Goal: Task Accomplishment & Management: Use online tool/utility

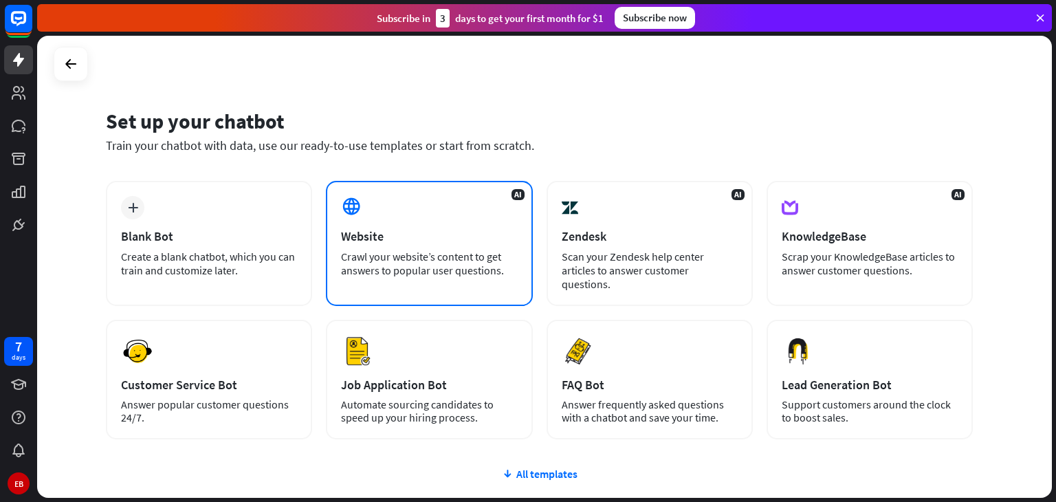
click at [453, 230] on div "Website" at bounding box center [429, 236] width 176 height 16
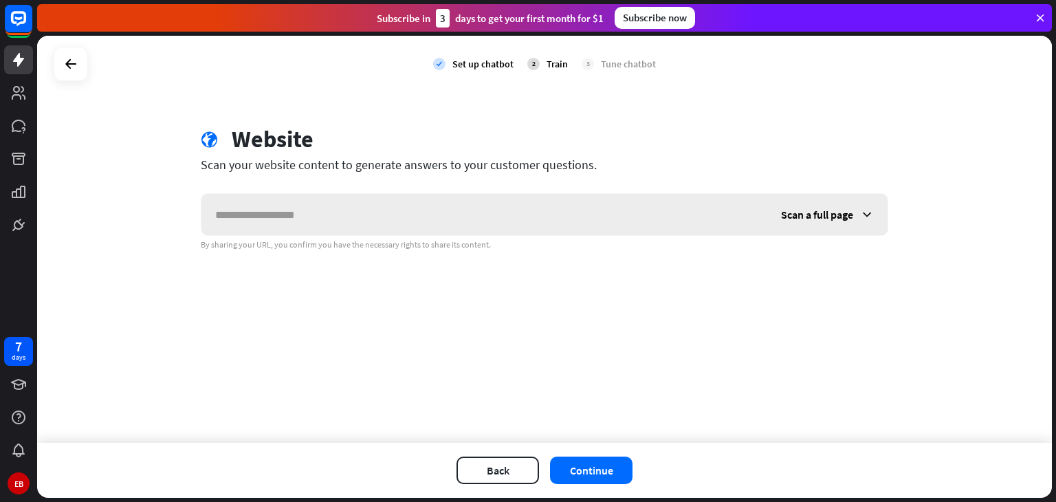
click at [827, 223] on div "Scan a full page" at bounding box center [827, 214] width 120 height 41
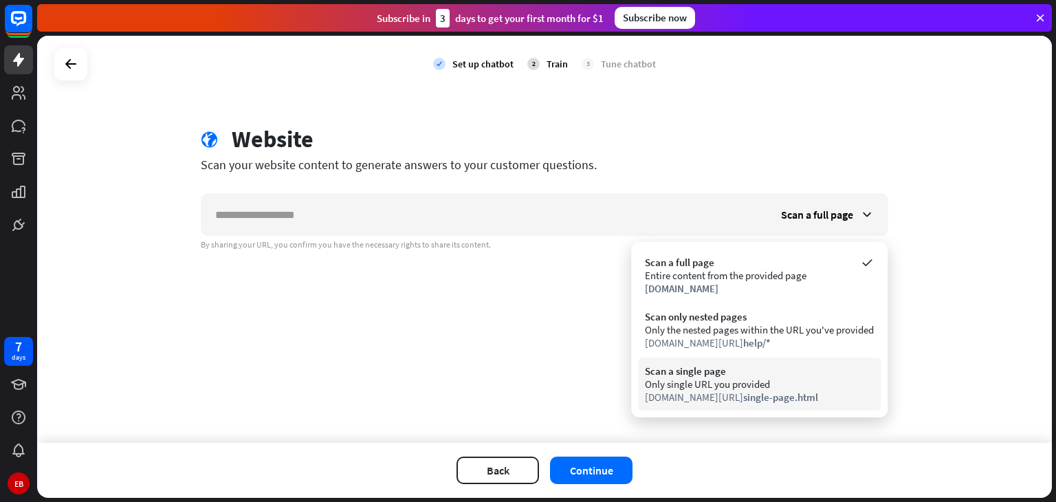
click at [731, 408] on div "Scan a single page Only single URL you provided [DOMAIN_NAME][URL] single-page.…" at bounding box center [759, 383] width 243 height 53
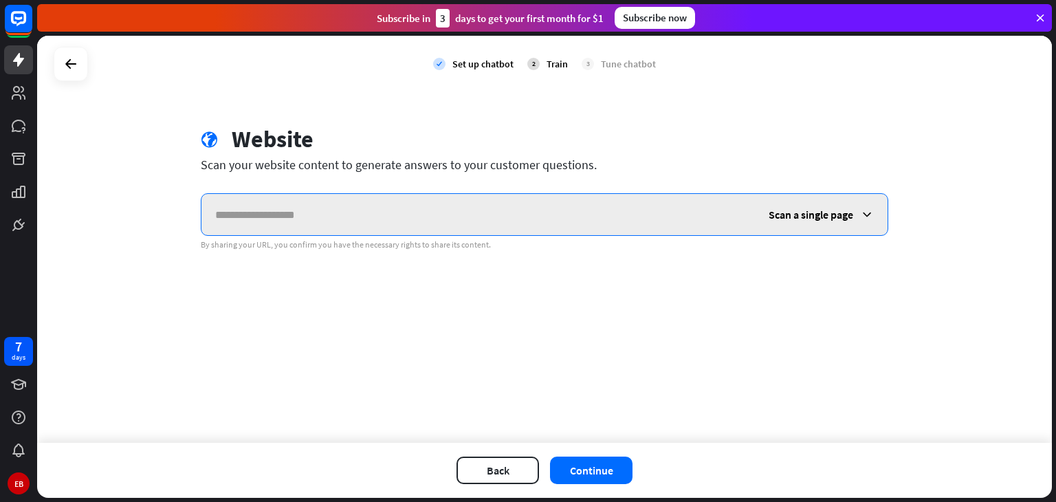
click at [345, 225] on input "text" at bounding box center [477, 214] width 553 height 41
paste input "**********"
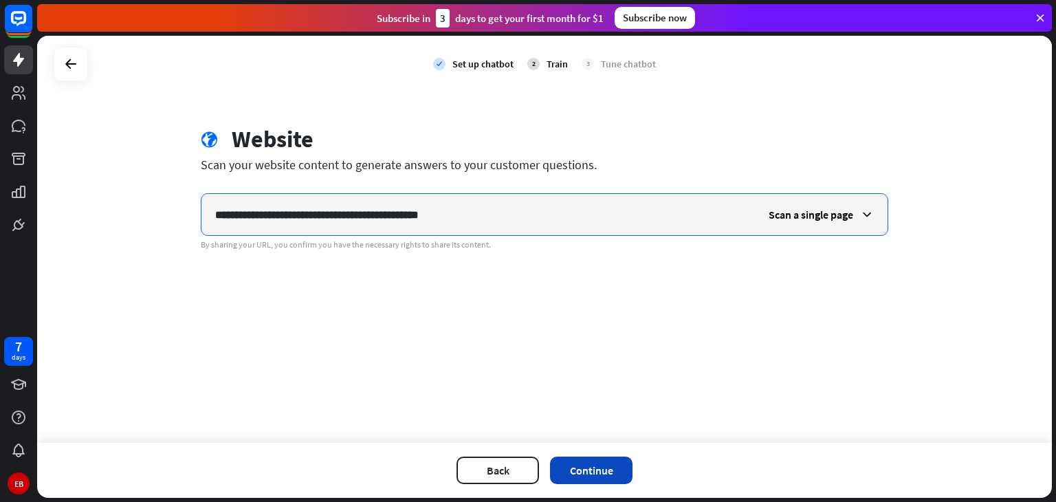
type input "**********"
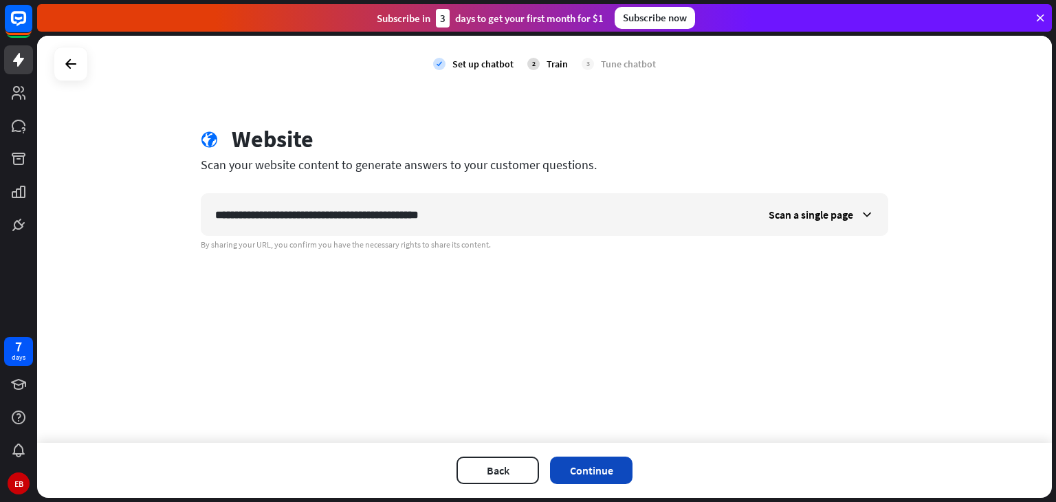
click at [582, 470] on button "Continue" at bounding box center [591, 469] width 82 height 27
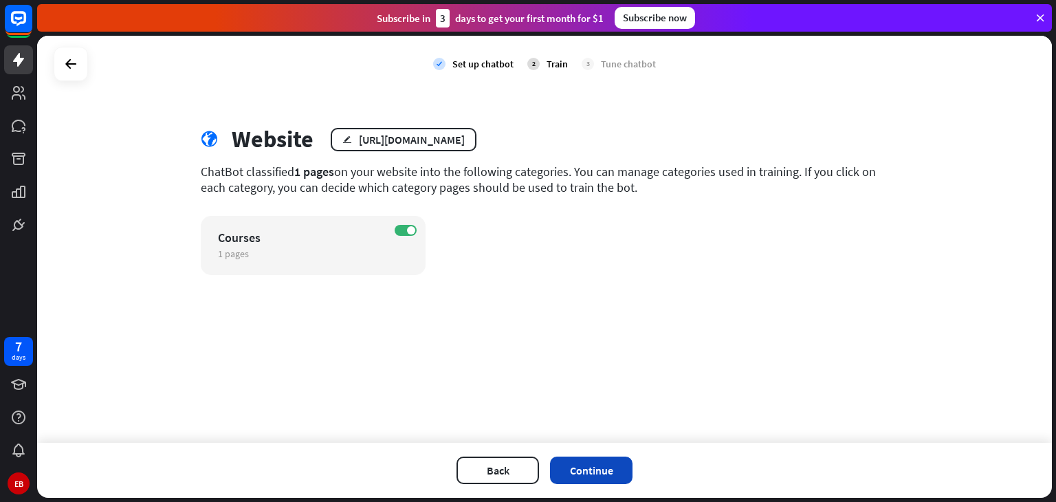
click at [580, 465] on button "Continue" at bounding box center [591, 469] width 82 height 27
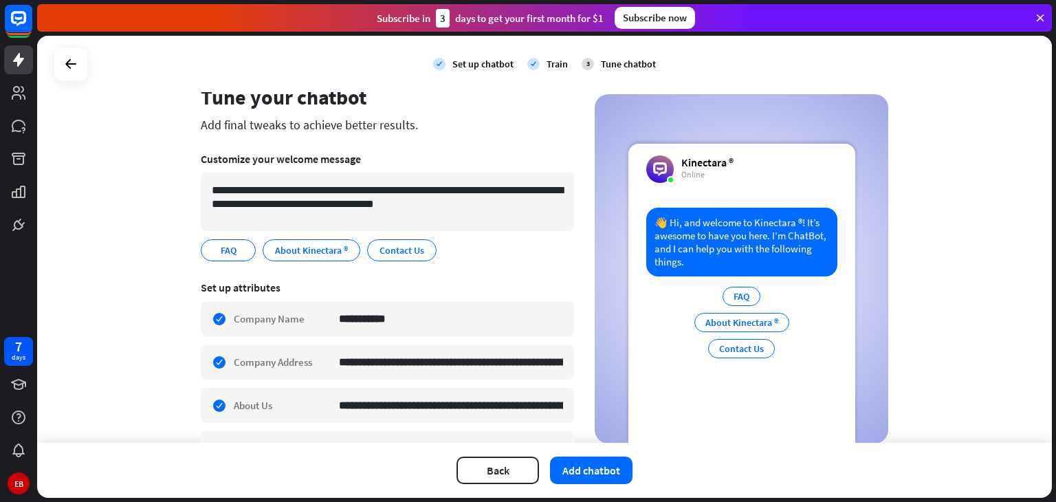
scroll to position [25, 0]
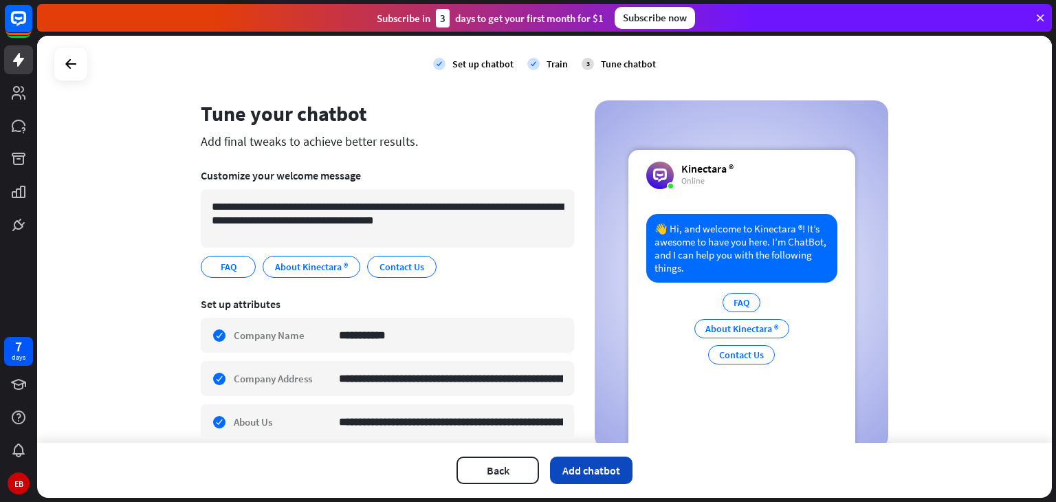
click at [622, 467] on button "Add chatbot" at bounding box center [591, 469] width 82 height 27
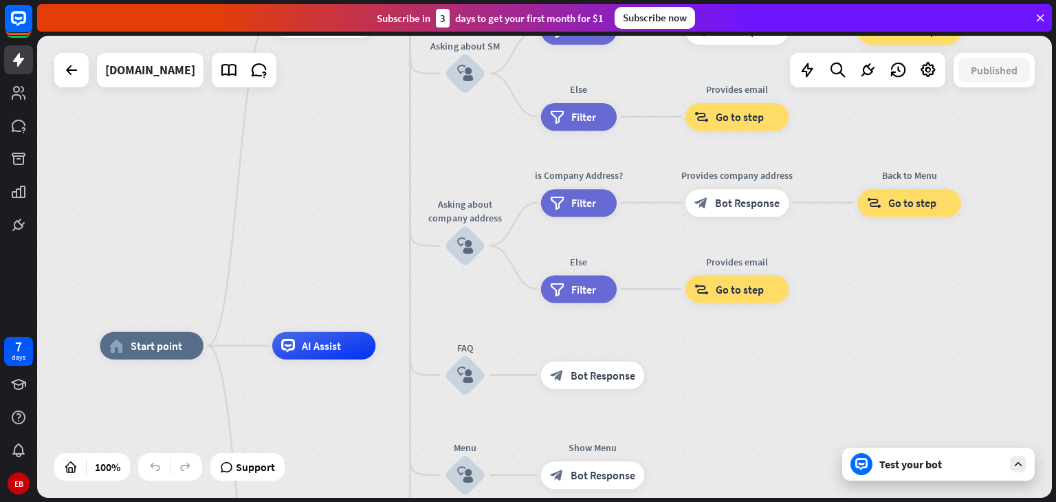
drag, startPoint x: 986, startPoint y: 190, endPoint x: 847, endPoint y: 269, distance: 159.7
click at [847, 269] on div "home_2 Start point Welcome message block_bot_response Bot Response About us blo…" at bounding box center [544, 267] width 1014 height 462
click at [929, 459] on div "Test your bot" at bounding box center [941, 464] width 124 height 14
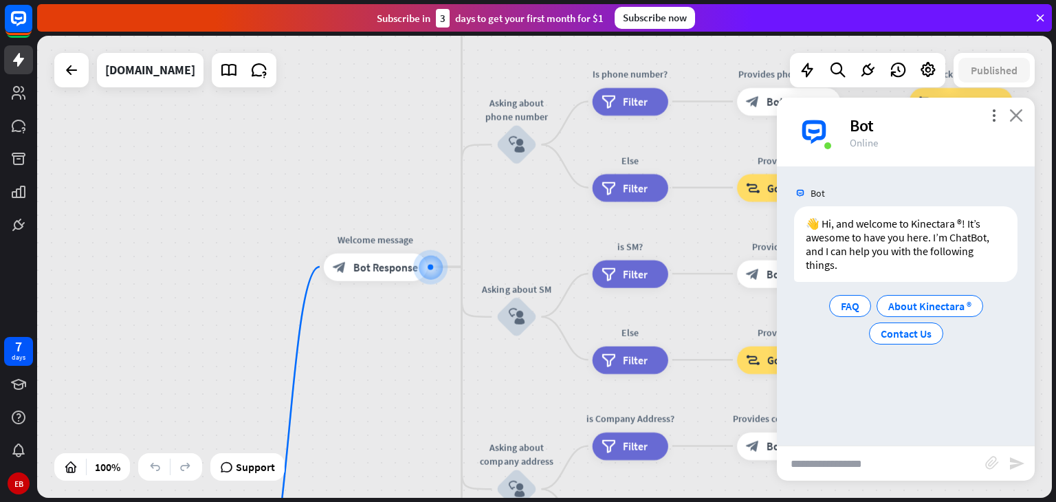
click at [1016, 118] on icon "close" at bounding box center [1016, 115] width 14 height 13
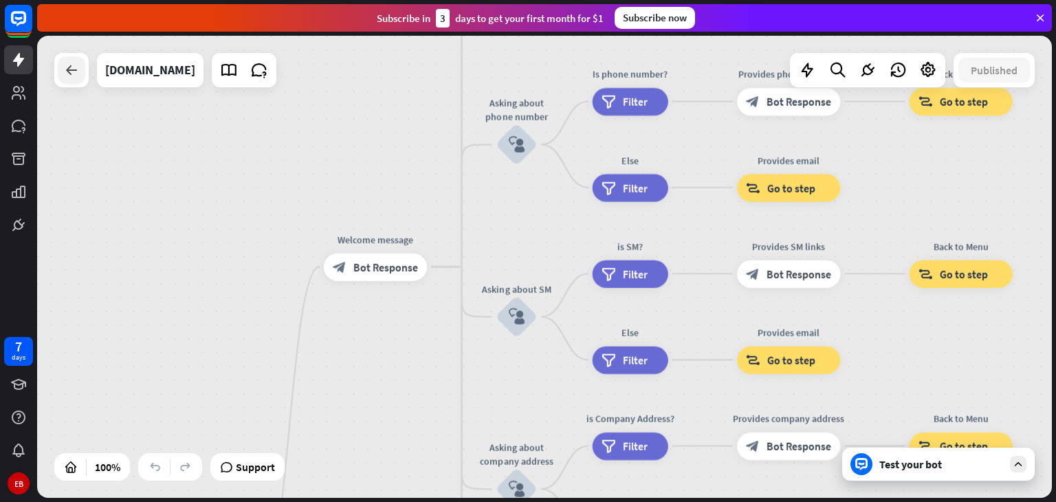
click at [76, 83] on div at bounding box center [71, 69] width 27 height 27
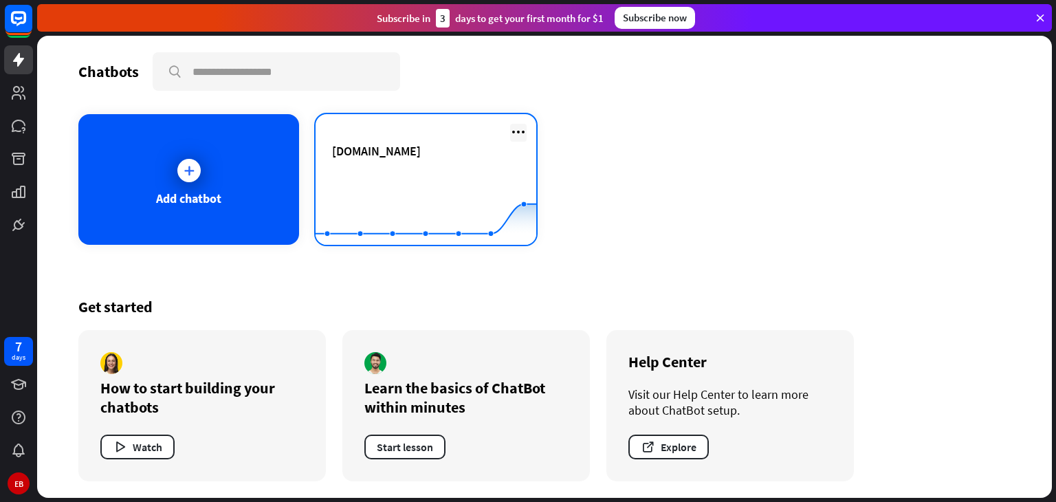
click at [521, 130] on icon at bounding box center [518, 132] width 16 height 16
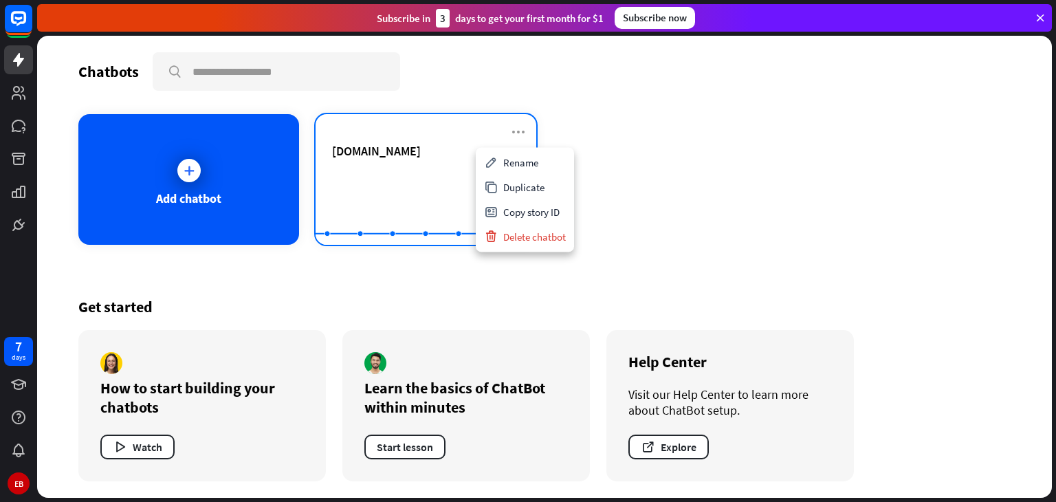
click at [439, 152] on div "[DOMAIN_NAME]" at bounding box center [426, 151] width 188 height 16
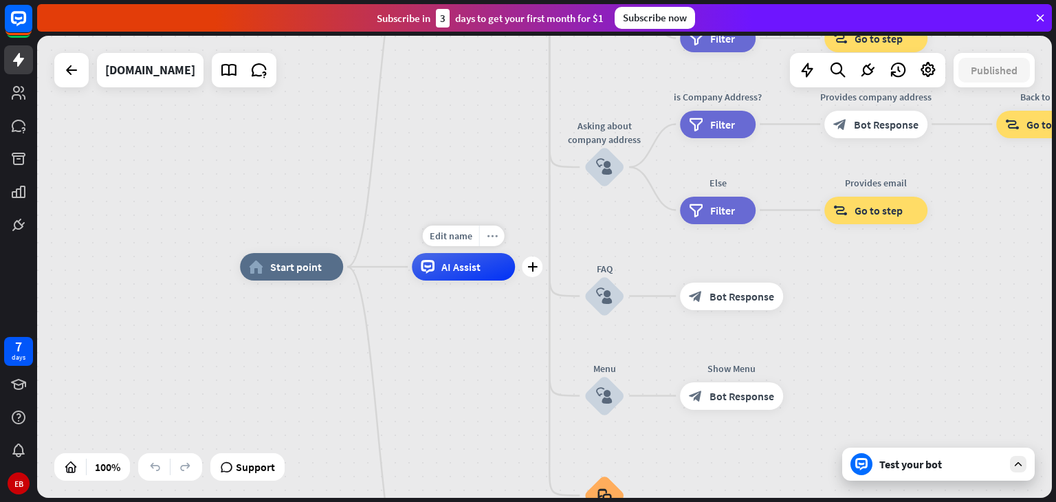
click at [495, 240] on icon "more_horiz" at bounding box center [492, 236] width 11 height 10
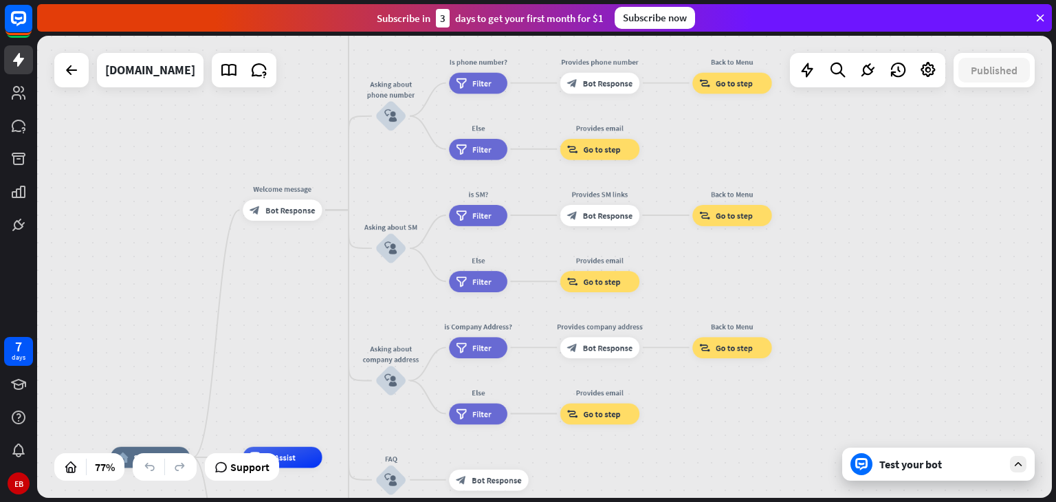
drag, startPoint x: 965, startPoint y: 192, endPoint x: 775, endPoint y: 410, distance: 288.9
click at [775, 410] on div "home_2 Start point Welcome message block_bot_response Bot Response About us blo…" at bounding box center [544, 267] width 1014 height 462
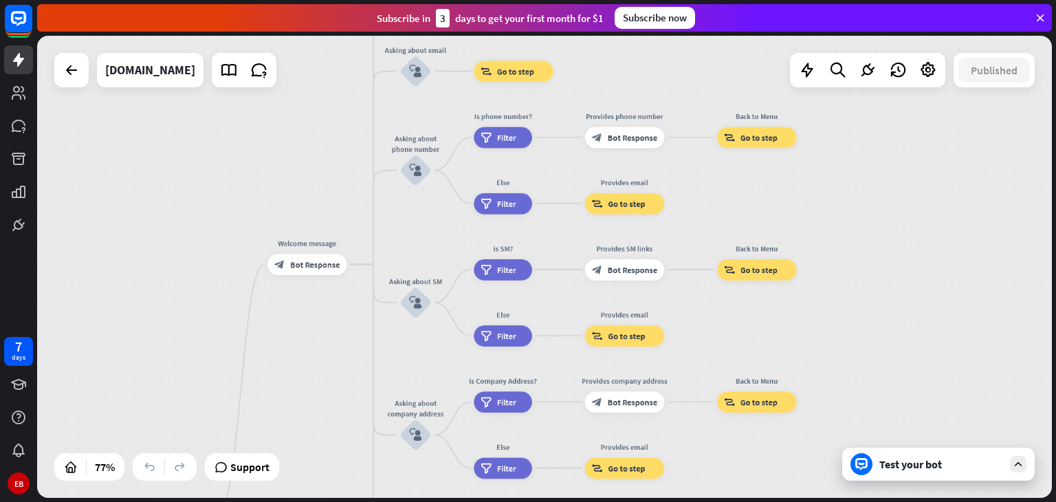
drag, startPoint x: 841, startPoint y: 173, endPoint x: 868, endPoint y: 228, distance: 61.8
click at [868, 228] on div "home_2 Start point Welcome message block_bot_response Bot Response About us blo…" at bounding box center [544, 267] width 1014 height 462
click at [929, 76] on icon at bounding box center [928, 70] width 18 height 18
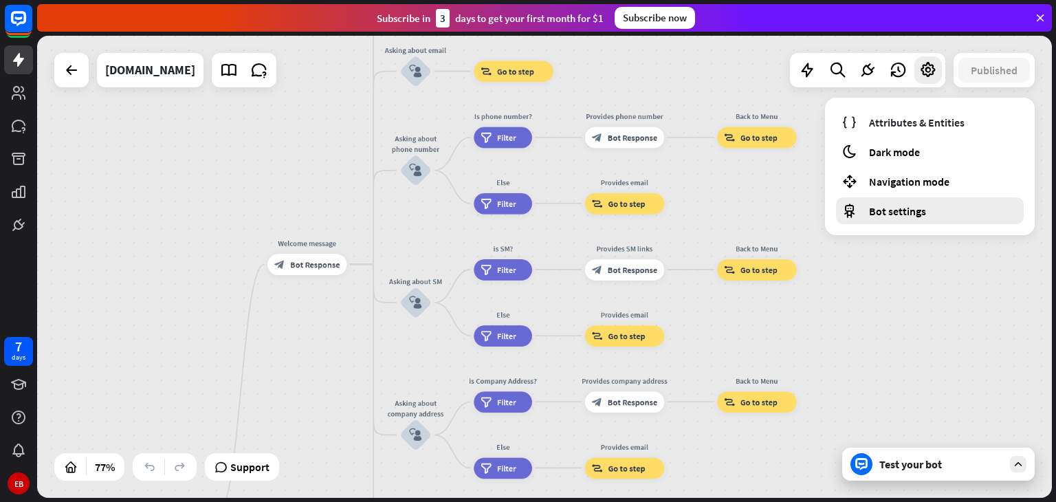
click at [897, 213] on span "Bot settings" at bounding box center [897, 211] width 57 height 14
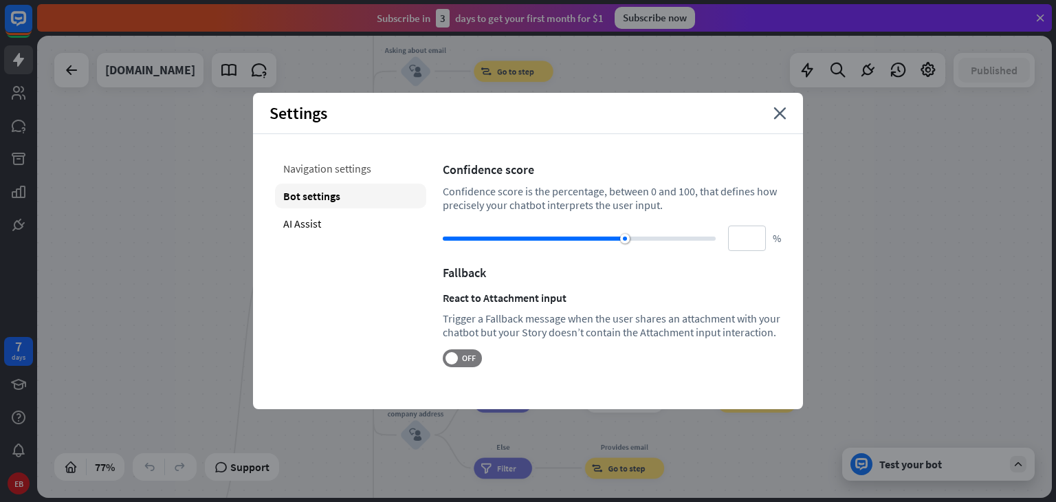
click at [351, 166] on div "Navigation settings" at bounding box center [350, 168] width 151 height 25
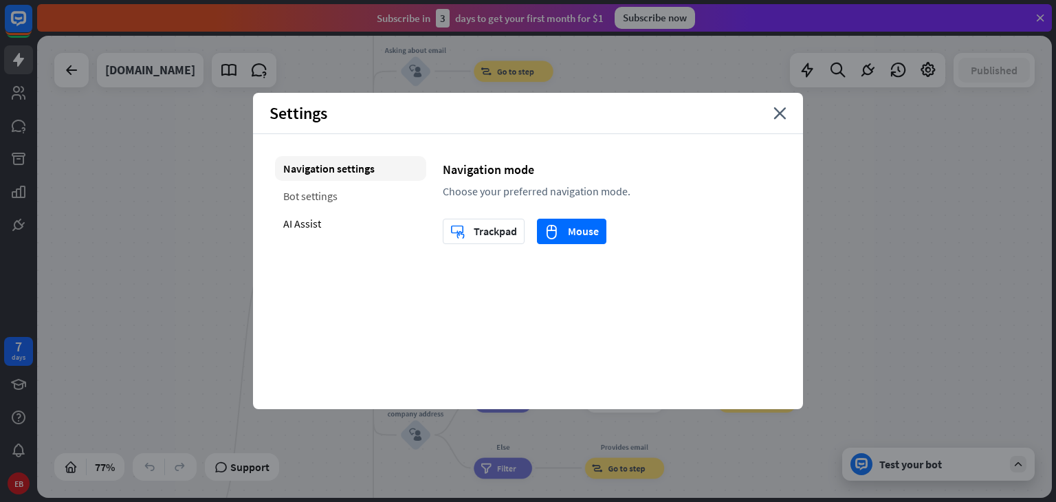
click at [326, 193] on div "Bot settings" at bounding box center [350, 195] width 151 height 25
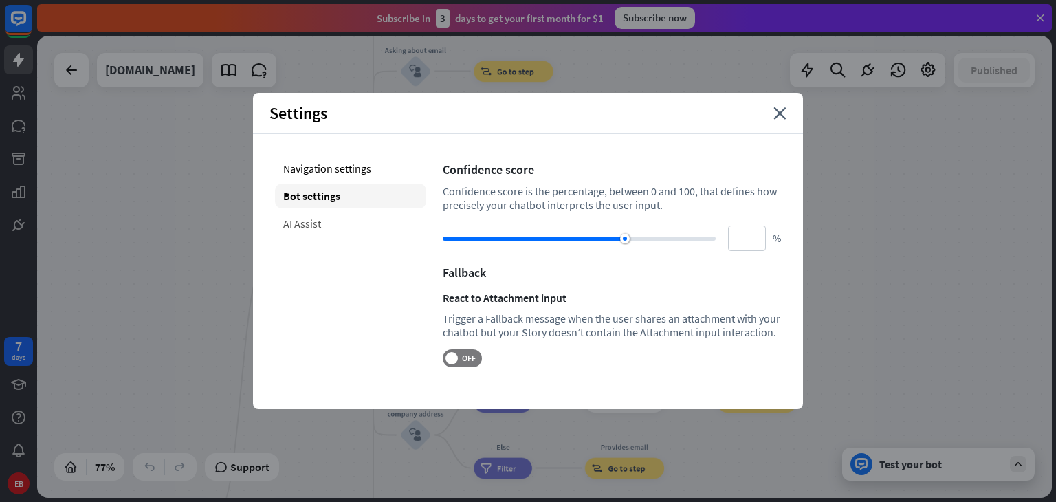
click at [317, 223] on div "AI Assist" at bounding box center [350, 223] width 151 height 25
type input "**"
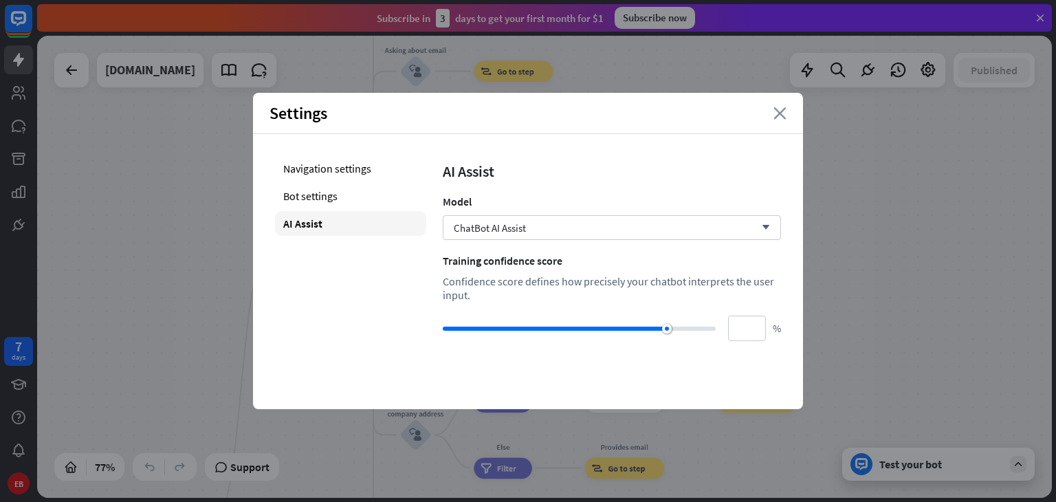
click at [785, 116] on icon "close" at bounding box center [779, 113] width 13 height 12
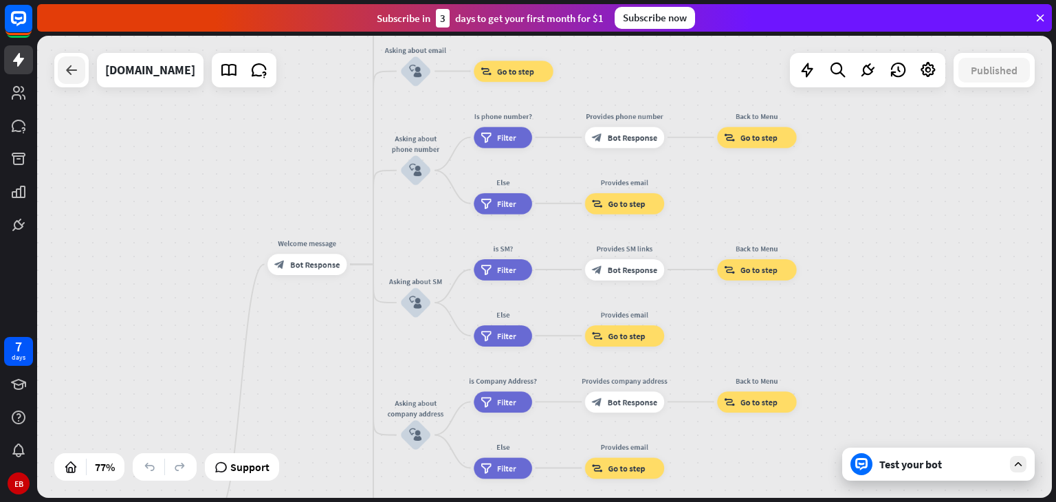
click at [81, 70] on div at bounding box center [71, 69] width 27 height 27
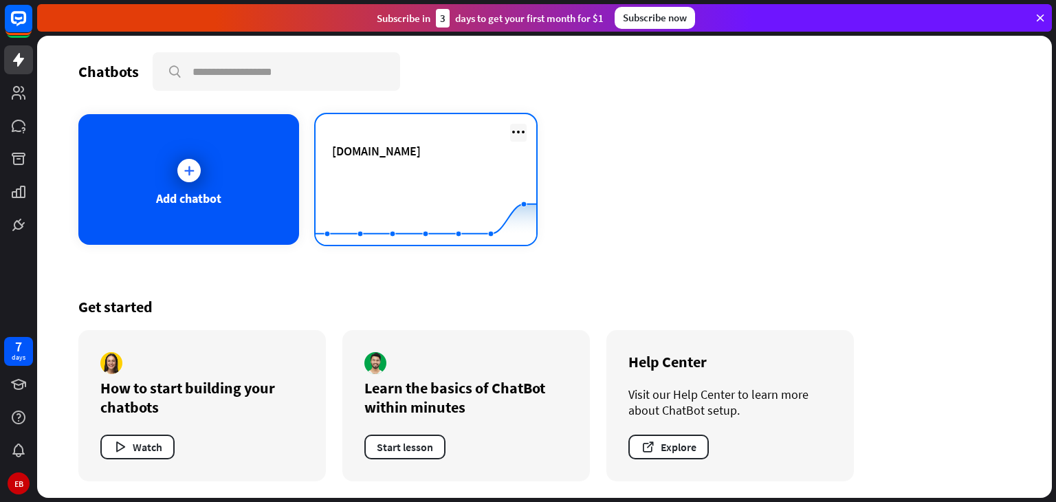
click at [520, 133] on icon at bounding box center [518, 132] width 16 height 16
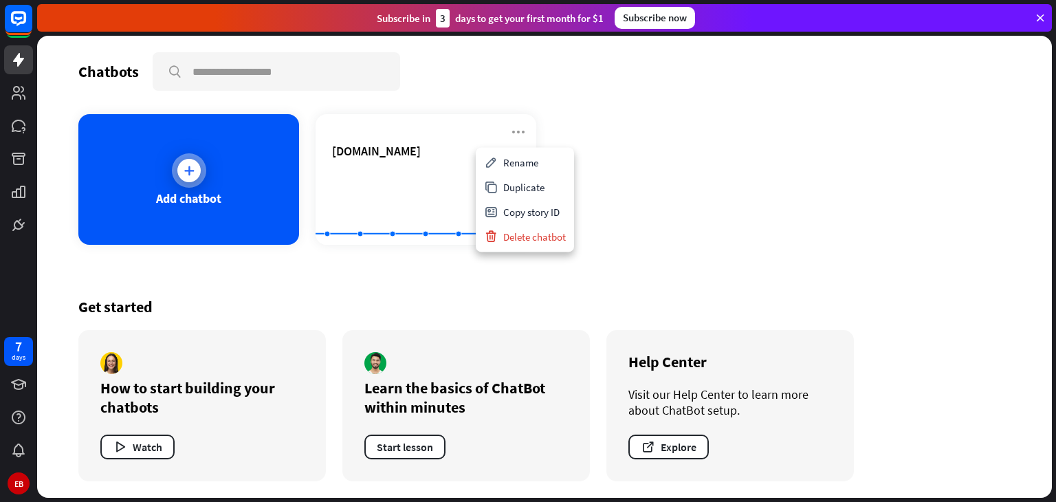
click at [193, 167] on icon at bounding box center [189, 171] width 14 height 14
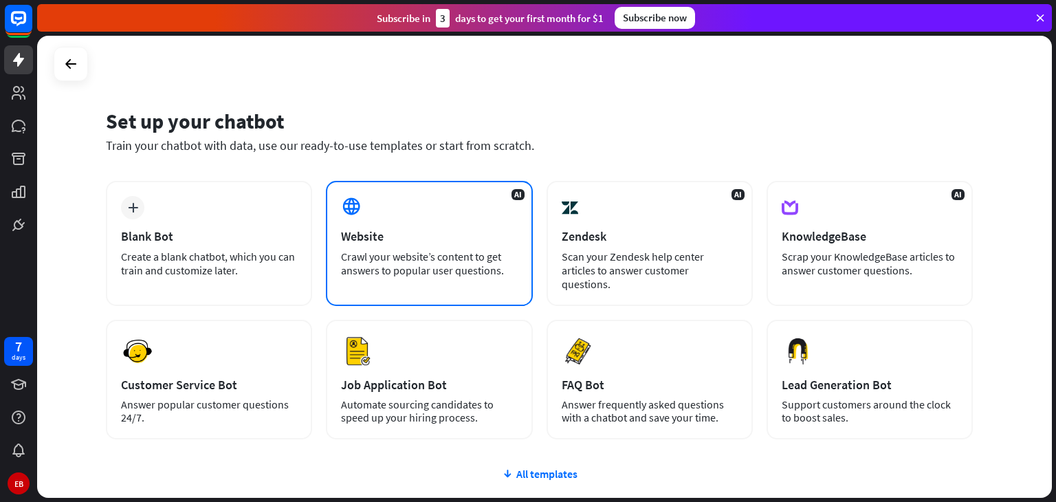
click at [399, 245] on div "AI Website Crawl your website’s content to get answers to popular user question…" at bounding box center [429, 243] width 206 height 125
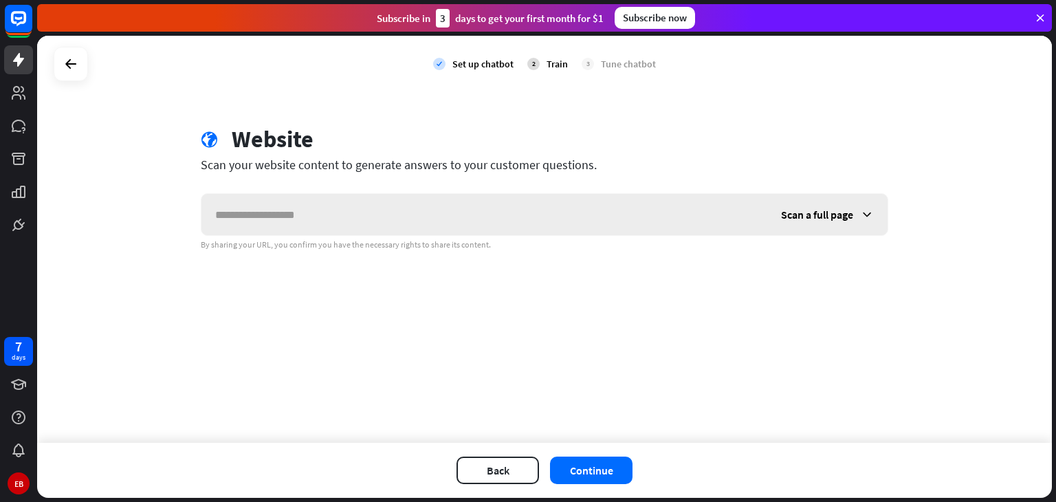
click at [861, 214] on icon at bounding box center [867, 215] width 14 height 14
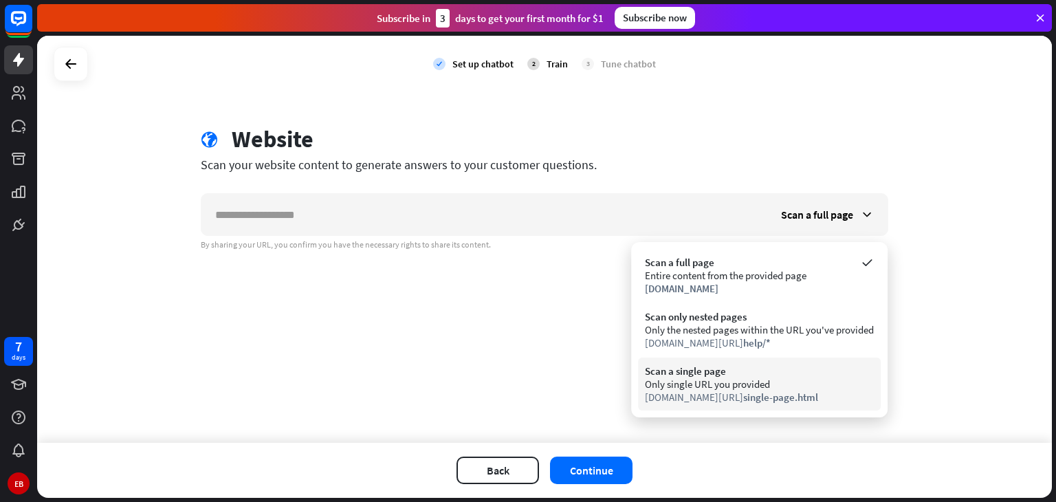
click at [790, 386] on div "Only single URL you provided" at bounding box center [759, 383] width 229 height 13
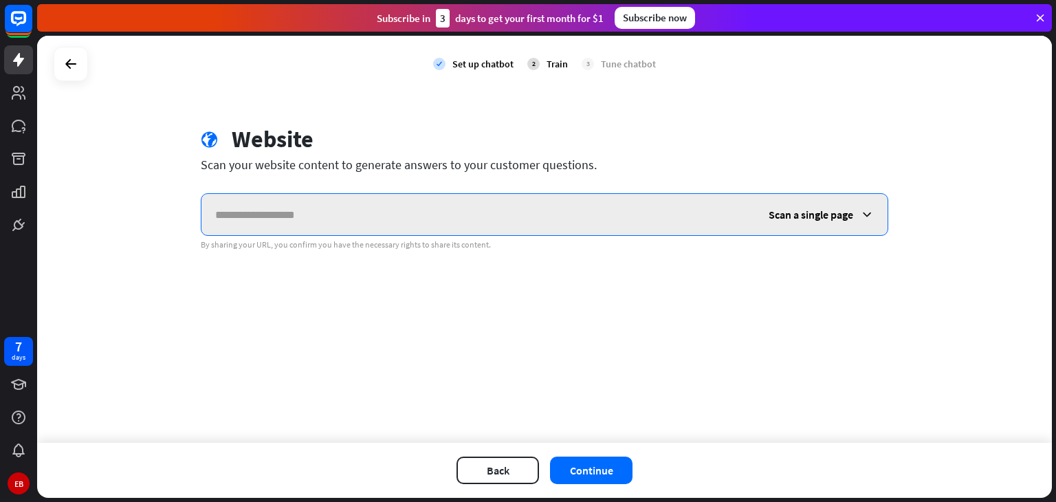
click at [272, 201] on input "text" at bounding box center [477, 214] width 553 height 41
paste input "**********"
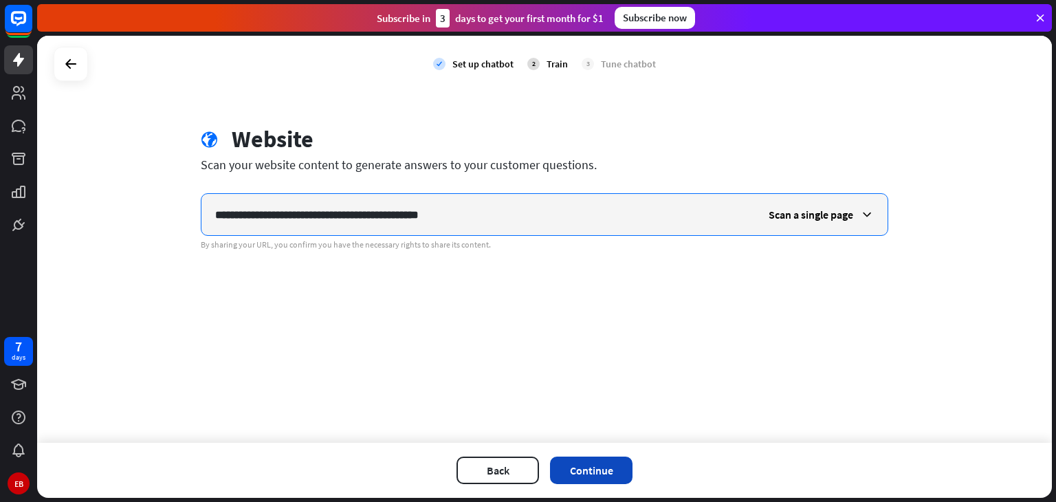
type input "**********"
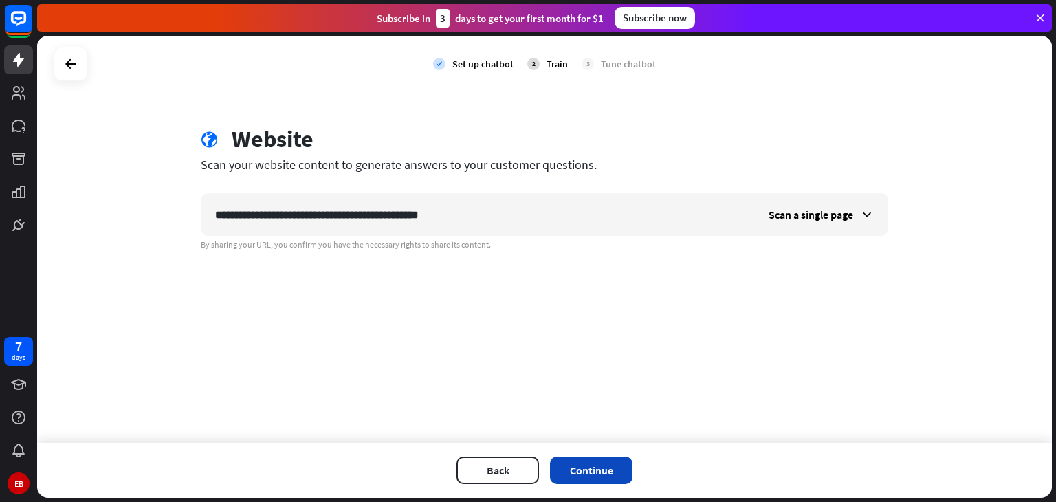
click at [589, 460] on button "Continue" at bounding box center [591, 469] width 82 height 27
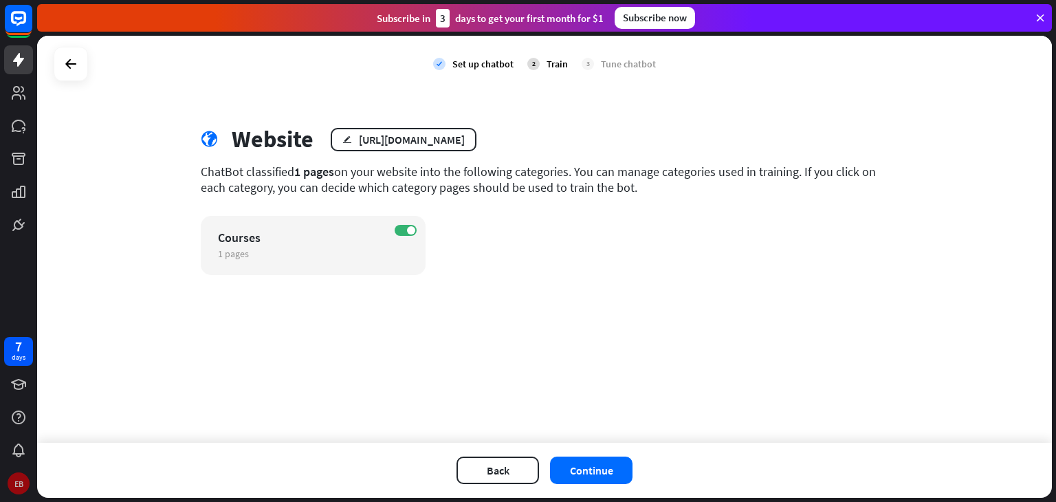
click at [19, 482] on div "EB" at bounding box center [19, 483] width 22 height 22
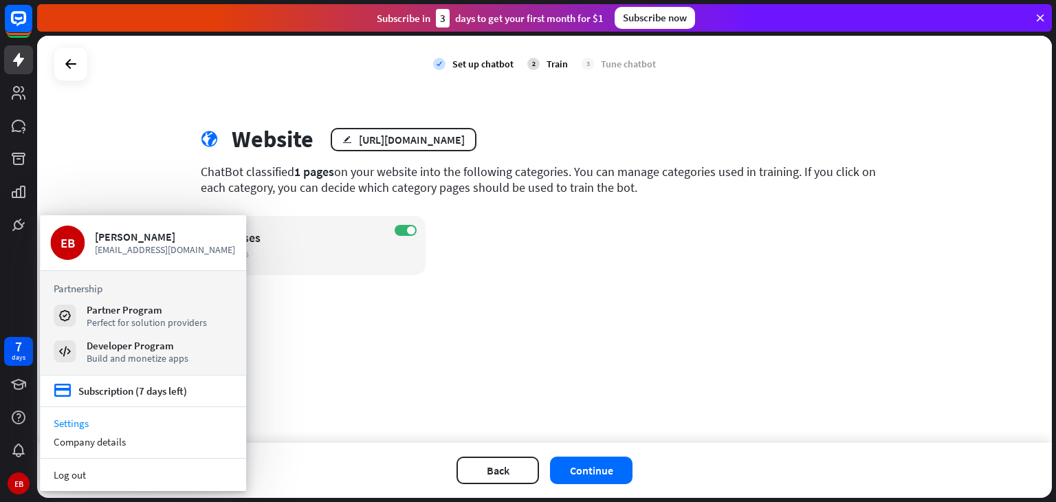
click at [82, 423] on link "Settings" at bounding box center [143, 423] width 206 height 19
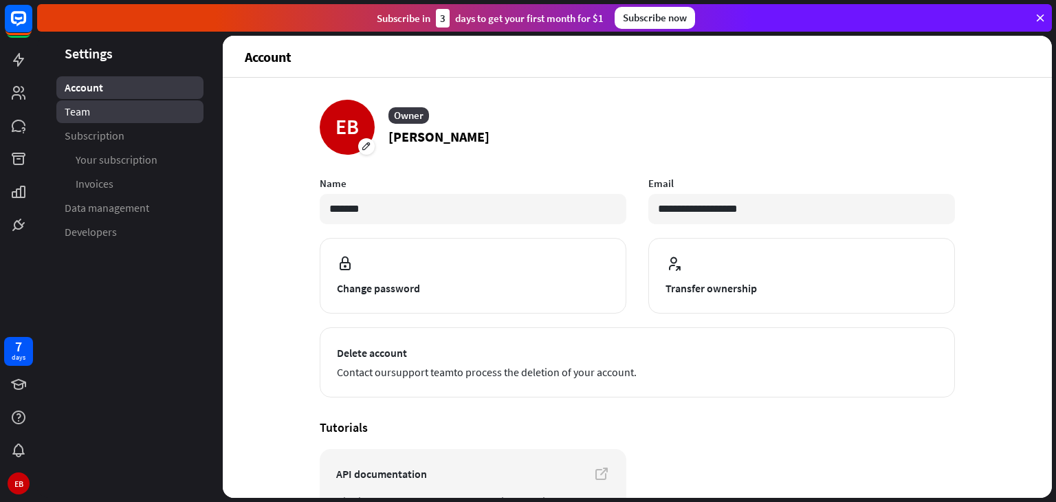
click at [107, 115] on link "Team" at bounding box center [129, 111] width 147 height 23
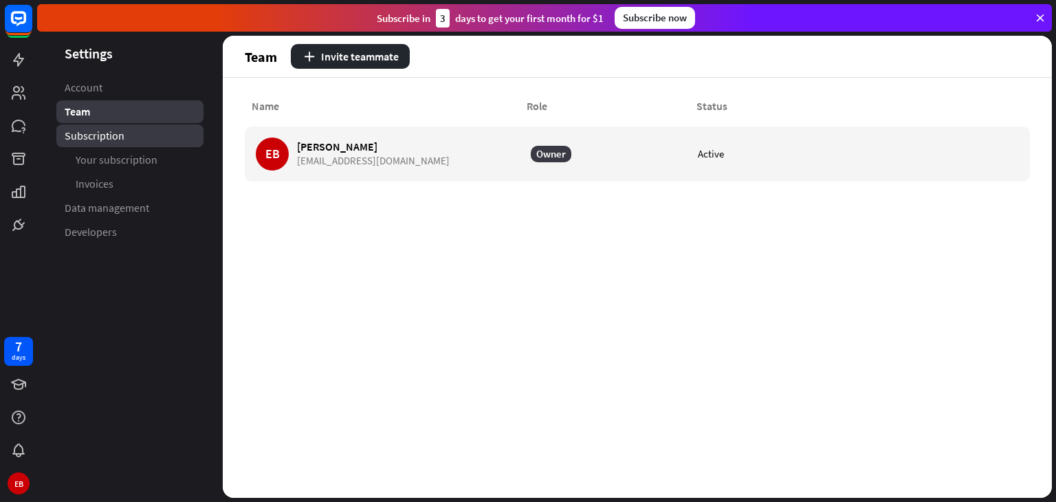
click at [113, 144] on link "Subscription" at bounding box center [129, 135] width 147 height 23
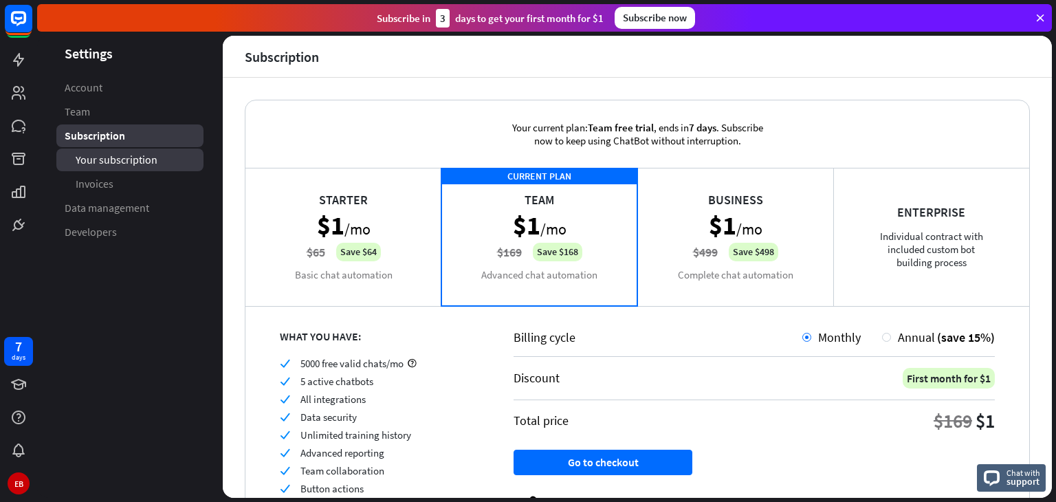
click at [118, 161] on span "Your subscription" at bounding box center [117, 160] width 82 height 14
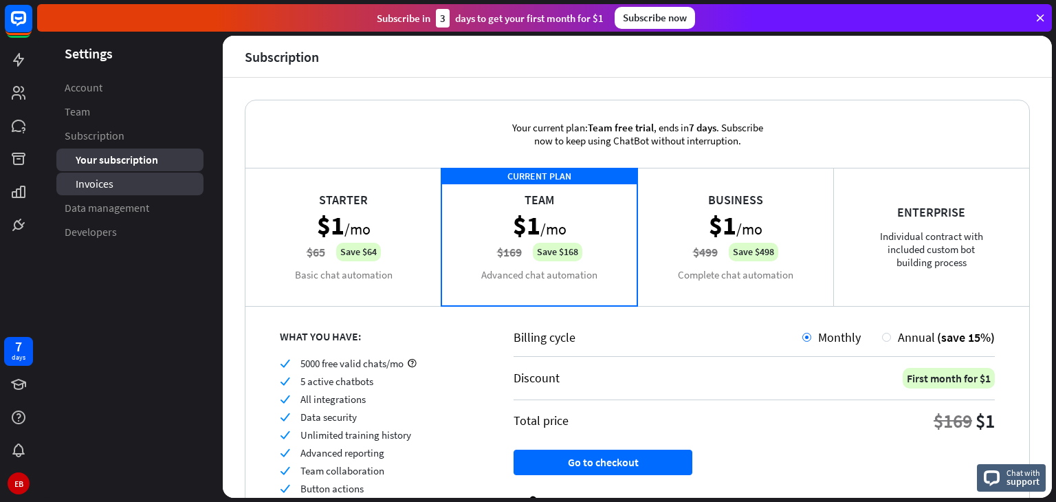
click at [104, 183] on span "Invoices" at bounding box center [95, 184] width 38 height 14
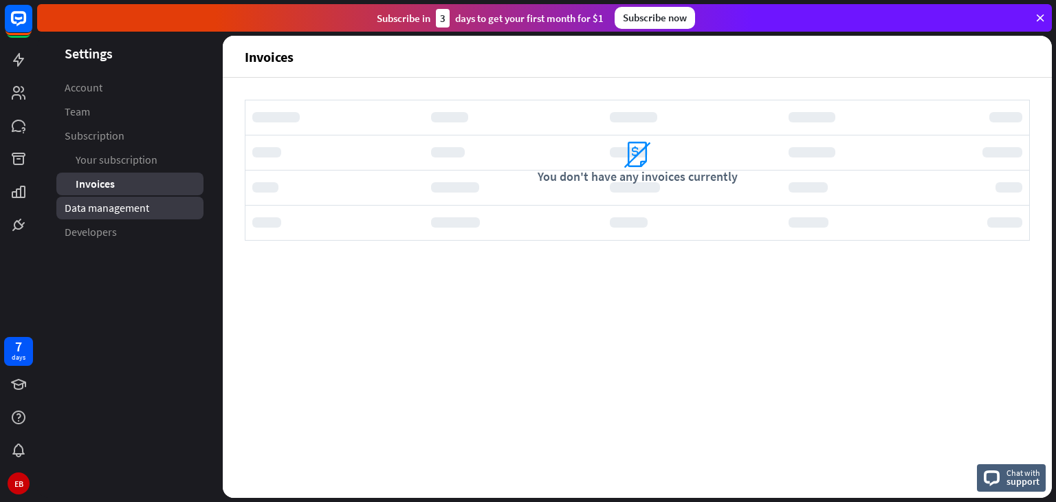
click at [113, 207] on span "Data management" at bounding box center [107, 208] width 85 height 14
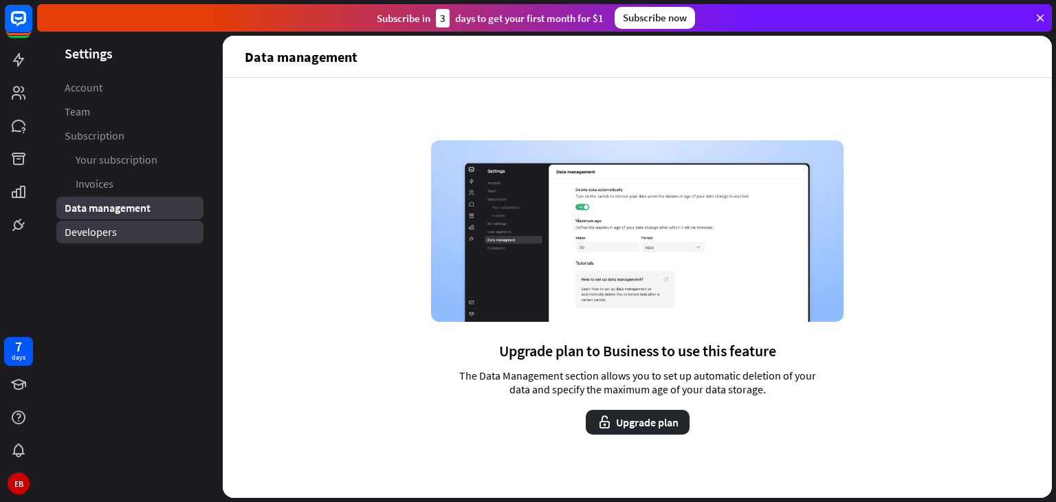
click at [110, 234] on span "Developers" at bounding box center [91, 232] width 52 height 14
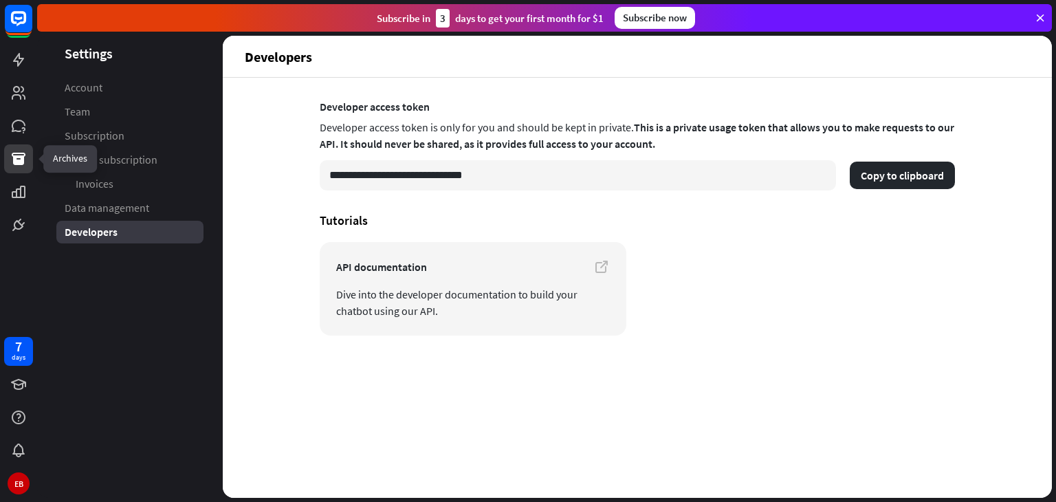
click at [17, 158] on icon at bounding box center [18, 159] width 16 height 16
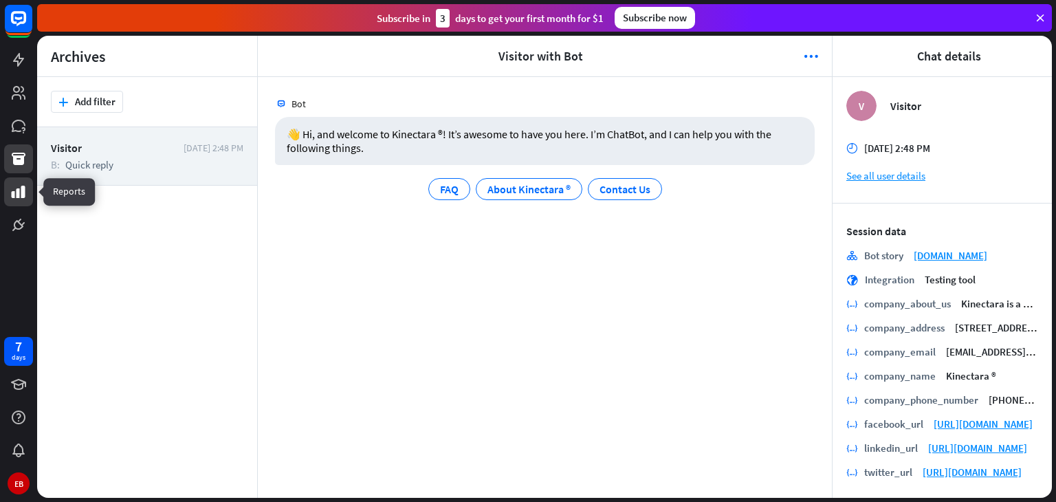
click at [14, 181] on link at bounding box center [18, 191] width 29 height 29
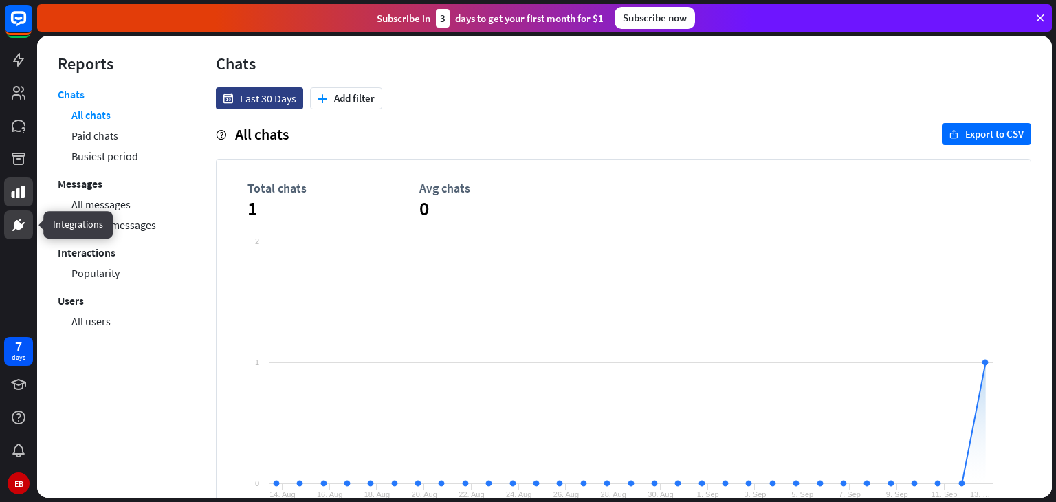
click at [8, 218] on link at bounding box center [18, 224] width 29 height 29
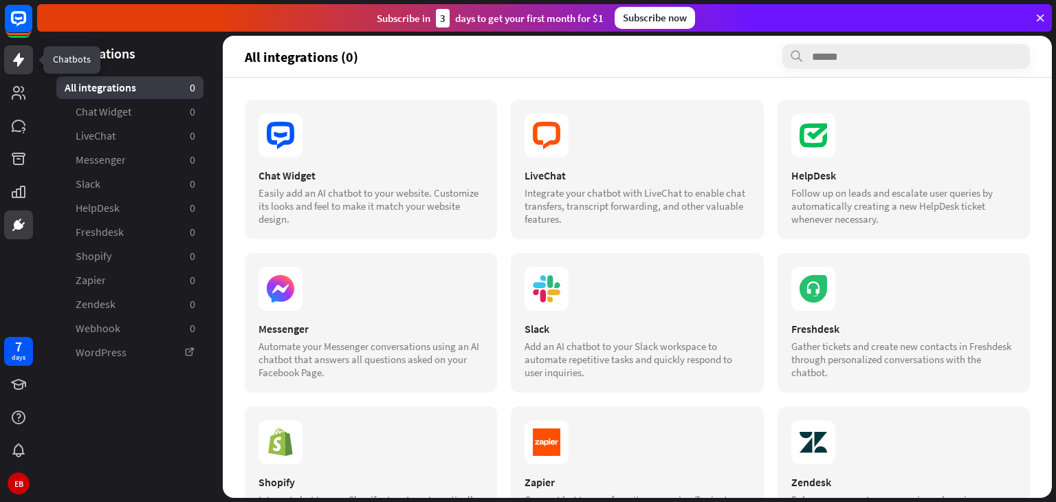
click at [21, 60] on icon at bounding box center [18, 60] width 11 height 14
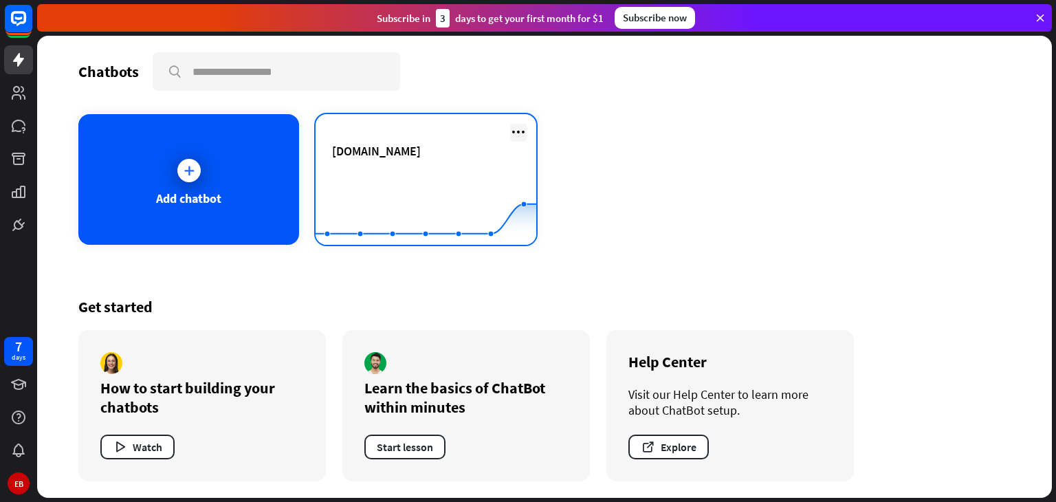
click at [520, 133] on icon at bounding box center [518, 132] width 16 height 16
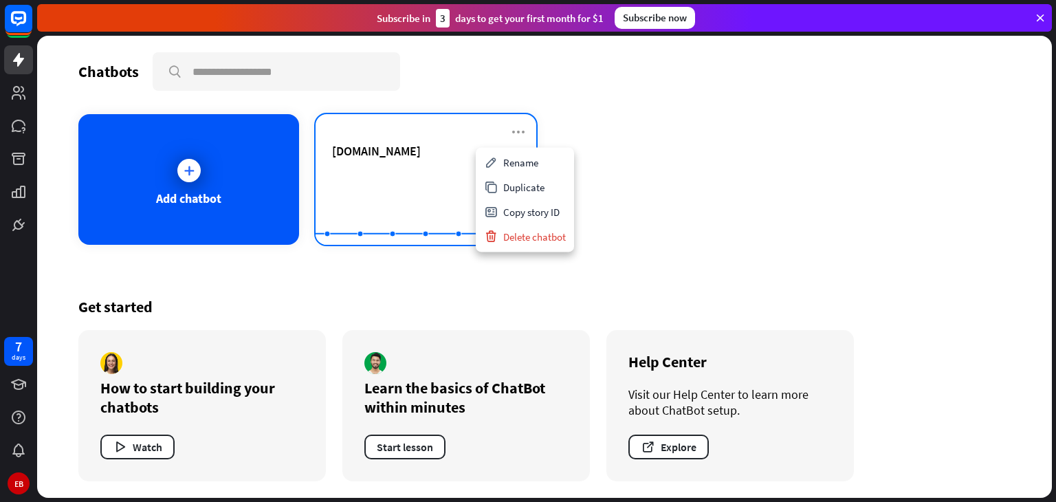
click at [390, 147] on span "[DOMAIN_NAME]" at bounding box center [376, 151] width 89 height 16
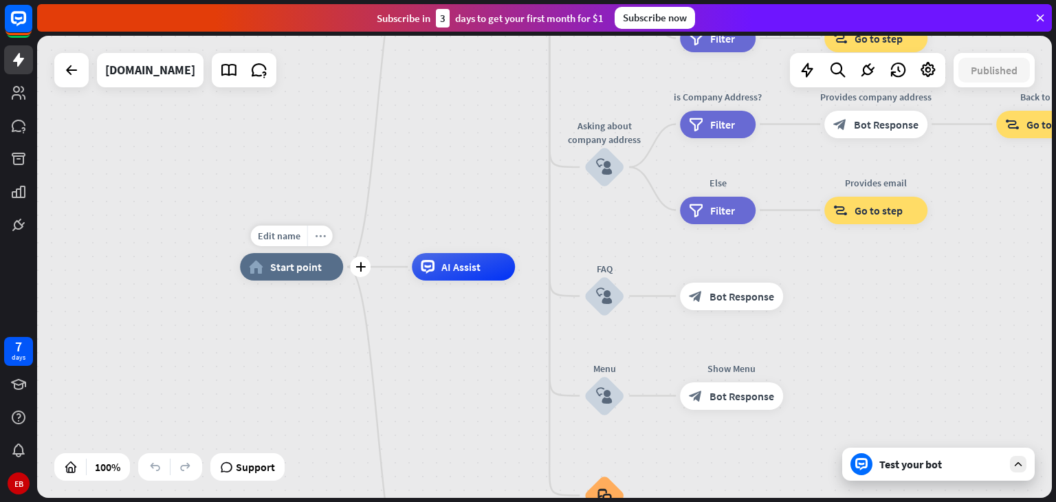
drag, startPoint x: 318, startPoint y: 238, endPoint x: 327, endPoint y: 243, distance: 9.8
click at [327, 243] on div "more_horiz" at bounding box center [319, 235] width 25 height 21
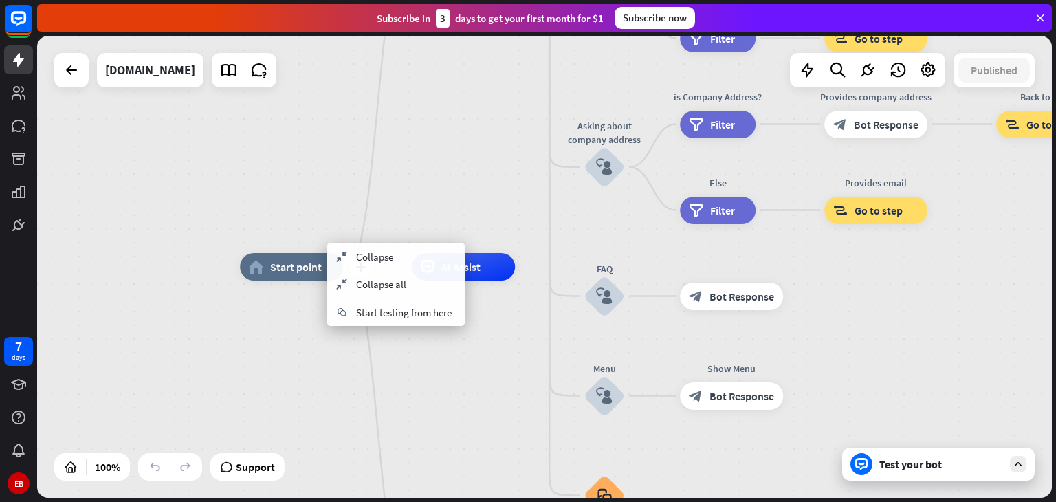
click at [286, 280] on div "plus home_2 Start point" at bounding box center [291, 266] width 103 height 27
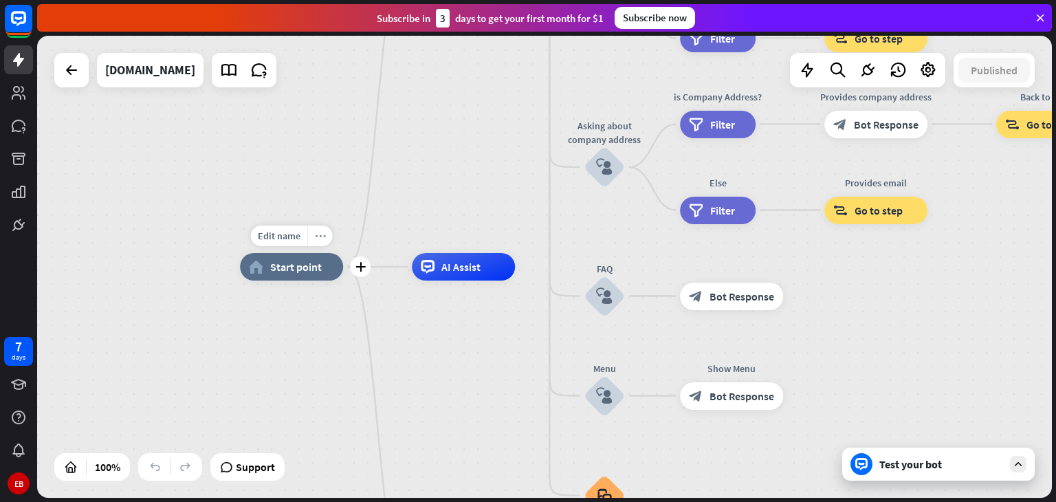
click at [320, 237] on icon "more_horiz" at bounding box center [320, 236] width 11 height 10
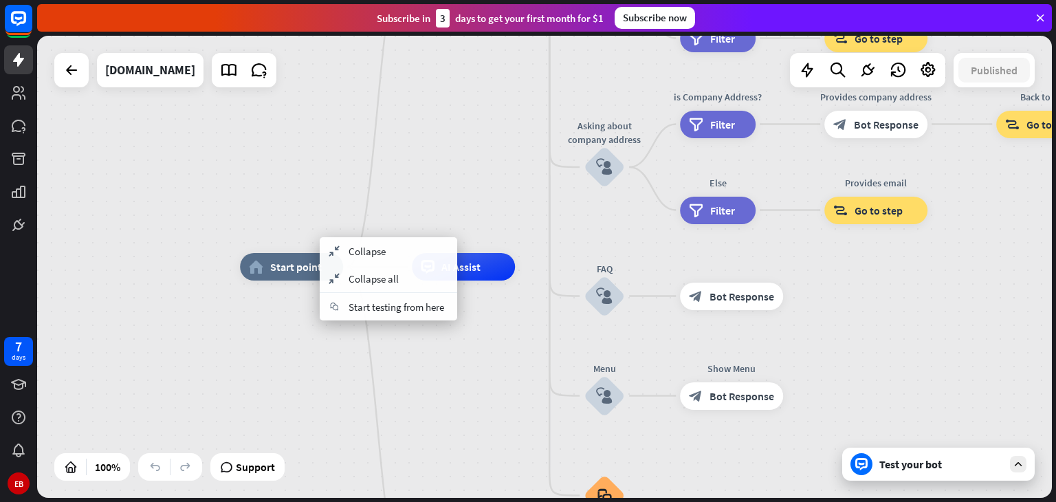
click at [289, 333] on div "home_2 Start point Welcome message block_bot_response Bot Response About us blo…" at bounding box center [747, 498] width 1014 height 462
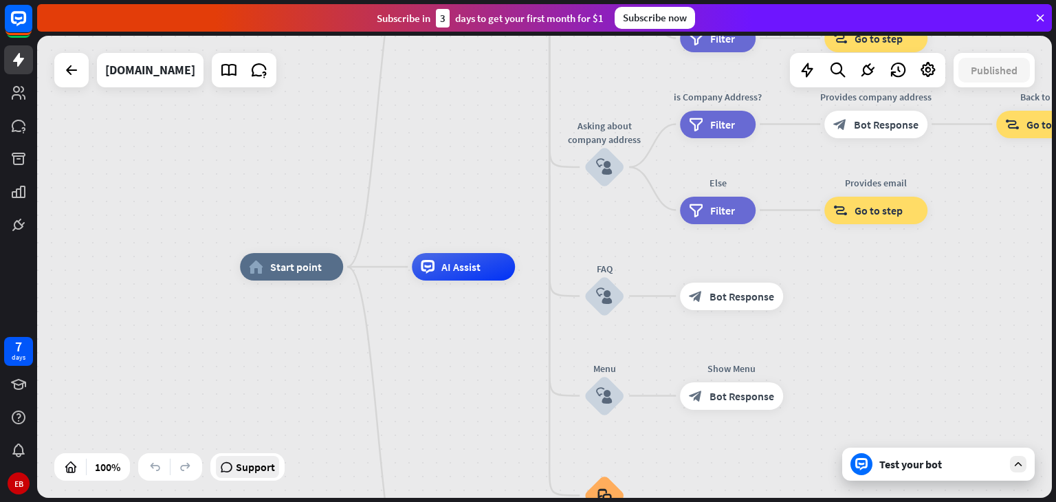
click at [258, 467] on span "Support" at bounding box center [255, 467] width 39 height 22
click at [877, 457] on div "Test your bot" at bounding box center [938, 463] width 192 height 33
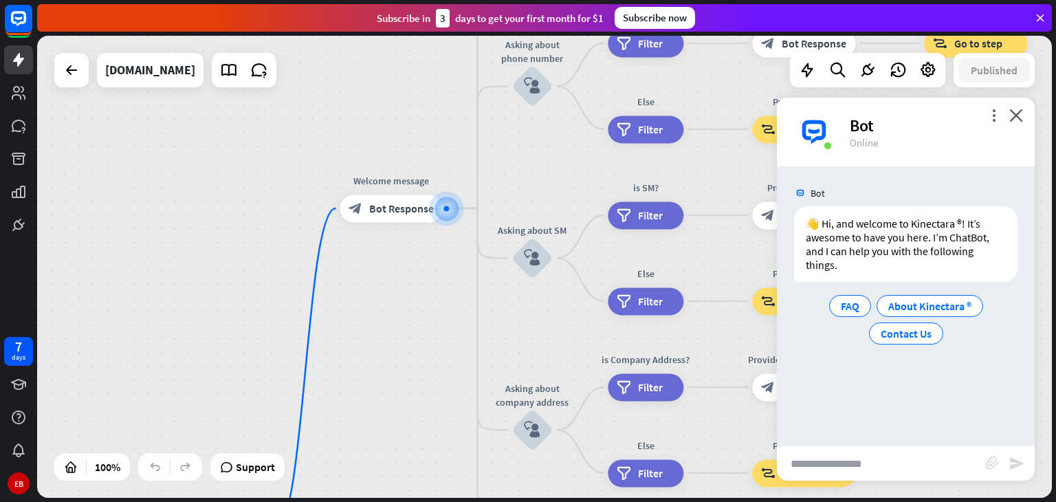
click at [833, 463] on input "text" at bounding box center [881, 463] width 208 height 34
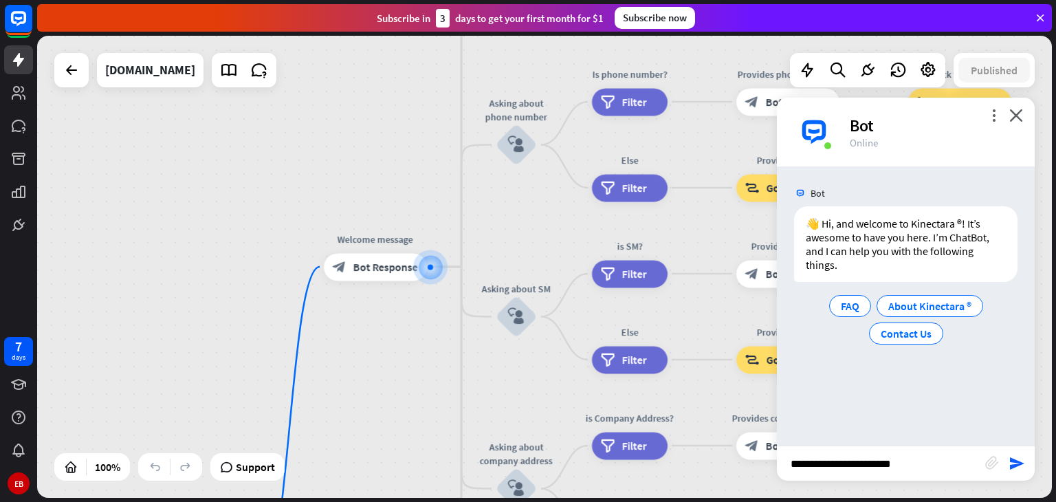
type input "**********"
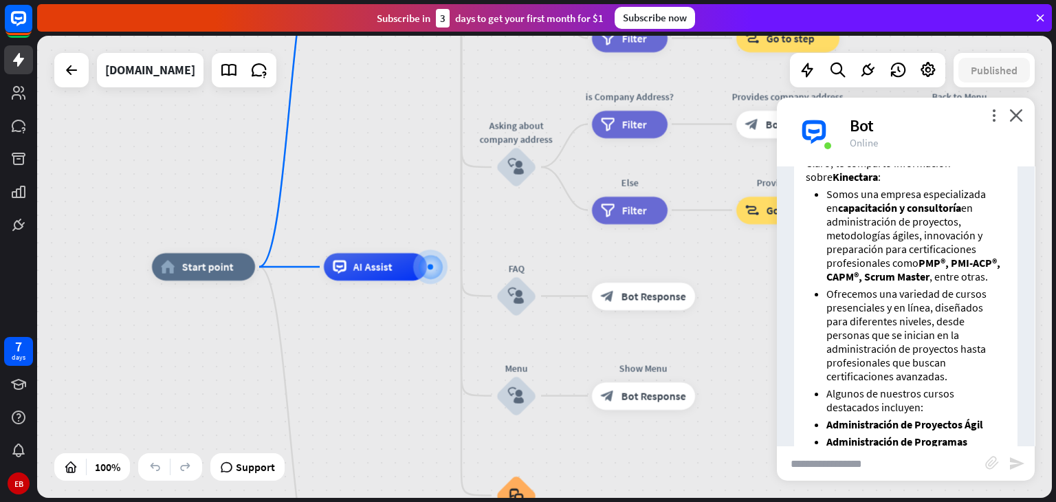
scroll to position [236, 0]
click at [824, 471] on input "text" at bounding box center [881, 463] width 208 height 34
type input "**********"
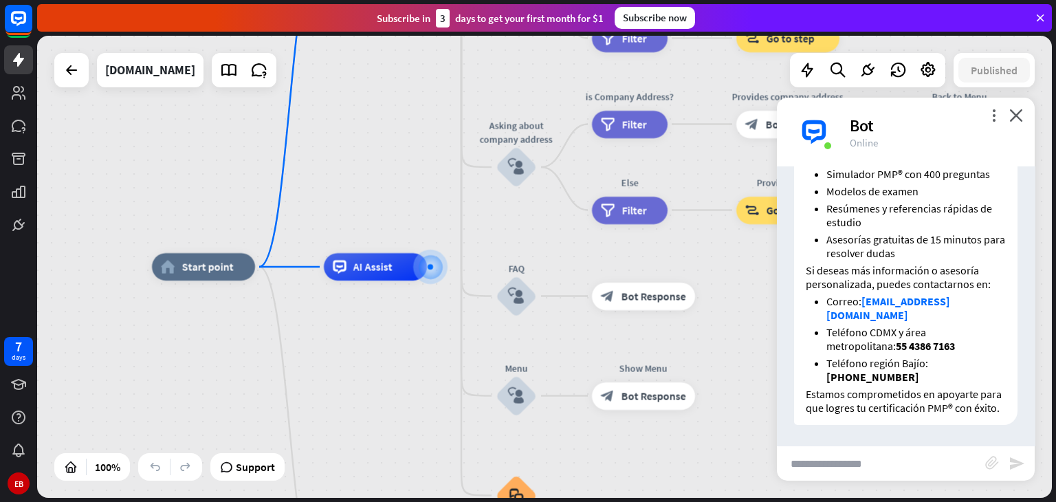
scroll to position [1522, 0]
type input "**********"
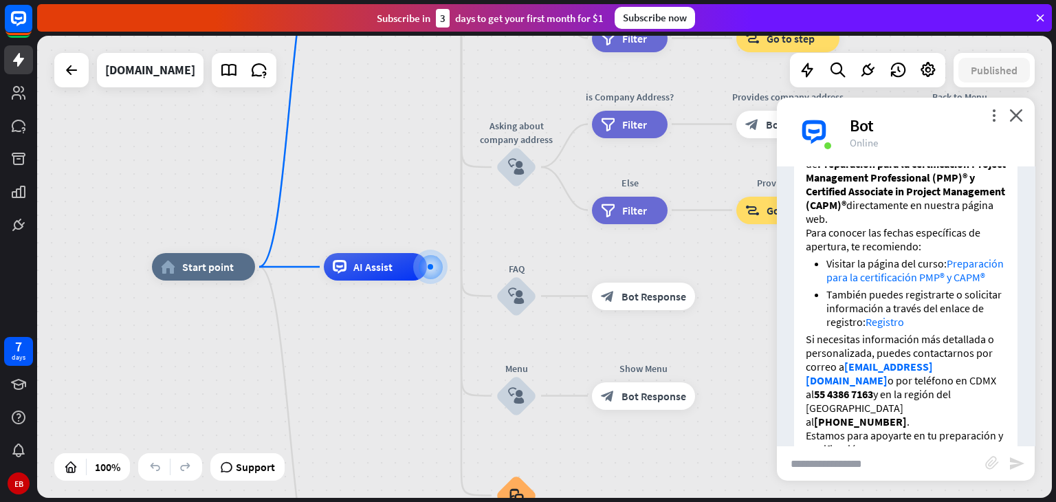
scroll to position [1982, 0]
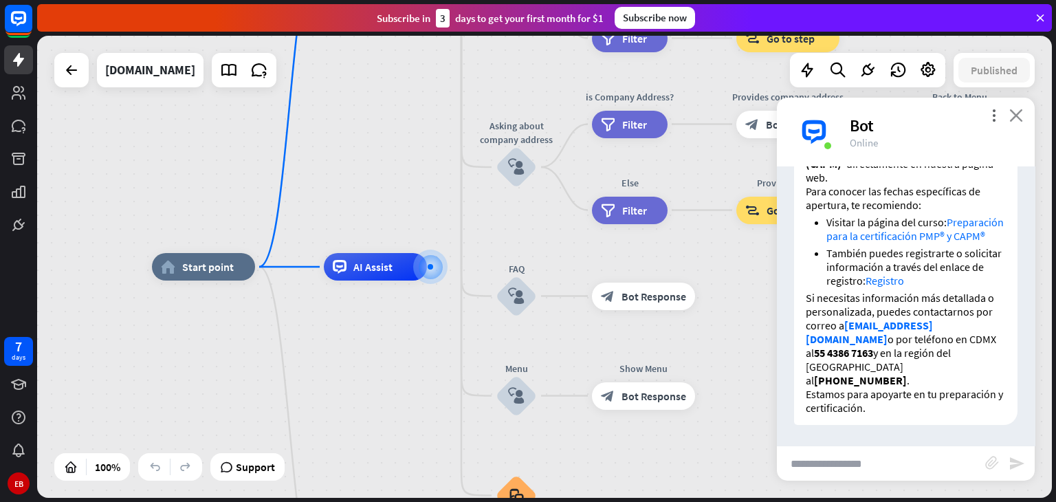
click at [1014, 117] on icon "close" at bounding box center [1016, 115] width 14 height 13
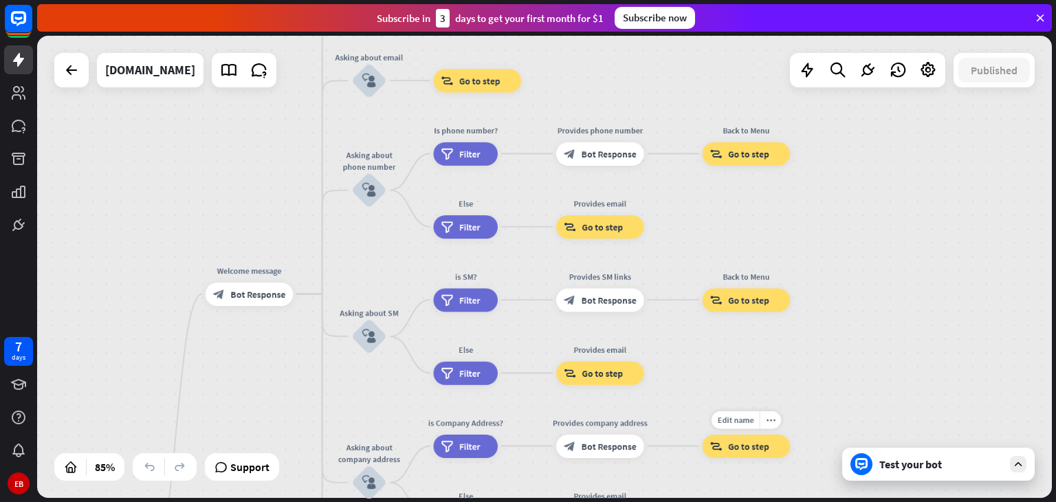
drag, startPoint x: 987, startPoint y: 173, endPoint x: 780, endPoint y: 487, distance: 375.5
click at [780, 458] on div "Edit name more_horiz Back to Menu block_goto Go to step" at bounding box center [746, 445] width 88 height 23
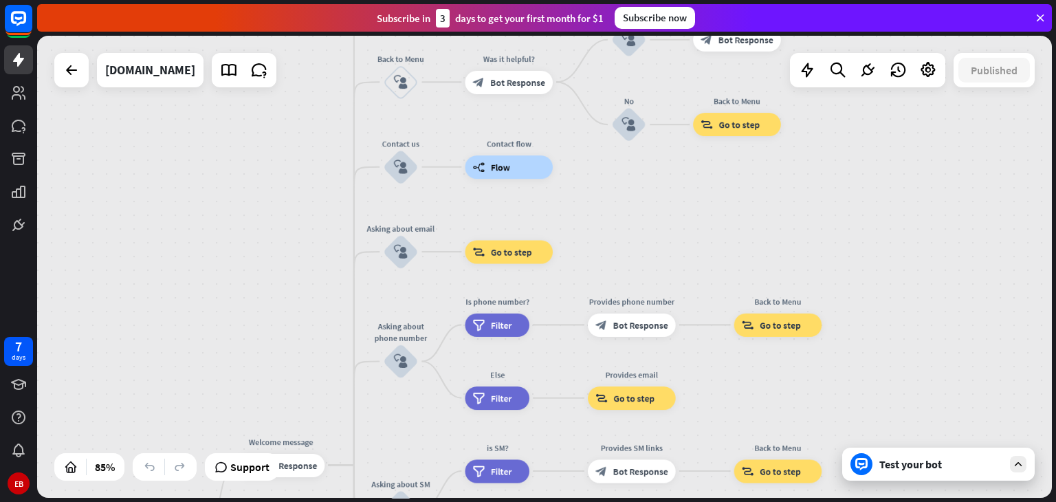
drag, startPoint x: 836, startPoint y: 201, endPoint x: 866, endPoint y: 362, distance: 163.6
click at [866, 362] on div "home_2 Start point Welcome message block_bot_response Bot Response About us blo…" at bounding box center [544, 267] width 1014 height 462
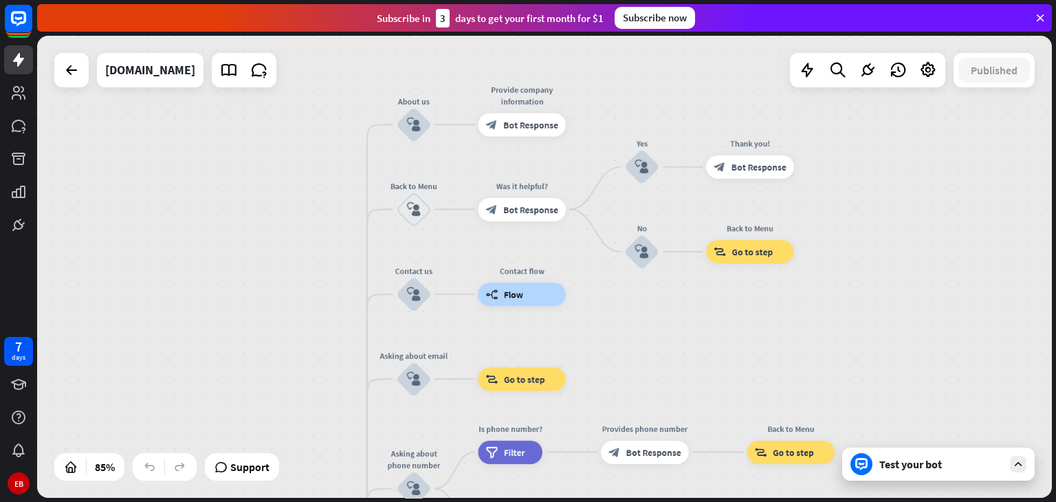
drag, startPoint x: 816, startPoint y: 220, endPoint x: 830, endPoint y: 349, distance: 129.9
click at [830, 349] on div "home_2 Start point Welcome message block_bot_response Bot Response About us blo…" at bounding box center [544, 267] width 1014 height 462
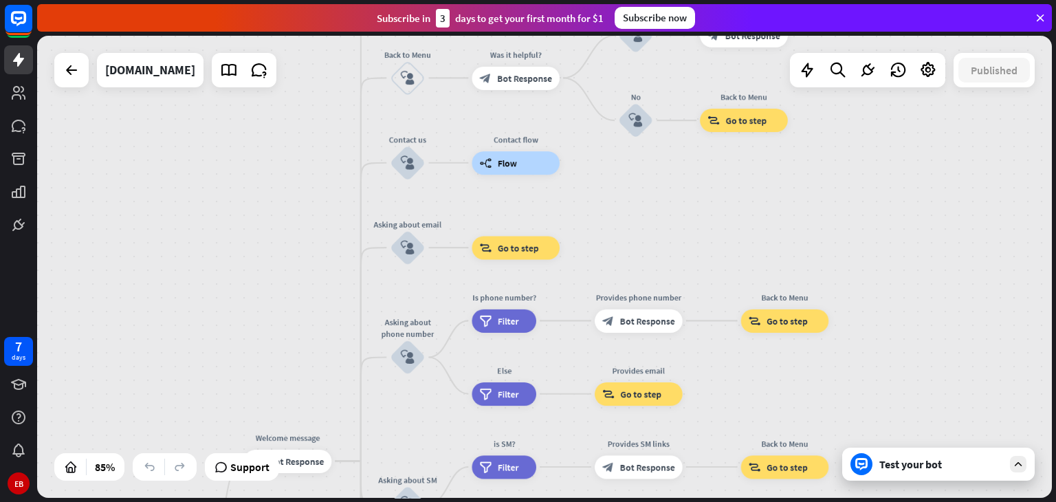
drag, startPoint x: 870, startPoint y: 327, endPoint x: 864, endPoint y: 196, distance: 131.4
click at [864, 196] on div "home_2 Start point Welcome message block_bot_response Bot Response About us blo…" at bounding box center [544, 267] width 1014 height 462
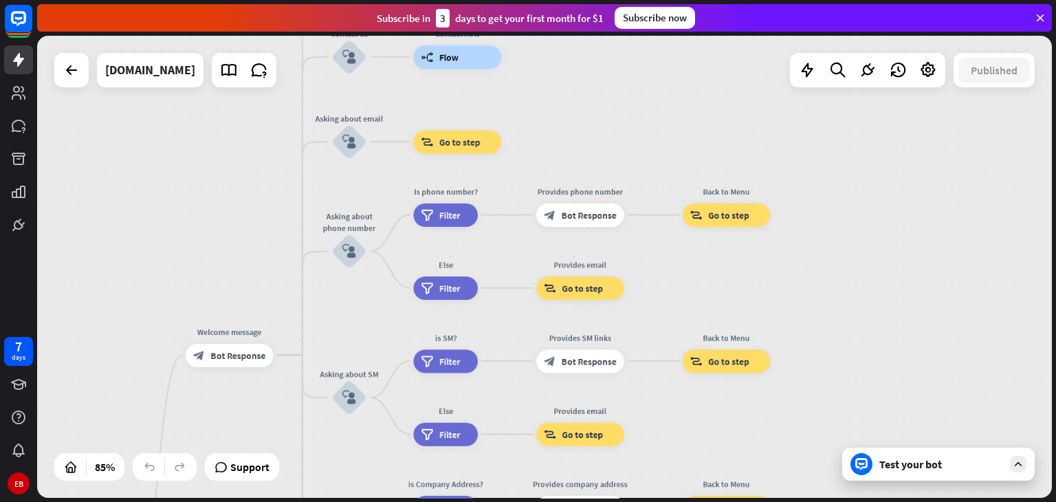
drag, startPoint x: 902, startPoint y: 250, endPoint x: 843, endPoint y: 144, distance: 120.9
click at [843, 144] on div "home_2 Start point Welcome message block_bot_response Bot Response About us blo…" at bounding box center [544, 267] width 1014 height 462
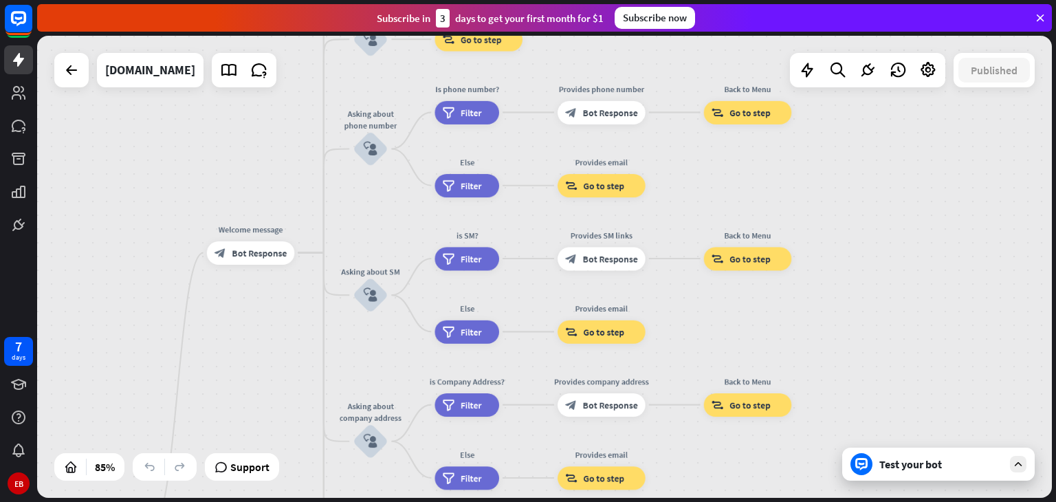
drag, startPoint x: 803, startPoint y: 292, endPoint x: 824, endPoint y: 187, distance: 107.3
click at [824, 188] on div "home_2 Start point Welcome message block_bot_response Bot Response About us blo…" at bounding box center [544, 267] width 1014 height 462
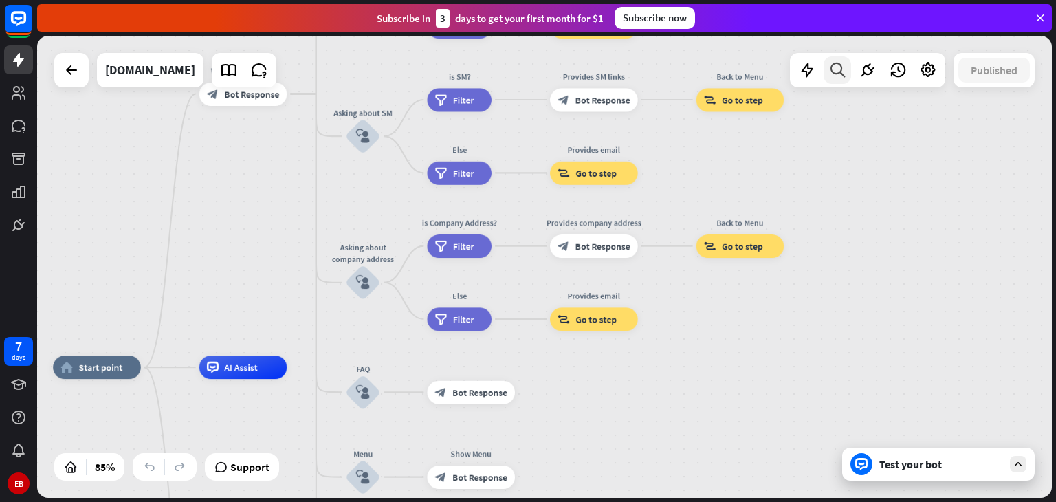
drag, startPoint x: 835, startPoint y: 247, endPoint x: 830, endPoint y: 81, distance: 166.4
click at [830, 81] on div "home_2 Start point Welcome message block_bot_response Bot Response About us blo…" at bounding box center [544, 267] width 1014 height 462
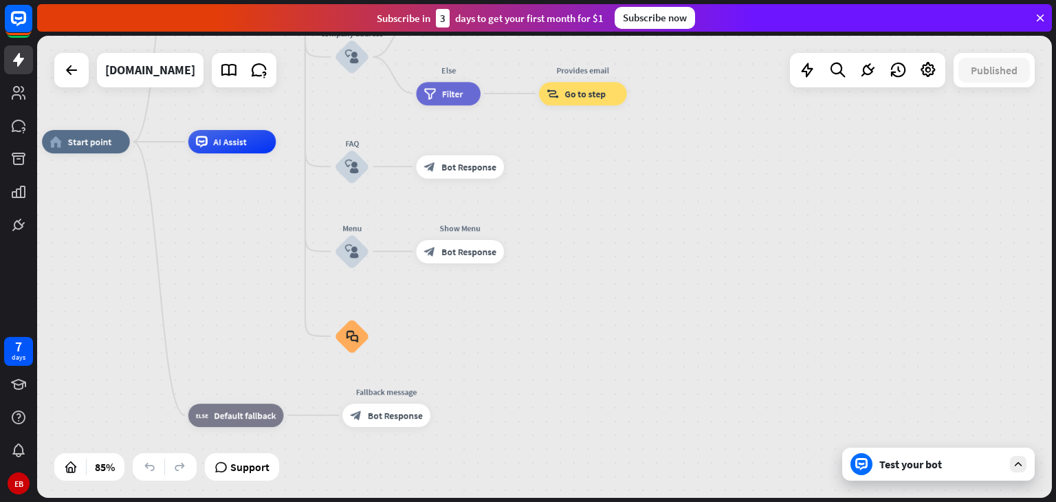
drag, startPoint x: 832, startPoint y: 267, endPoint x: 821, endPoint y: 49, distance: 217.5
click at [821, 49] on div "home_2 Start point Welcome message block_bot_response Bot Response About us blo…" at bounding box center [544, 267] width 1014 height 462
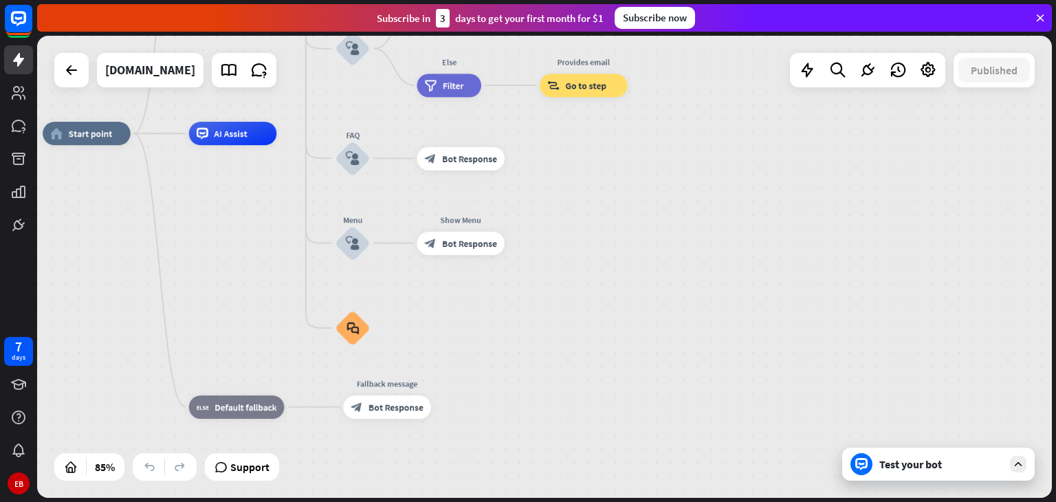
drag, startPoint x: 809, startPoint y: 259, endPoint x: 794, endPoint y: 335, distance: 77.8
click at [794, 335] on div "home_2 Start point Welcome message block_bot_response Bot Response About us blo…" at bounding box center [474, 329] width 863 height 393
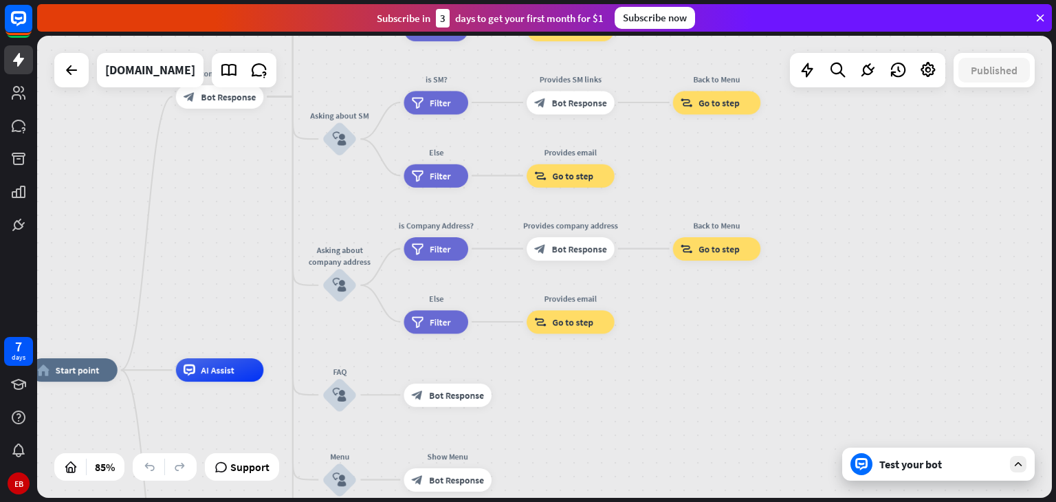
drag, startPoint x: 785, startPoint y: 211, endPoint x: 786, endPoint y: 362, distance: 150.5
click at [786, 362] on div "home_2 Start point Welcome message block_bot_response Bot Response About us blo…" at bounding box center [544, 267] width 1014 height 462
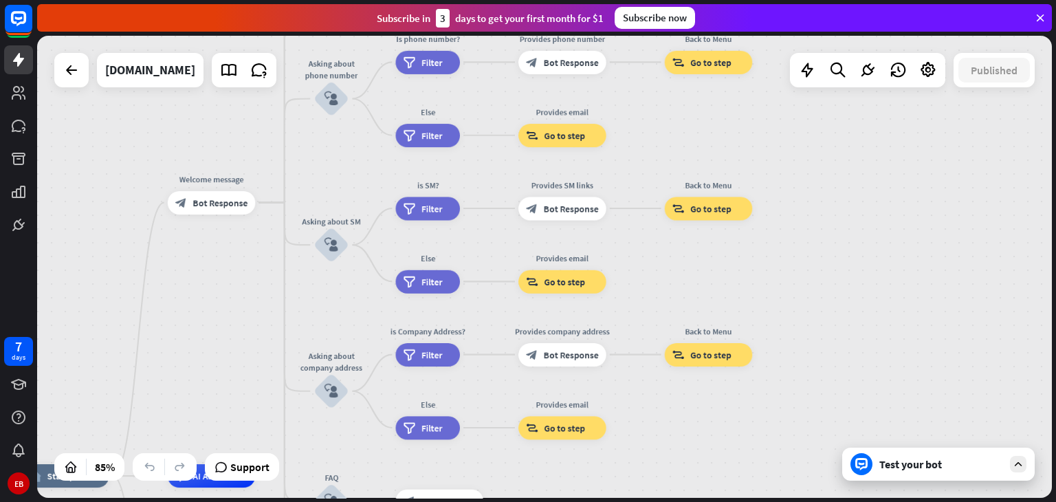
drag, startPoint x: 810, startPoint y: 249, endPoint x: 801, endPoint y: 355, distance: 106.2
click at [801, 355] on div "home_2 Start point Welcome message block_bot_response Bot Response About us blo…" at bounding box center [544, 267] width 1014 height 462
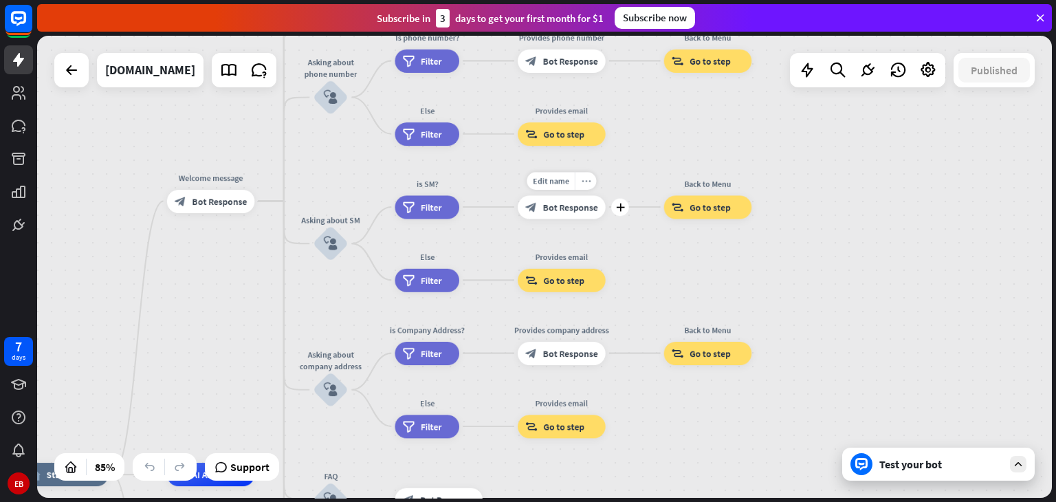
click at [583, 186] on div "more_horiz" at bounding box center [585, 181] width 21 height 18
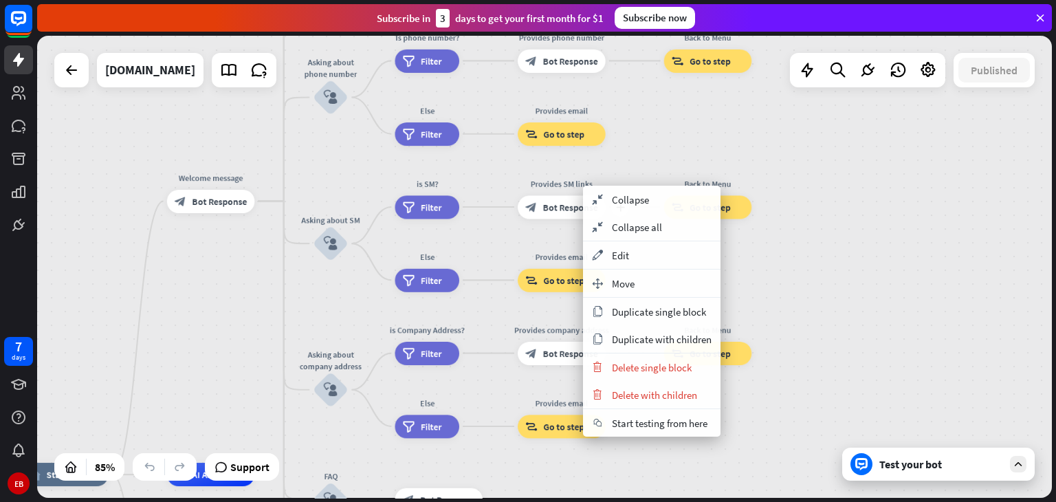
click at [563, 209] on span "Bot Response" at bounding box center [570, 207] width 55 height 12
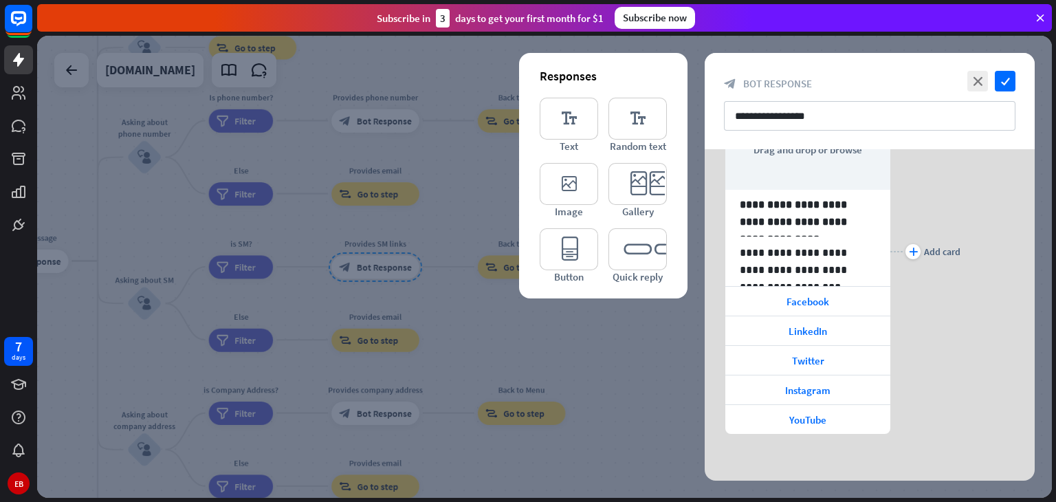
scroll to position [47, 0]
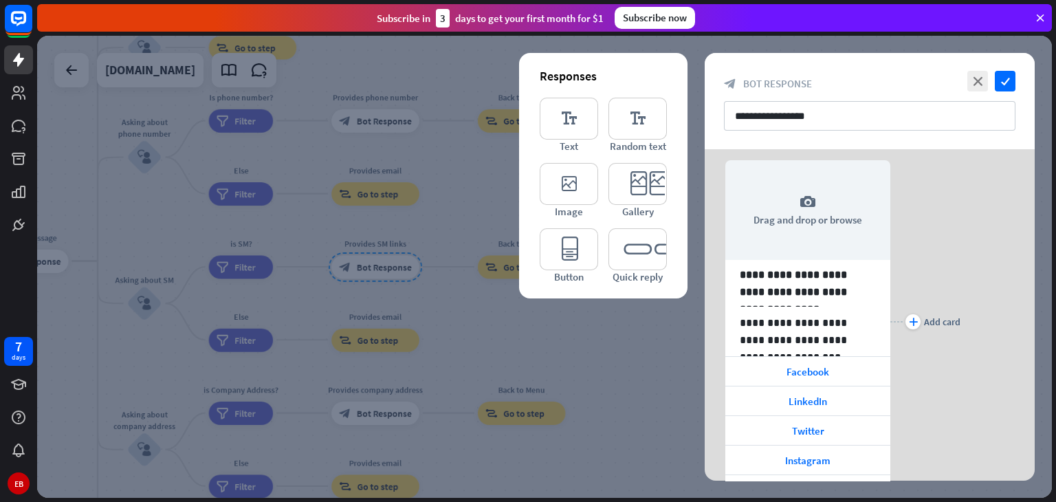
click at [302, 218] on div at bounding box center [544, 267] width 1014 height 462
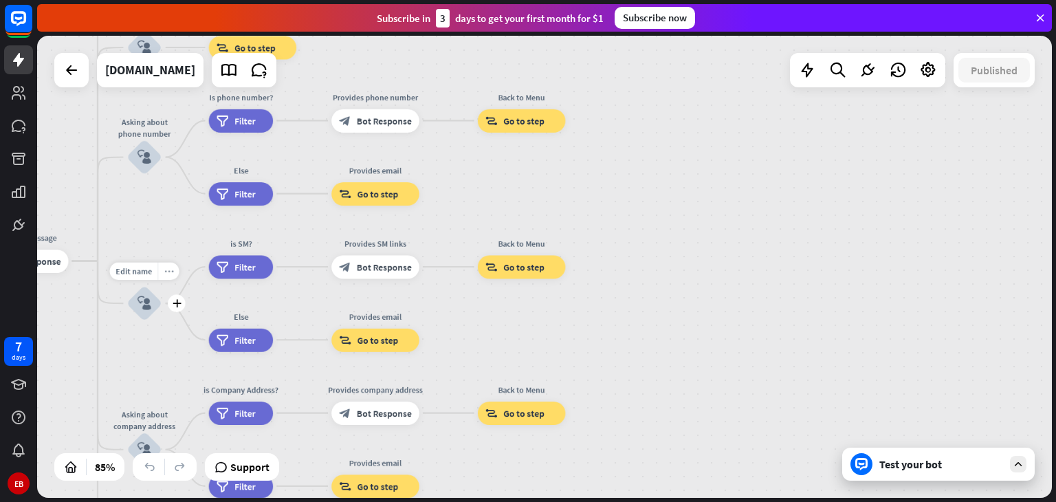
click at [173, 267] on icon "more_horiz" at bounding box center [169, 271] width 10 height 9
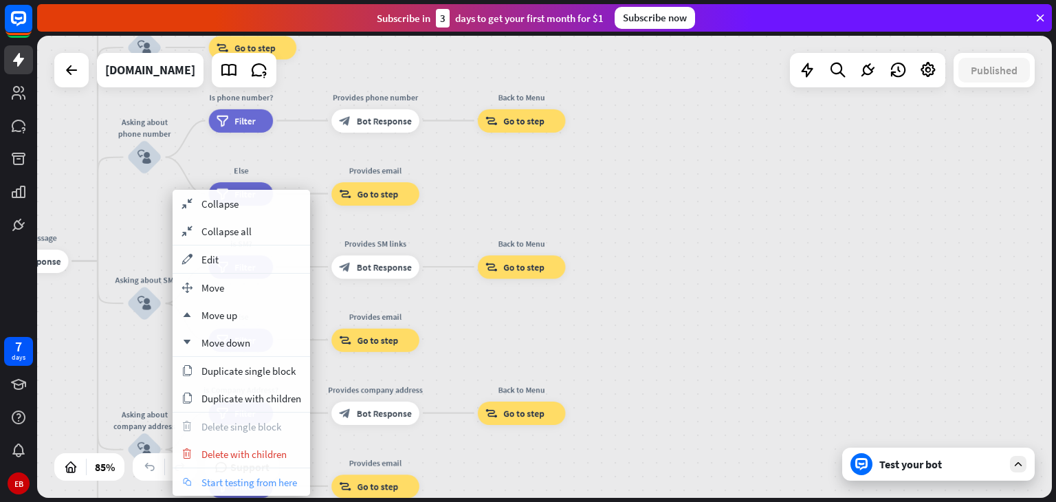
click at [255, 476] on span "Start testing from here" at bounding box center [249, 482] width 96 height 13
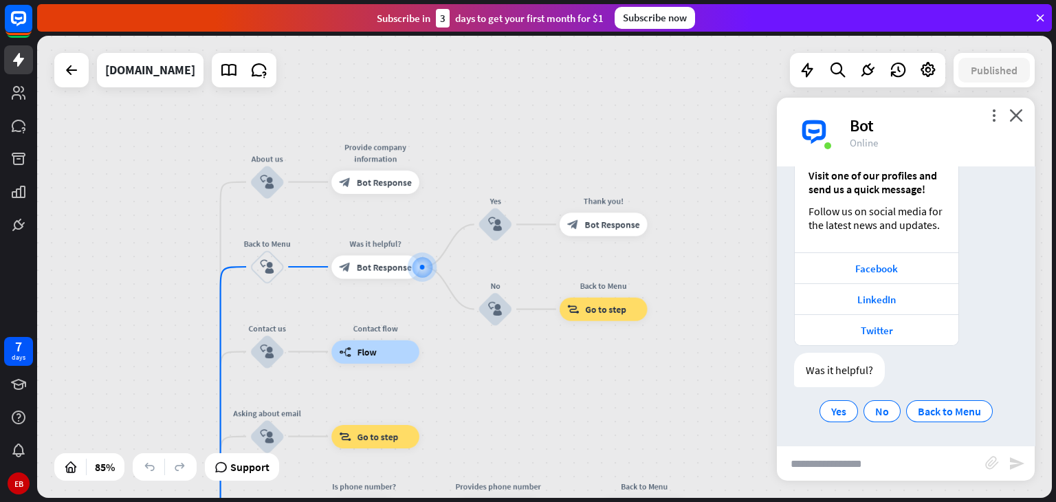
scroll to position [2254, 0]
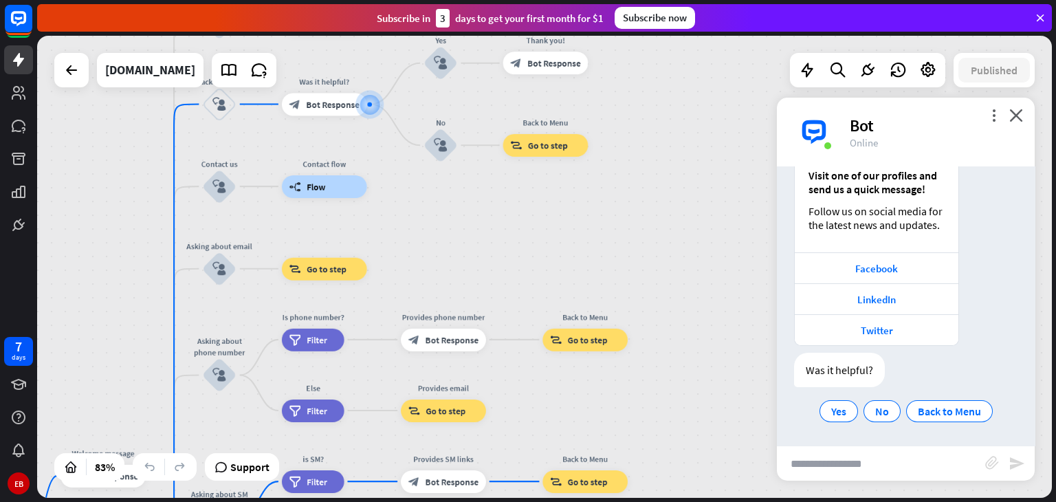
drag, startPoint x: 630, startPoint y: 389, endPoint x: 572, endPoint y: 223, distance: 176.1
click at [572, 223] on div "home_2 Start point Welcome message block_bot_response Bot Response About us blo…" at bounding box center [544, 267] width 1014 height 462
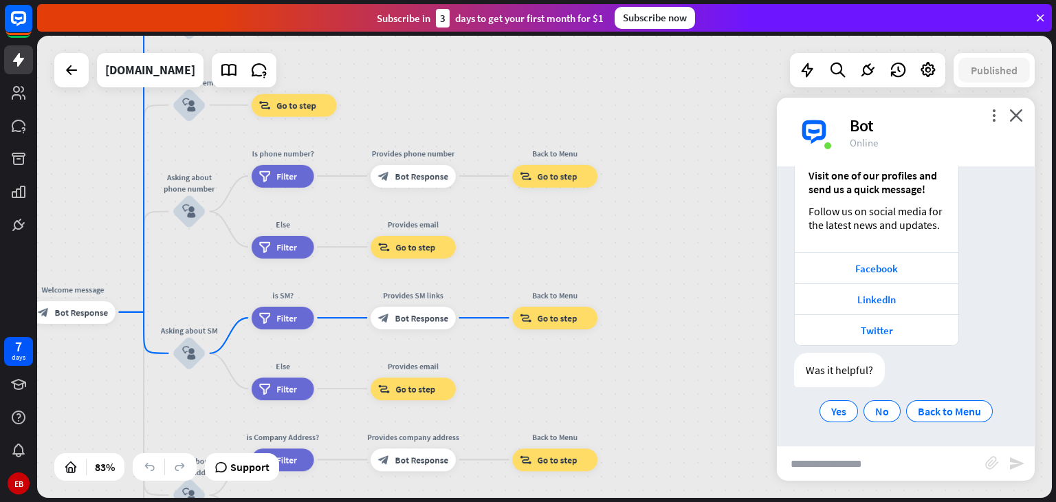
drag, startPoint x: 663, startPoint y: 278, endPoint x: 632, endPoint y: 114, distance: 166.5
click at [632, 114] on div "home_2 Start point Welcome message block_bot_response Bot Response About us blo…" at bounding box center [544, 267] width 1014 height 462
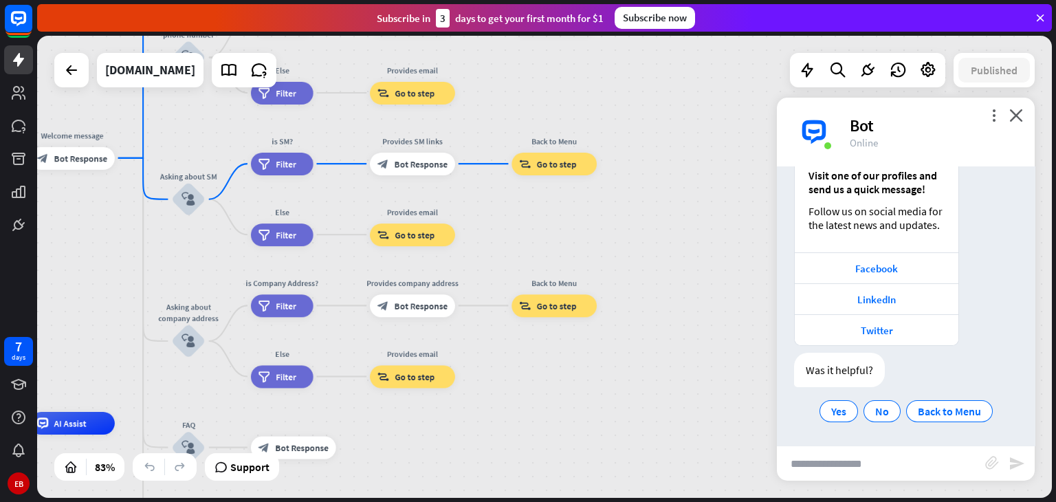
drag, startPoint x: 651, startPoint y: 383, endPoint x: 645, endPoint y: 199, distance: 184.3
click at [645, 199] on div "home_2 Start point Welcome message block_bot_response Bot Response About us blo…" at bounding box center [544, 267] width 1014 height 462
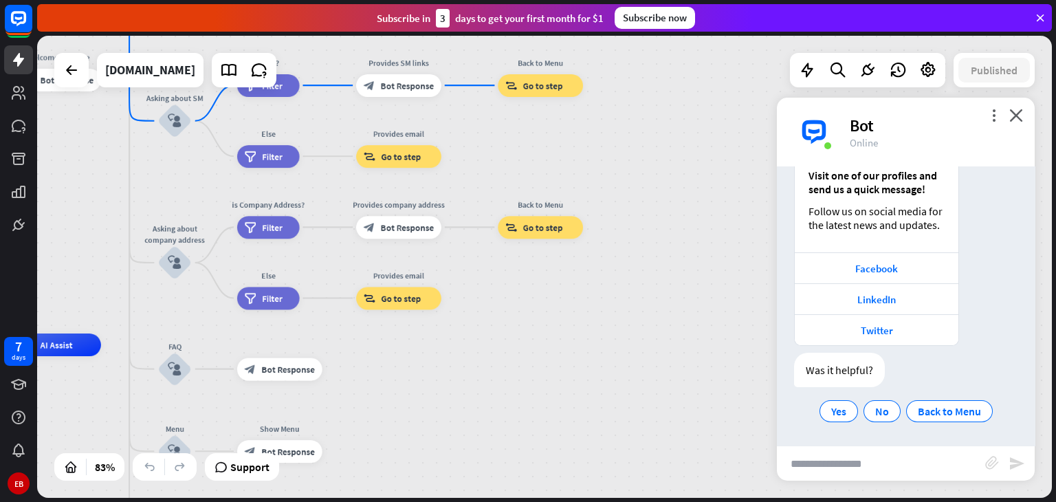
drag, startPoint x: 623, startPoint y: 348, endPoint x: 616, endPoint y: 302, distance: 46.7
click at [616, 302] on div "home_2 Start point Welcome message block_bot_response Bot Response About us blo…" at bounding box center [544, 267] width 1014 height 462
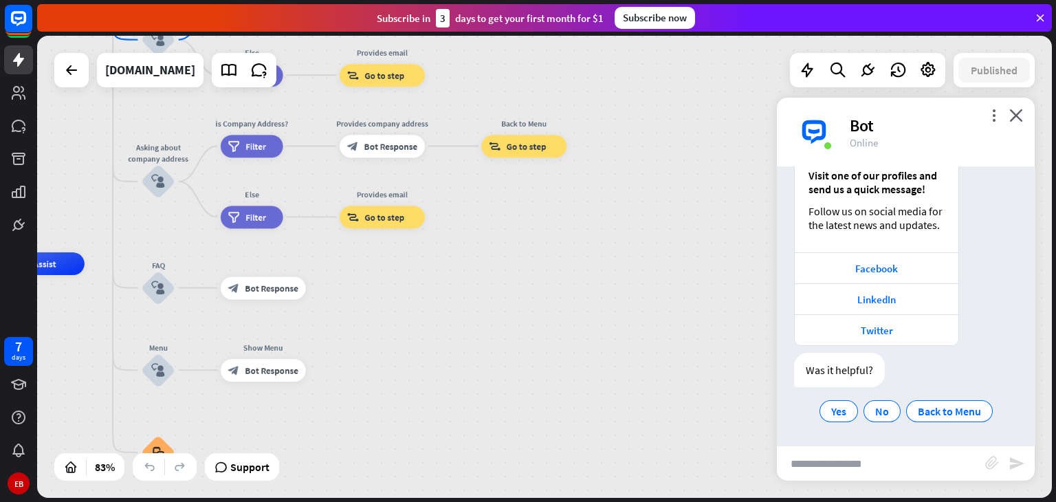
drag, startPoint x: 619, startPoint y: 331, endPoint x: 601, endPoint y: 247, distance: 84.9
click at [601, 247] on div "home_2 Start point Welcome message block_bot_response Bot Response About us blo…" at bounding box center [544, 267] width 1014 height 462
click at [151, 290] on div "block_user_input" at bounding box center [158, 288] width 34 height 34
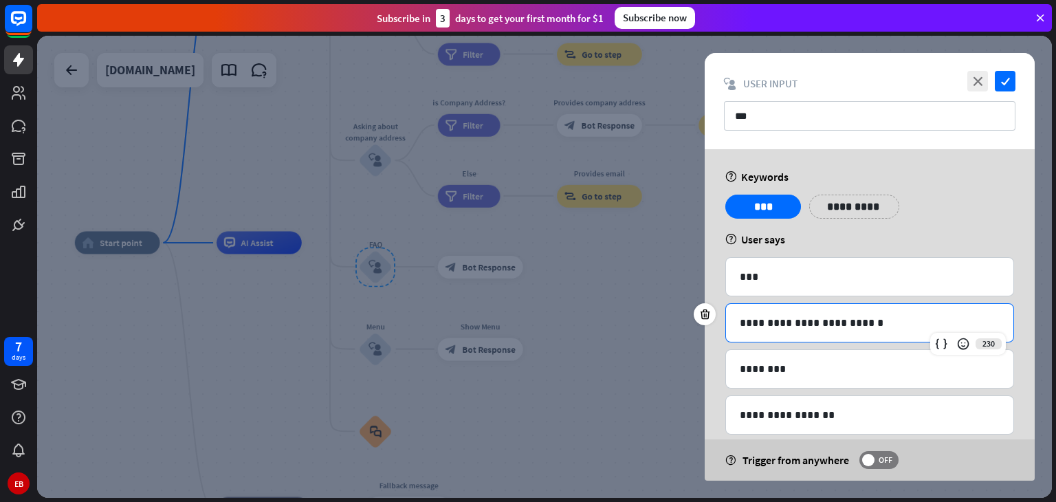
click at [775, 331] on div "**********" at bounding box center [869, 323] width 287 height 38
click at [999, 92] on div "close check block_user_input User Input ***" at bounding box center [869, 101] width 330 height 96
click at [961, 80] on div "block_user_input User Input" at bounding box center [869, 83] width 291 height 13
click at [974, 82] on icon "close" at bounding box center [977, 81] width 21 height 21
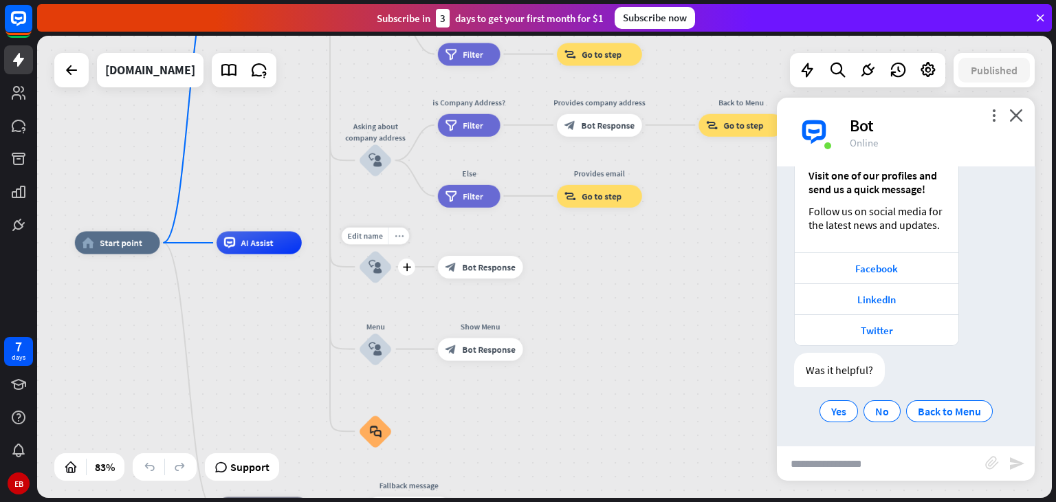
click at [405, 241] on div "more_horiz" at bounding box center [398, 235] width 21 height 17
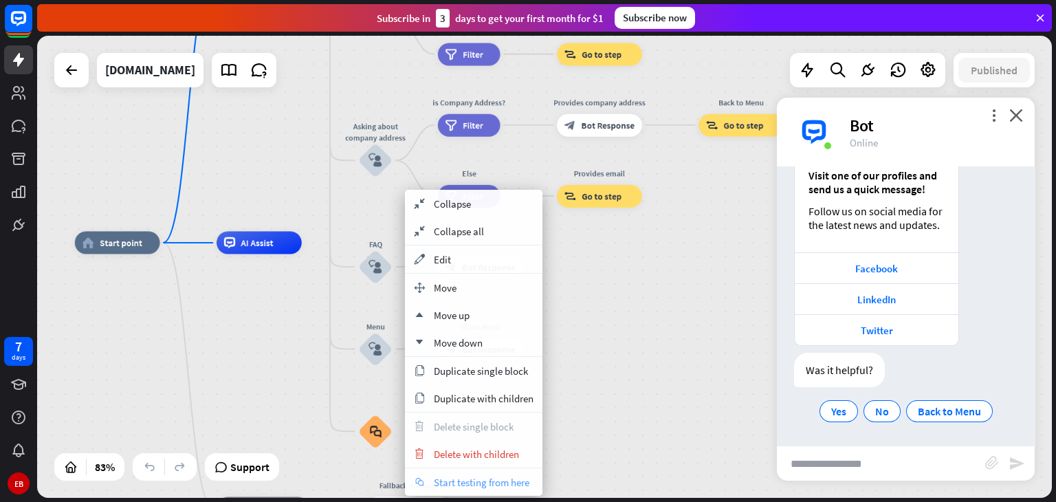
click at [452, 487] on span "Start testing from here" at bounding box center [482, 482] width 96 height 13
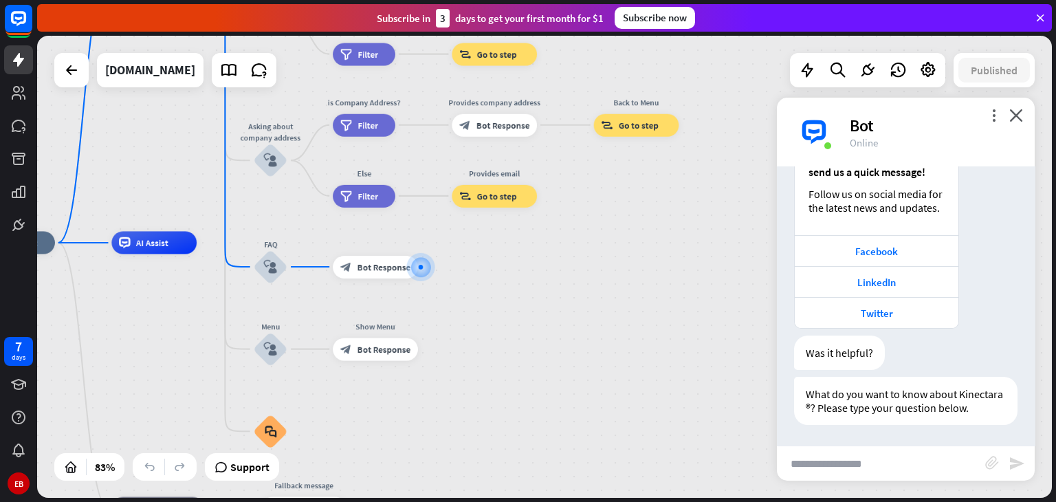
scroll to position [2286, 0]
click at [842, 470] on input "text" at bounding box center [881, 463] width 208 height 34
type input "******"
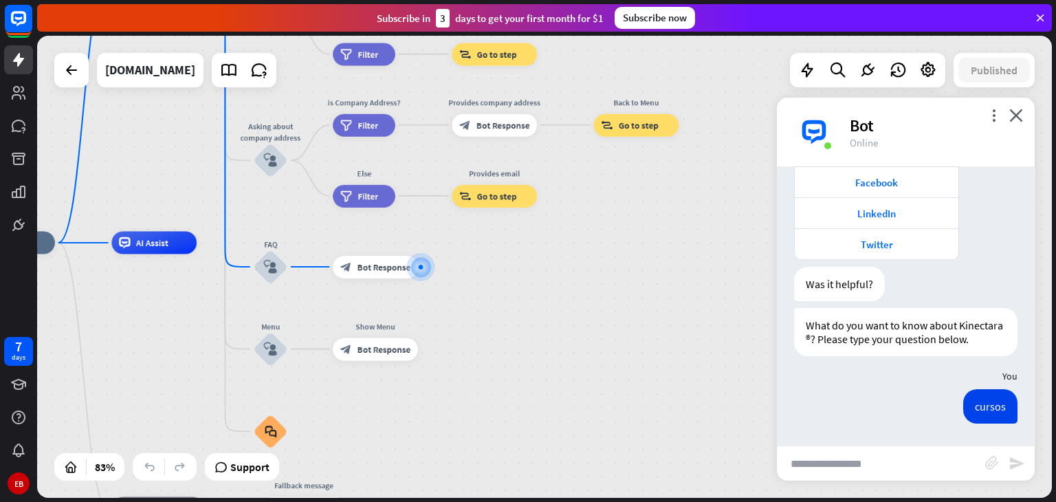
click at [842, 470] on input "text" at bounding box center [881, 463] width 208 height 34
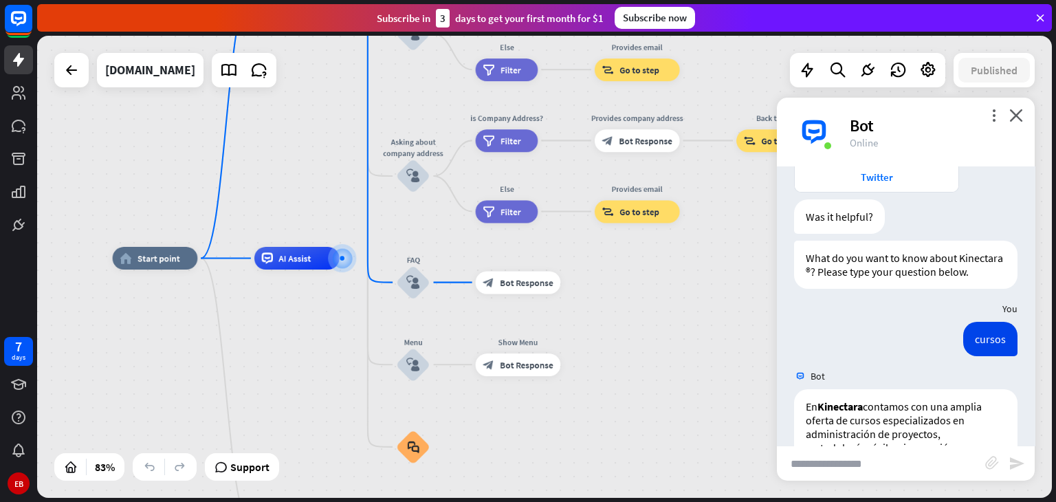
scroll to position [3007, 0]
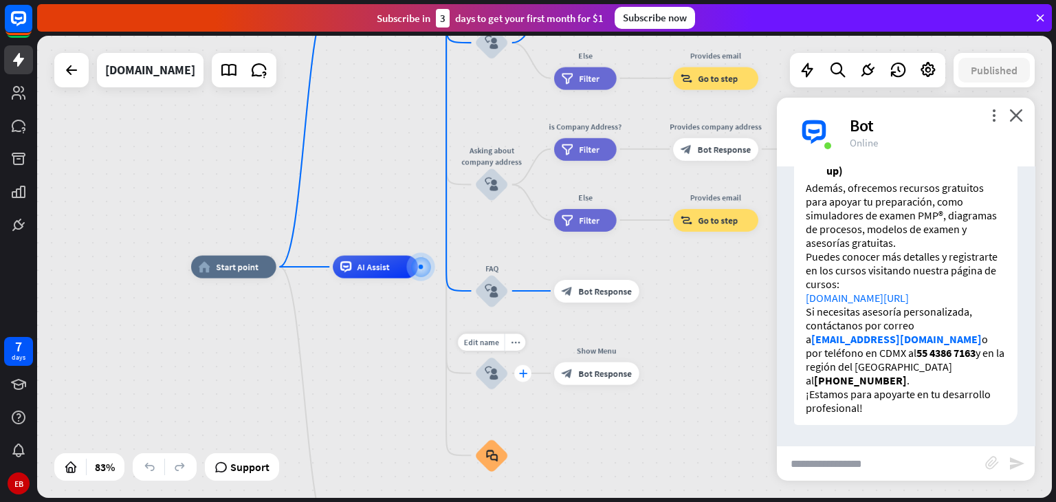
click at [519, 379] on div "plus" at bounding box center [522, 372] width 17 height 17
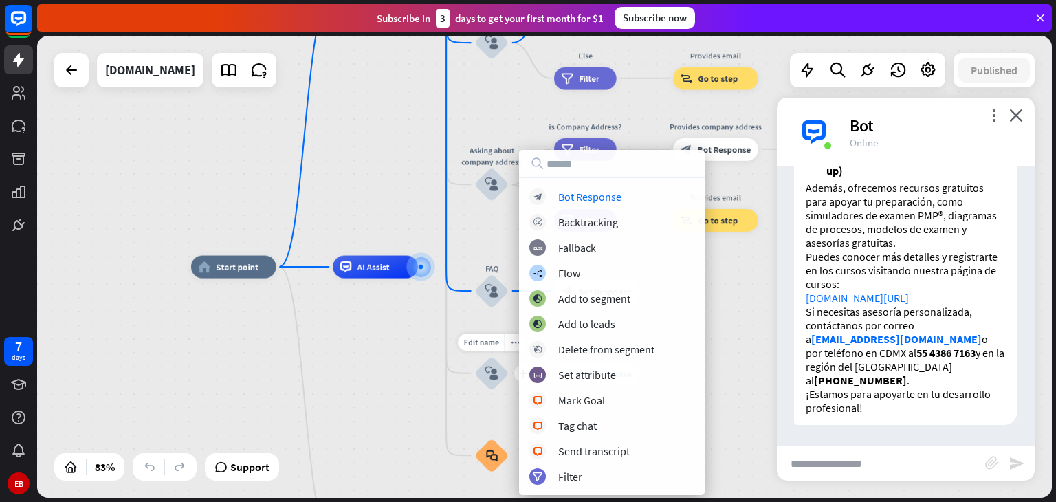
click at [478, 390] on div "Edit name more_horiz plus Menu block_user_input" at bounding box center [491, 373] width 34 height 34
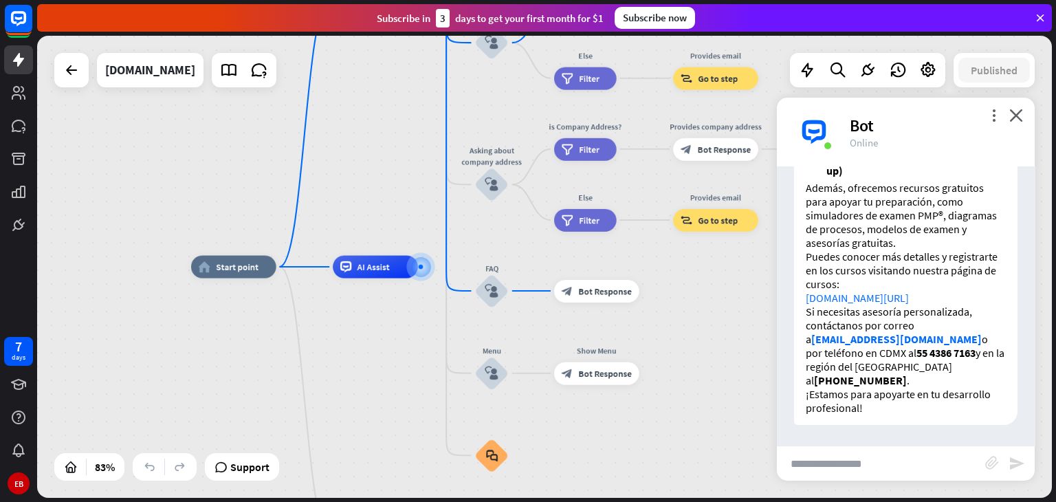
click at [447, 402] on div "home_2 Start point Welcome message block_bot_response Bot Response About us blo…" at bounding box center [609, 457] width 837 height 381
click at [431, 268] on icon "plus" at bounding box center [431, 267] width 8 height 8
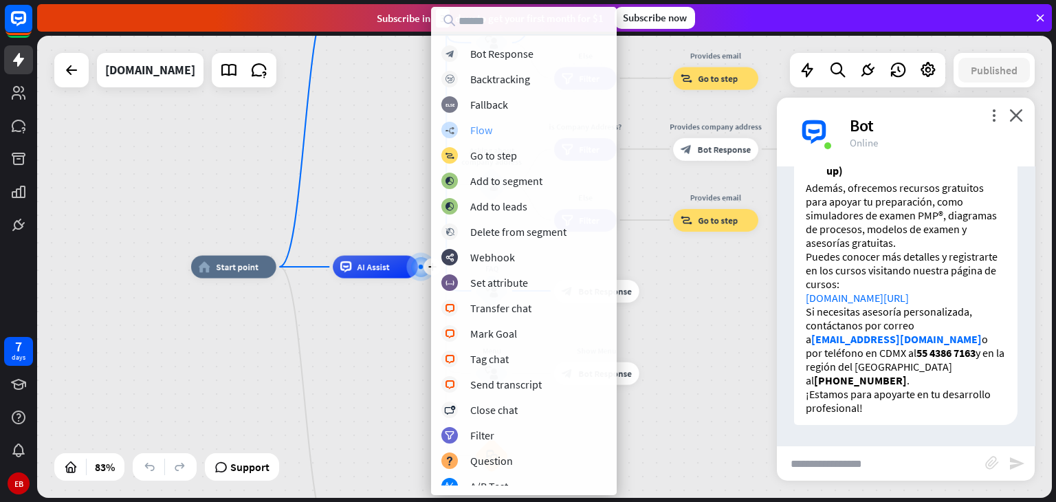
click at [480, 124] on div "Flow" at bounding box center [481, 130] width 22 height 14
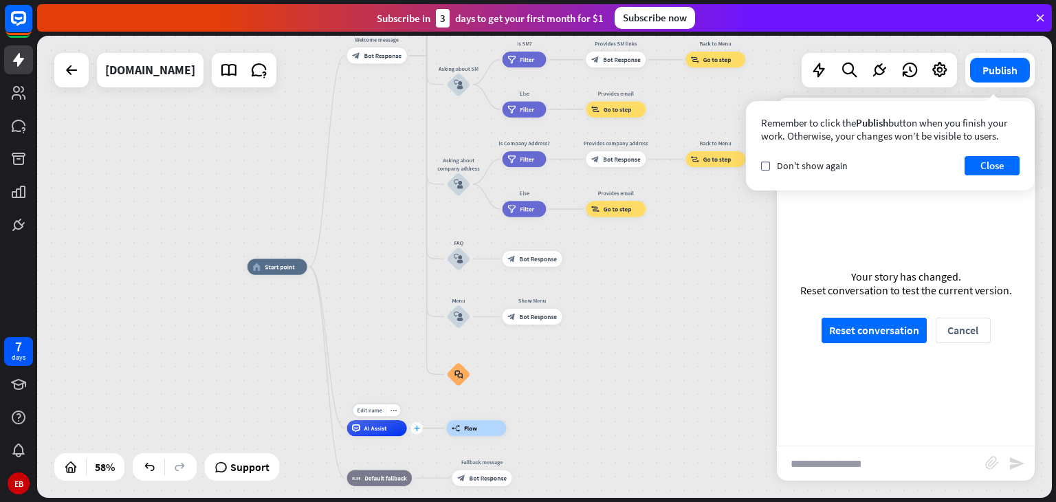
click at [416, 430] on icon "plus" at bounding box center [417, 427] width 6 height 5
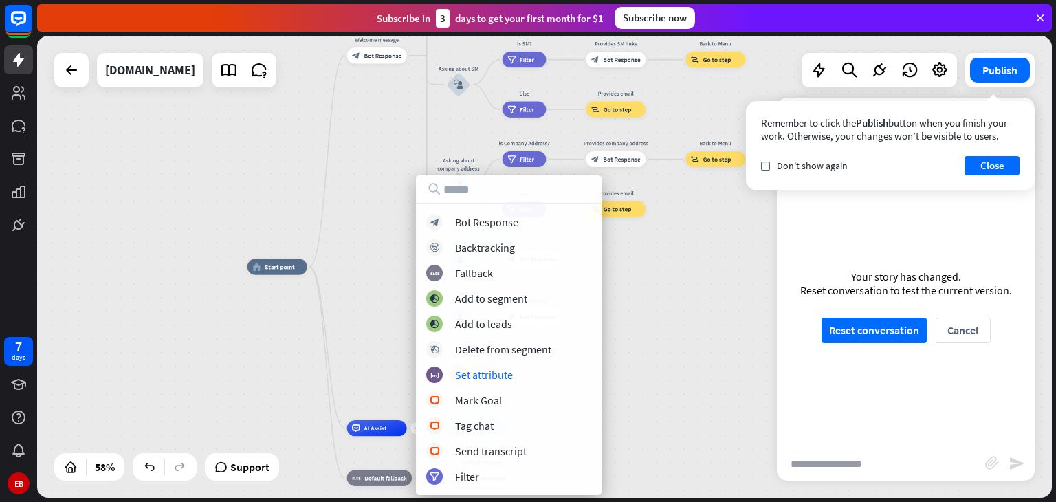
click at [381, 357] on div "home_2 Start point Welcome message block_bot_response Bot Response About us blo…" at bounding box center [541, 400] width 588 height 267
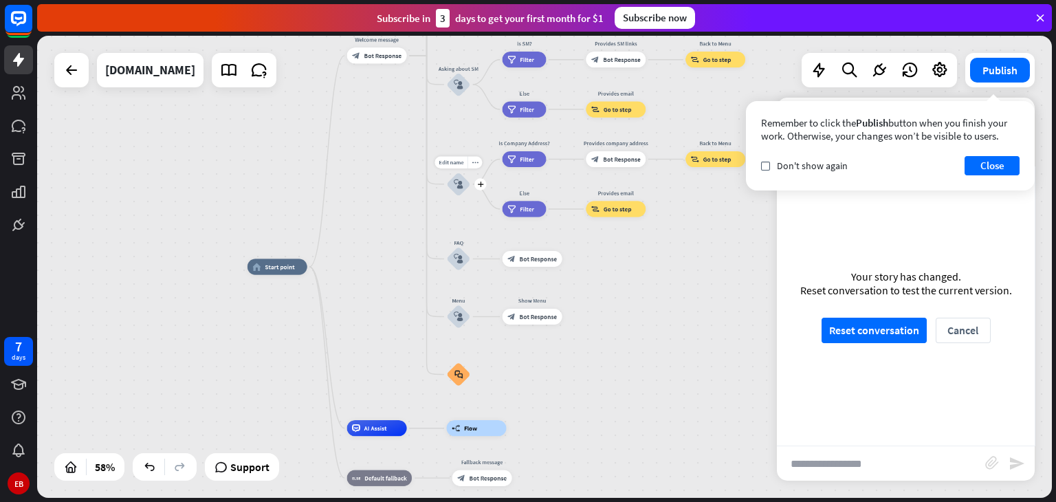
click at [459, 185] on icon "block_user_input" at bounding box center [459, 184] width 10 height 10
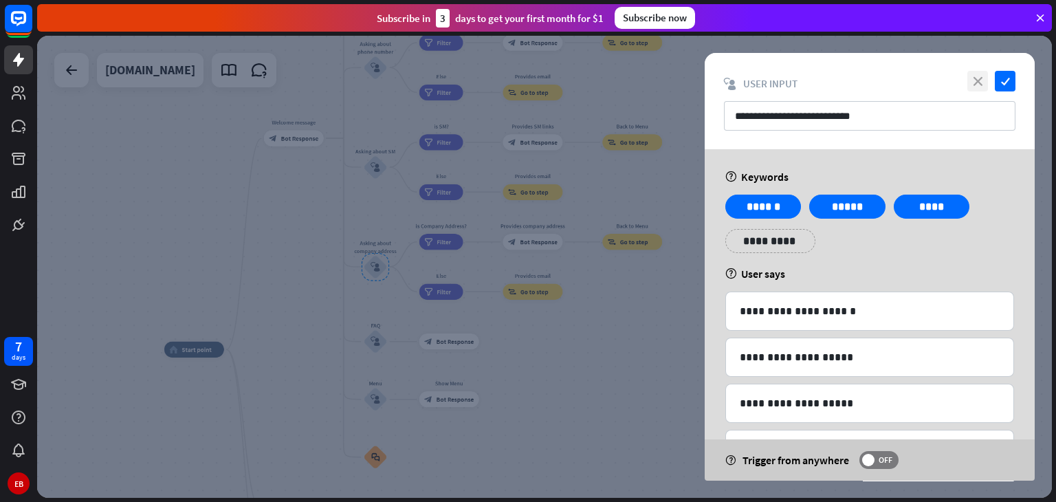
click at [981, 88] on icon "close" at bounding box center [977, 81] width 21 height 21
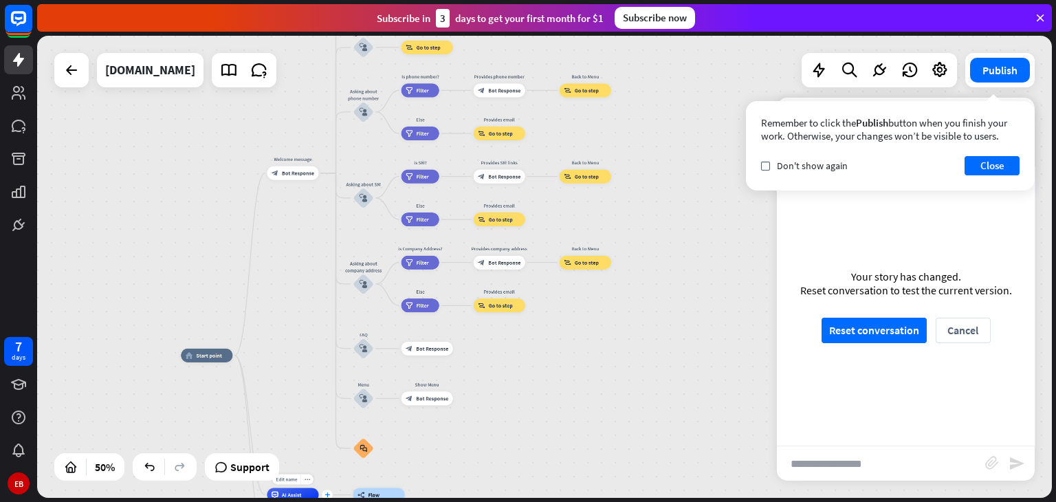
click at [325, 493] on icon "plus" at bounding box center [326, 494] width 5 height 5
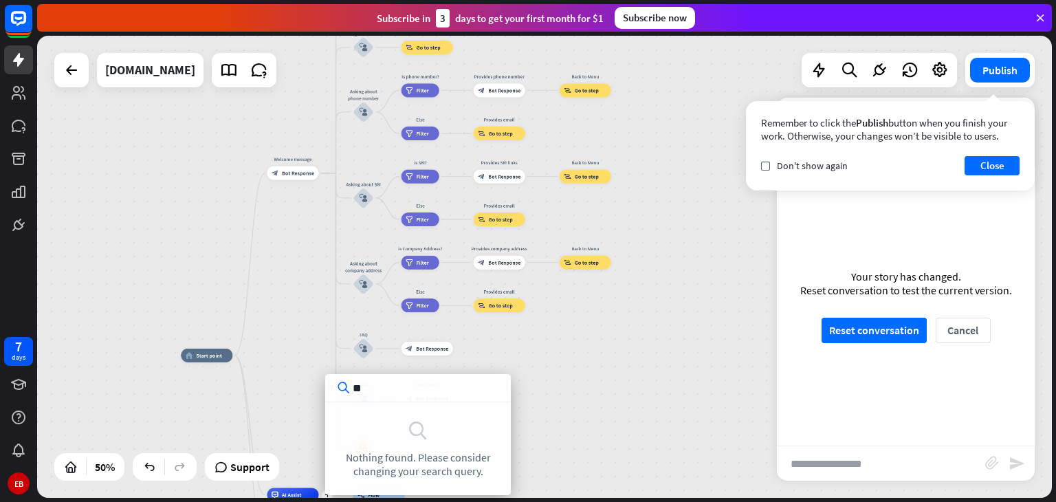
type input "*"
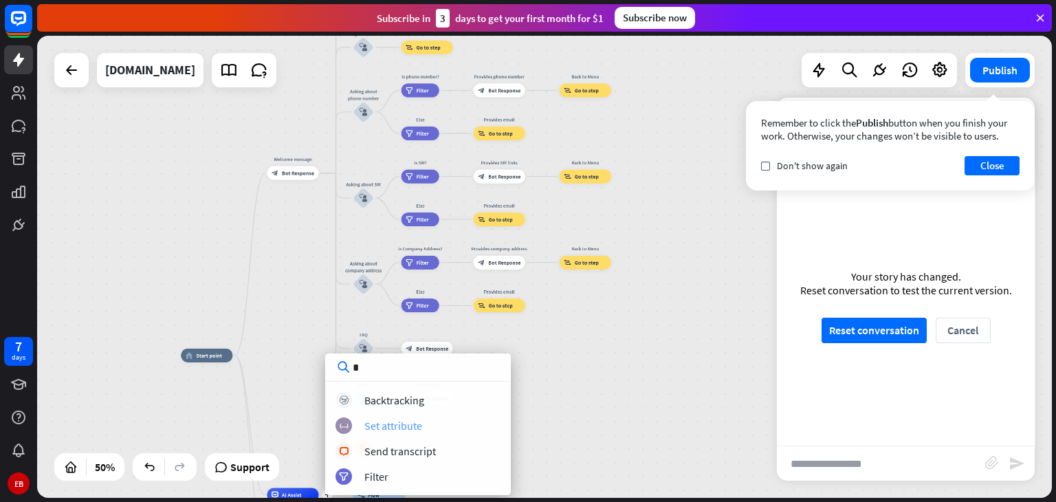
type input "*"
click at [379, 430] on div "Set attribute" at bounding box center [393, 426] width 58 height 14
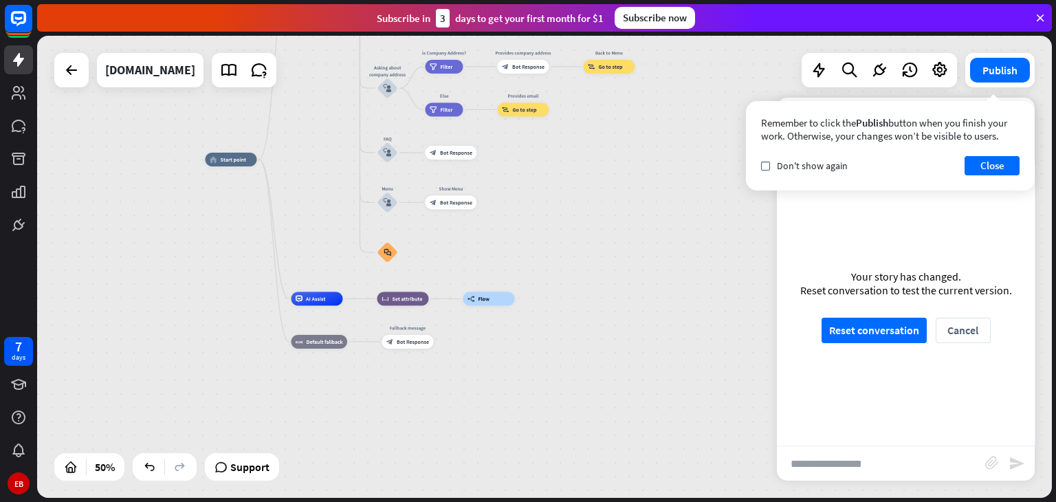
drag, startPoint x: 486, startPoint y: 448, endPoint x: 511, endPoint y: 253, distance: 196.7
click at [511, 253] on div "home_2 Start point Welcome message block_bot_response Bot Response About us blo…" at bounding box center [458, 274] width 507 height 231
click at [505, 284] on icon "more_horiz" at bounding box center [502, 283] width 5 height 5
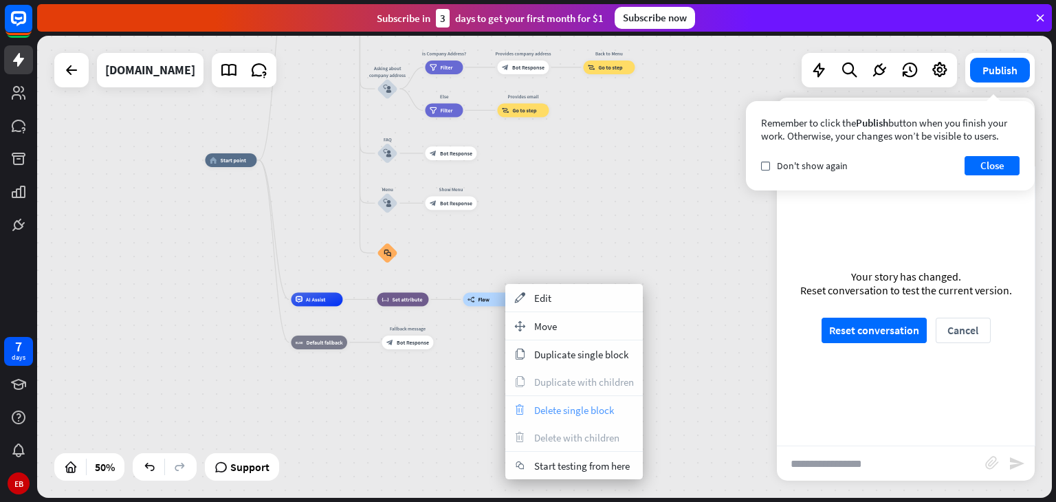
click at [548, 416] on div "trash Delete single block" at bounding box center [573, 409] width 137 height 27
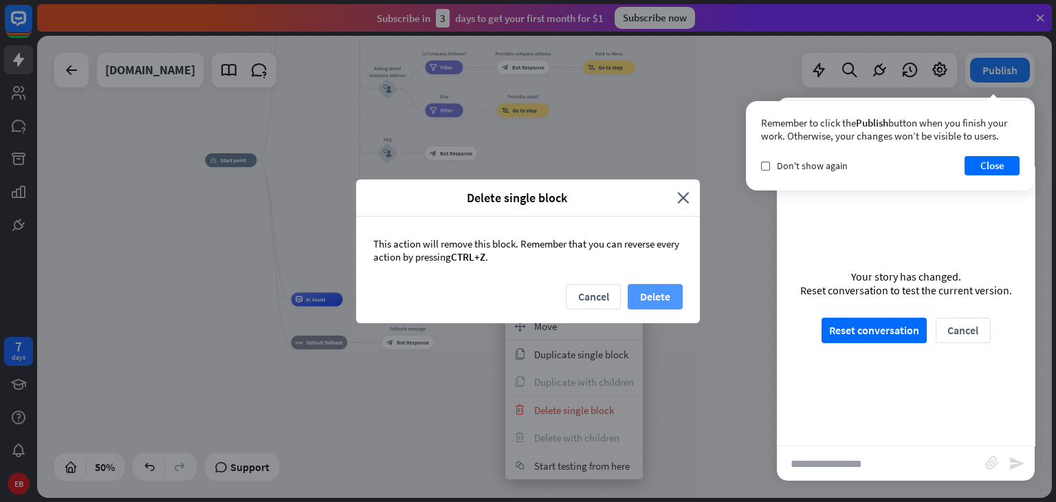
click at [656, 290] on button "Delete" at bounding box center [654, 296] width 55 height 25
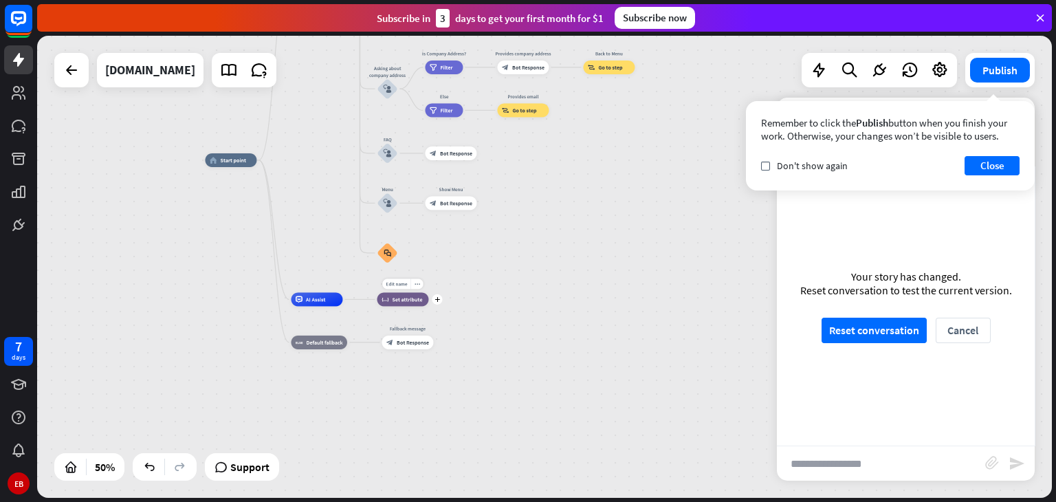
click at [412, 297] on span "Set attribute" at bounding box center [407, 299] width 30 height 7
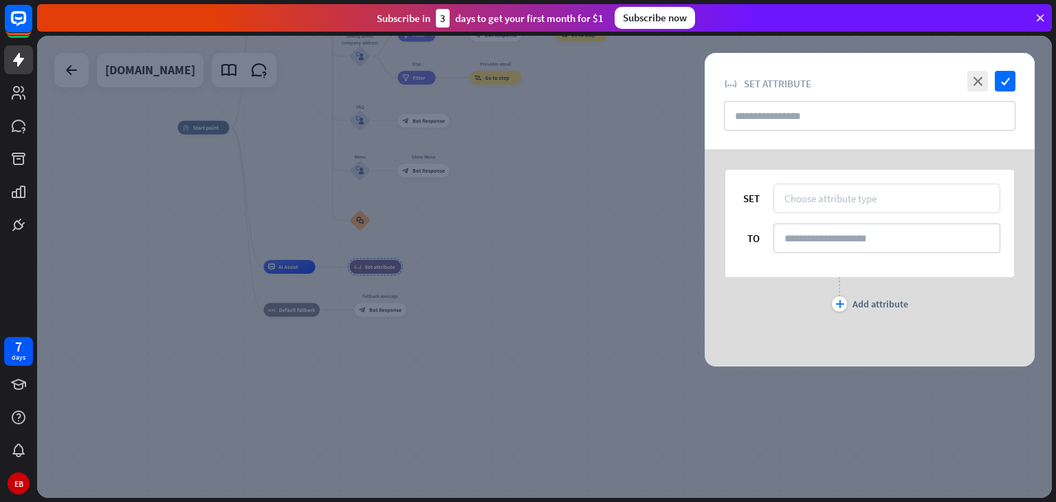
click at [801, 200] on div "Choose attribute type" at bounding box center [830, 198] width 92 height 13
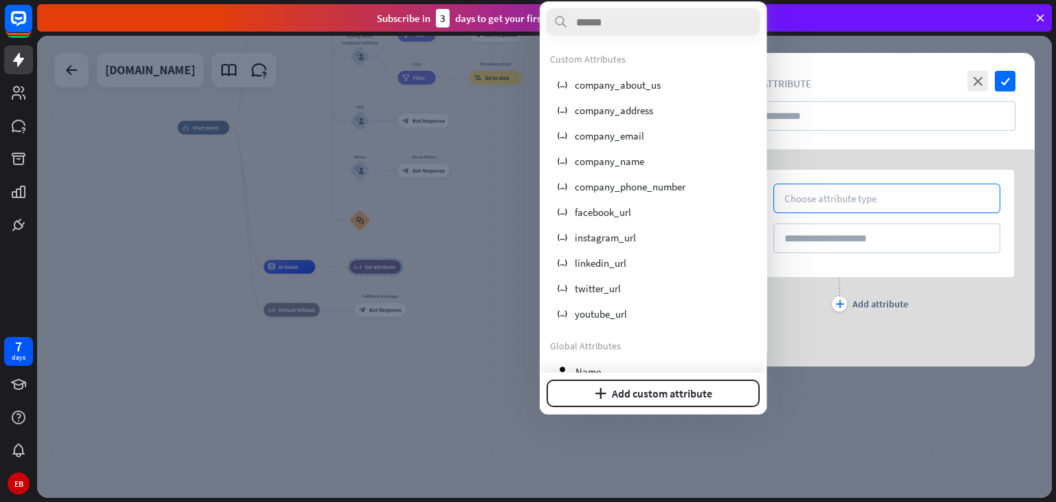
click at [405, 260] on div at bounding box center [544, 267] width 1014 height 462
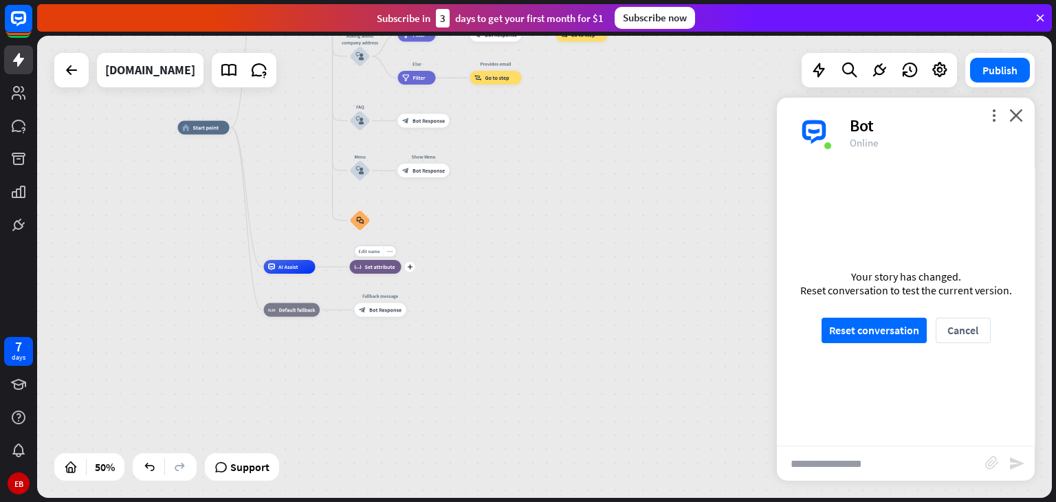
click at [390, 251] on icon "more_horiz" at bounding box center [389, 251] width 5 height 5
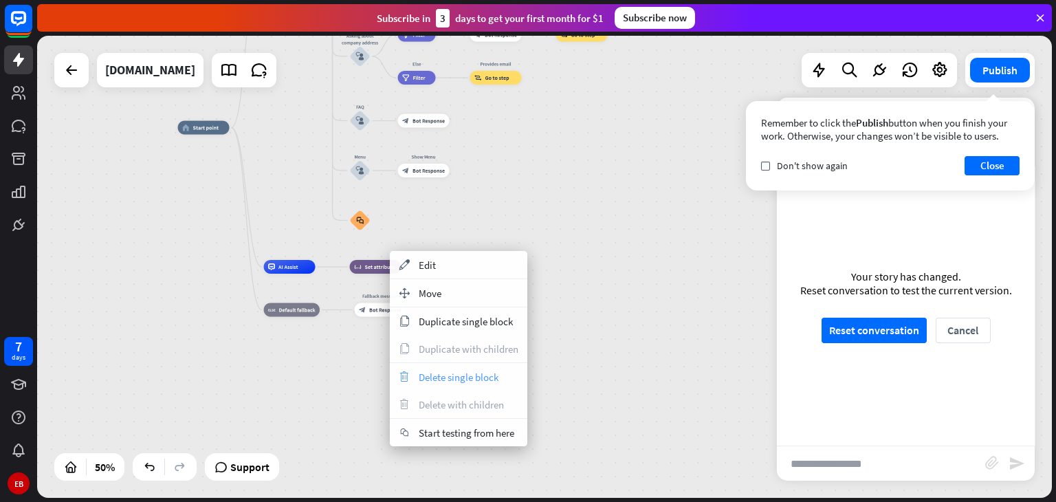
click at [405, 366] on div "trash Delete single block" at bounding box center [458, 376] width 137 height 27
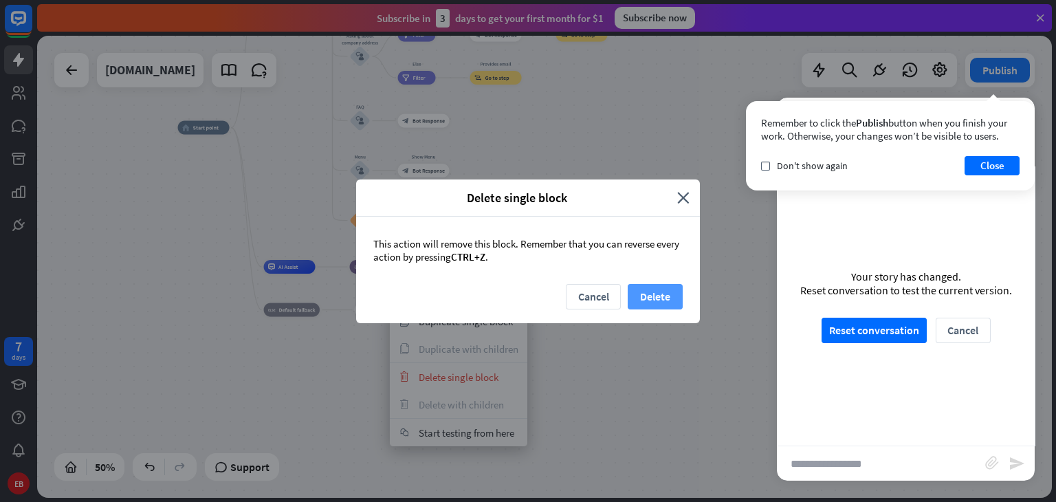
click at [652, 298] on button "Delete" at bounding box center [654, 296] width 55 height 25
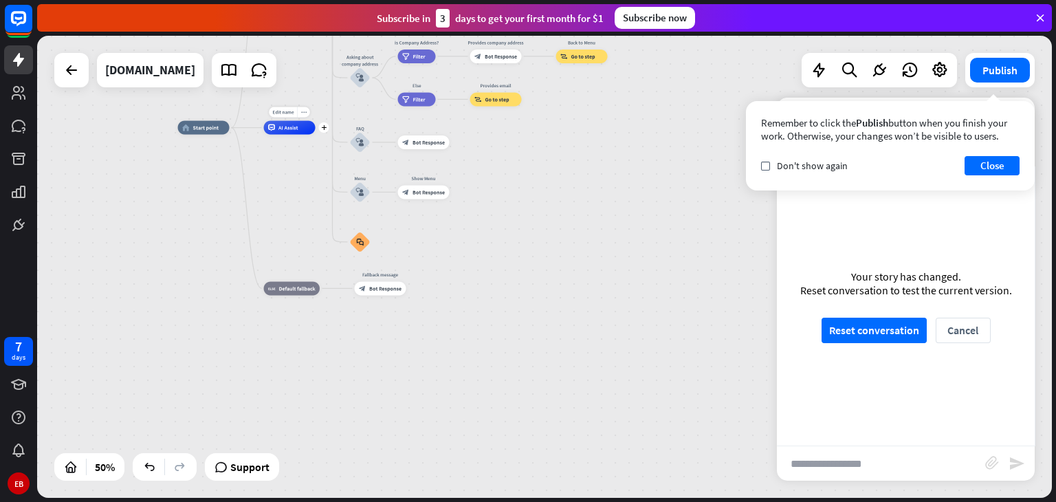
click at [315, 135] on div "Edit name more_horiz plus AI Assist" at bounding box center [290, 128] width 52 height 14
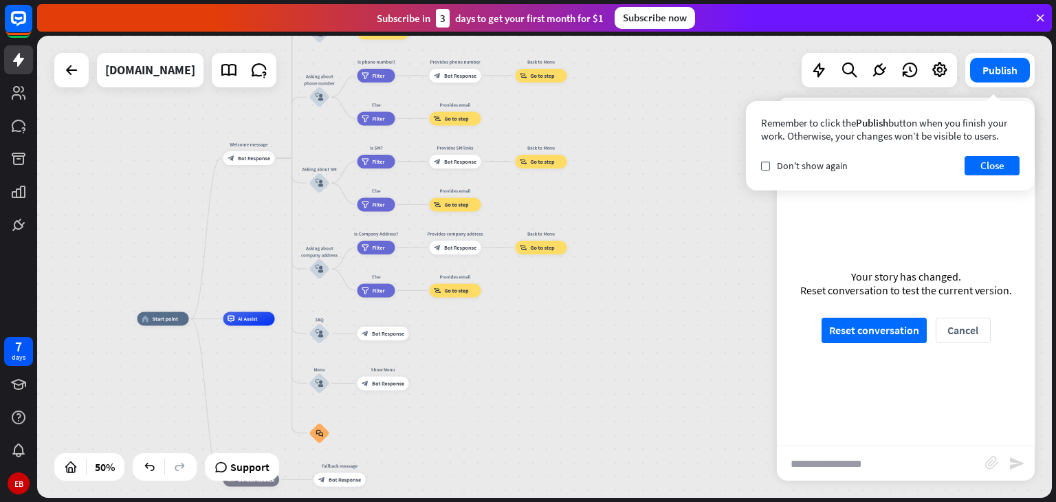
drag, startPoint x: 274, startPoint y: 174, endPoint x: 233, endPoint y: 365, distance: 195.3
click at [233, 365] on div "home_2 Start point Welcome message block_bot_response Bot Response About us blo…" at bounding box center [390, 434] width 507 height 231
click at [281, 159] on icon "plus" at bounding box center [282, 157] width 5 height 5
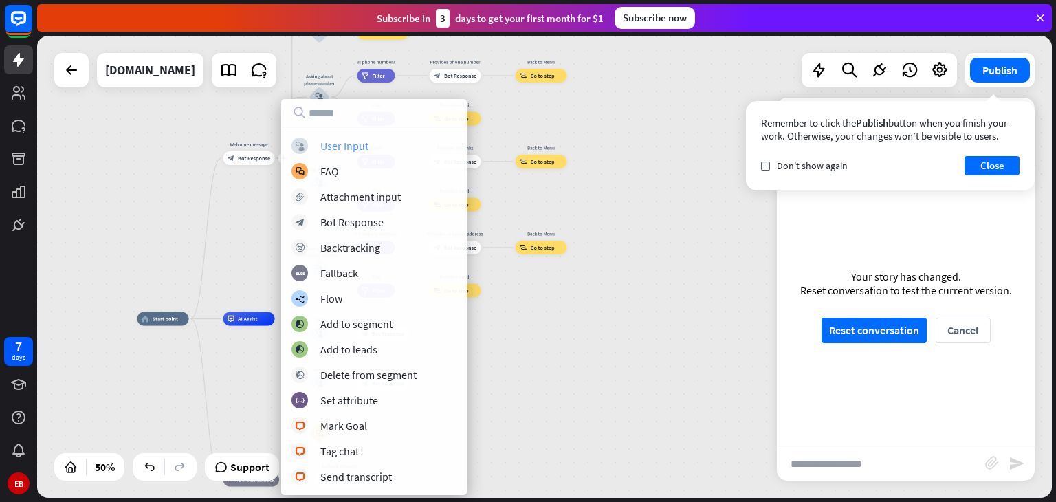
click at [326, 151] on div "User Input" at bounding box center [344, 146] width 48 height 14
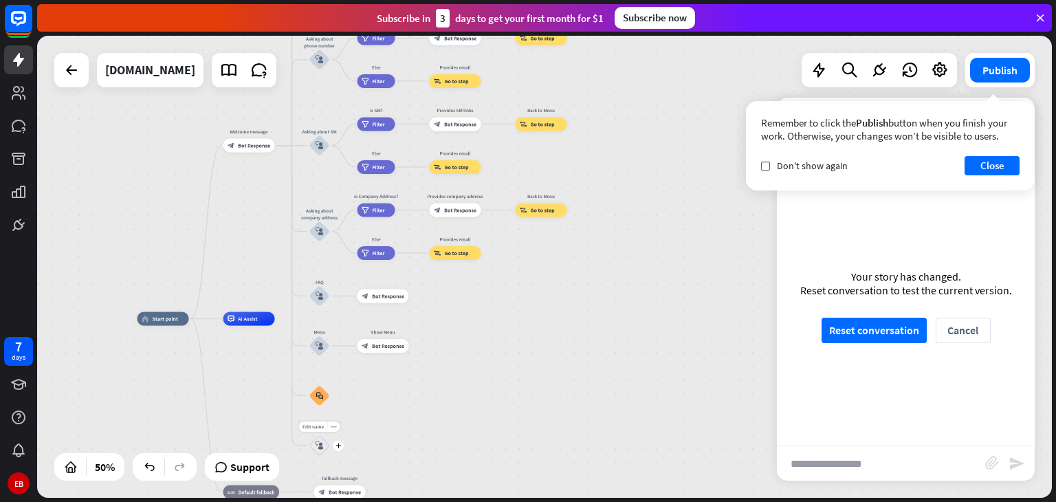
click at [318, 443] on icon "block_user_input" at bounding box center [319, 445] width 8 height 8
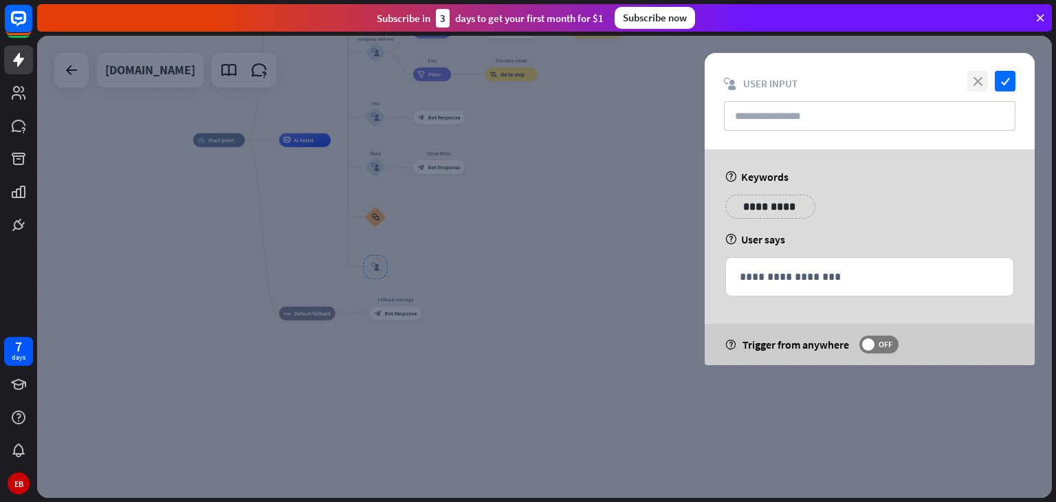
click at [967, 82] on icon "close" at bounding box center [977, 81] width 21 height 21
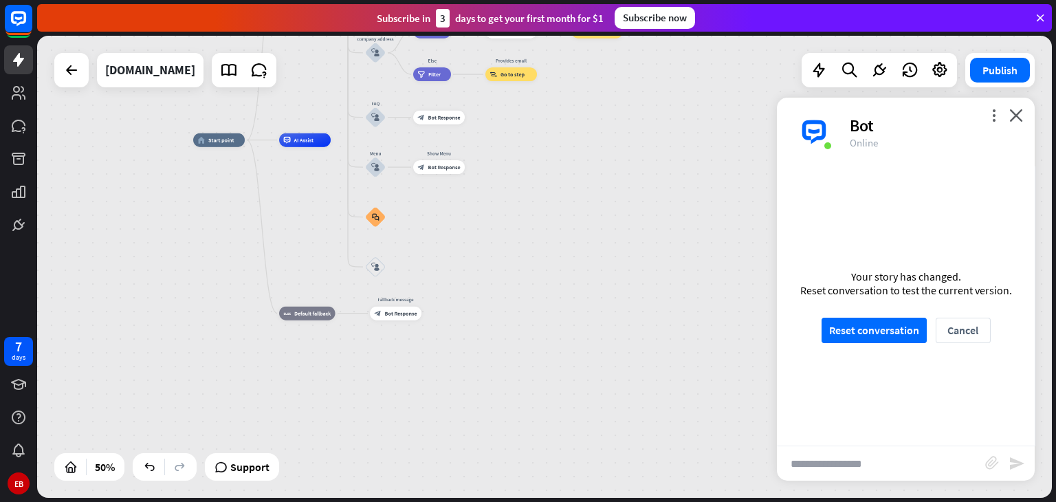
click at [967, 82] on div "Publish" at bounding box center [999, 70] width 69 height 34
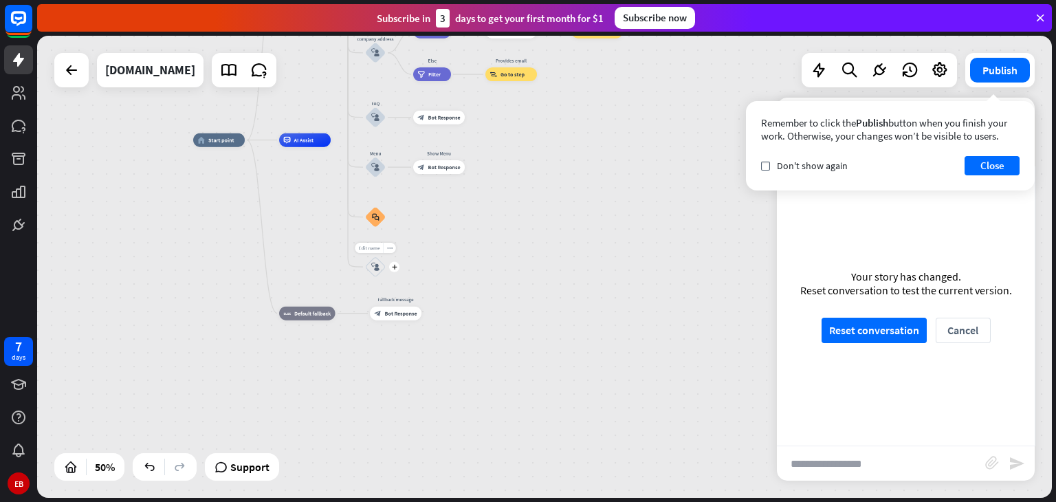
click at [378, 249] on span "Edit name" at bounding box center [368, 248] width 21 height 6
click at [368, 245] on input "**********" at bounding box center [375, 248] width 48 height 10
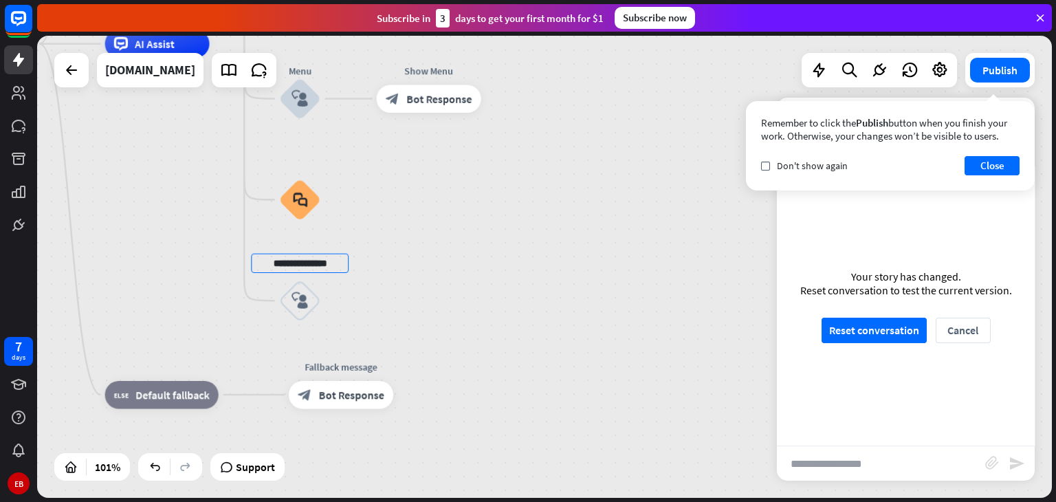
type input "**********"
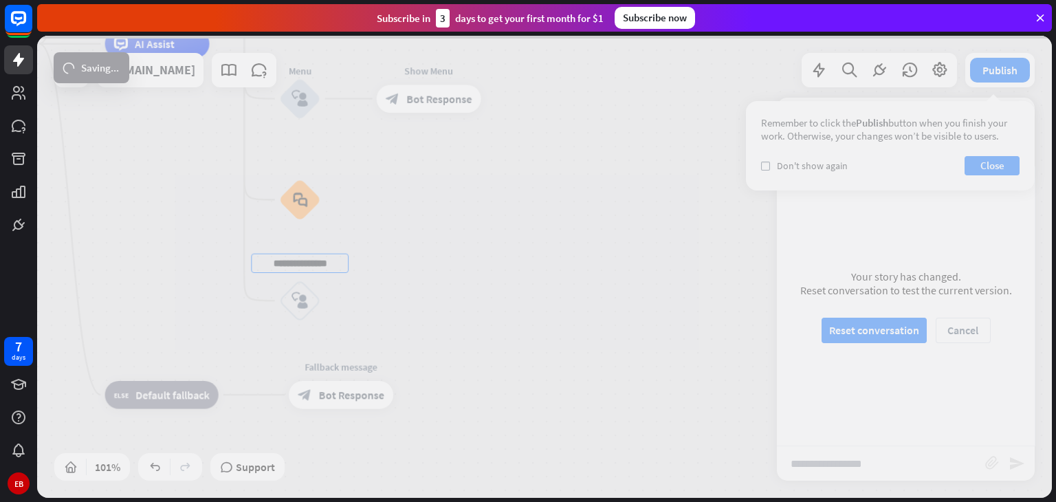
click at [408, 271] on div "home_2 Start point Welcome message block_bot_response Bot Response About us blo…" at bounding box center [544, 267] width 1014 height 462
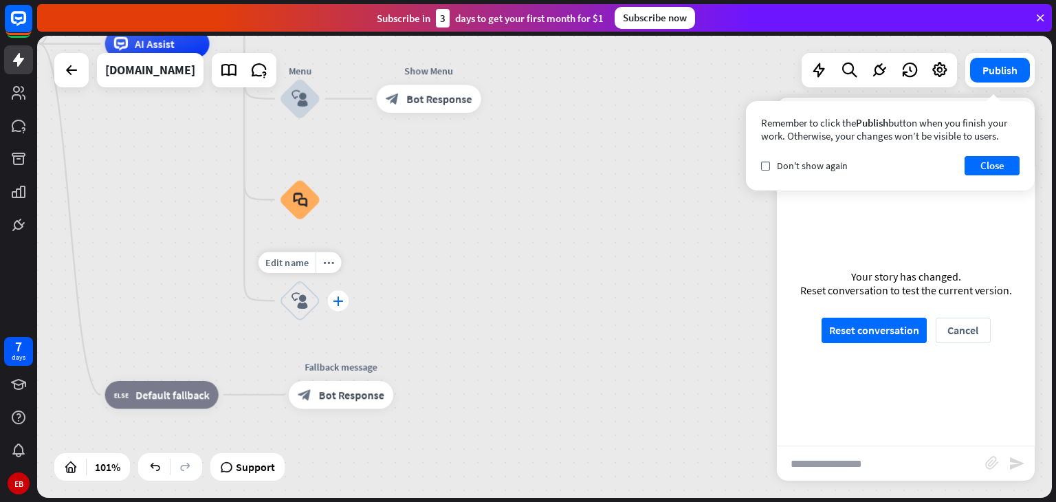
click at [336, 299] on icon "plus" at bounding box center [338, 301] width 10 height 10
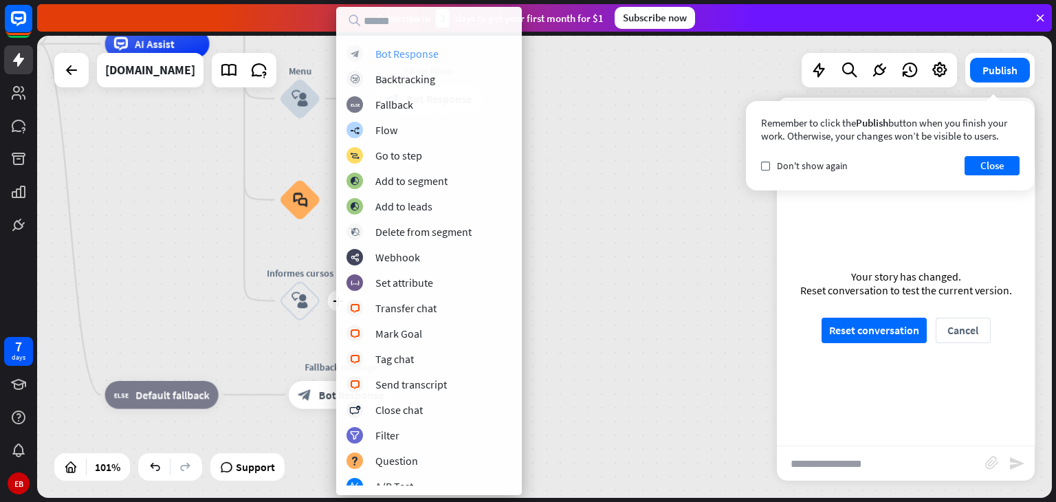
click at [410, 50] on div "Bot Response" at bounding box center [406, 54] width 63 height 14
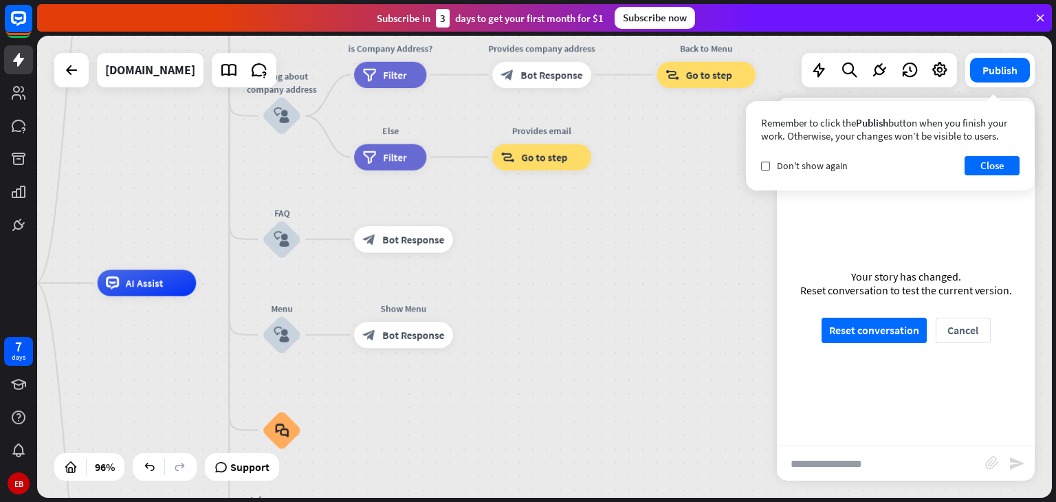
drag, startPoint x: 208, startPoint y: 120, endPoint x: 194, endPoint y: 352, distance: 232.0
click at [194, 352] on div "home_2 Start point Welcome message block_bot_response Bot Response About us blo…" at bounding box center [418, 503] width 971 height 442
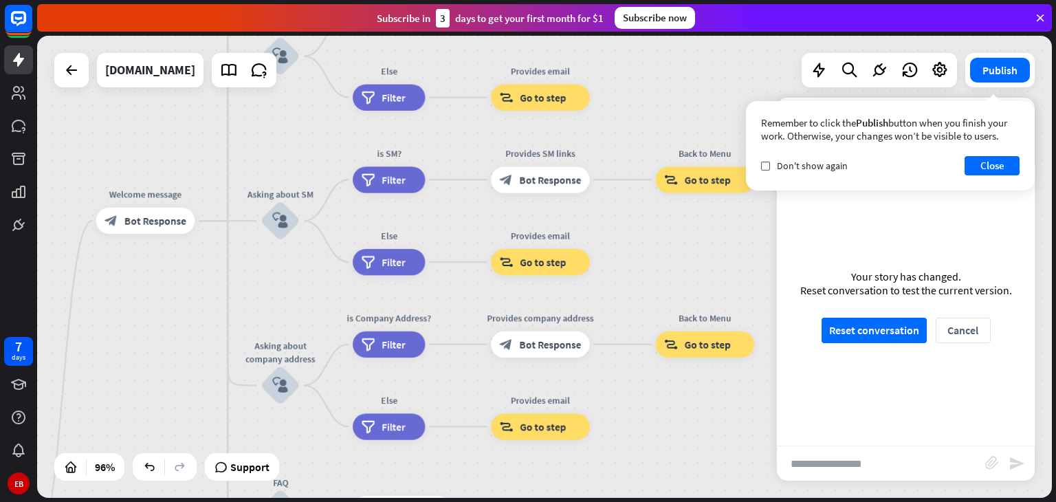
drag, startPoint x: 199, startPoint y: 175, endPoint x: 203, endPoint y: 394, distance: 220.0
click at [197, 442] on div "home_2 Start point Welcome message block_bot_response Bot Response About us blo…" at bounding box center [544, 267] width 1014 height 462
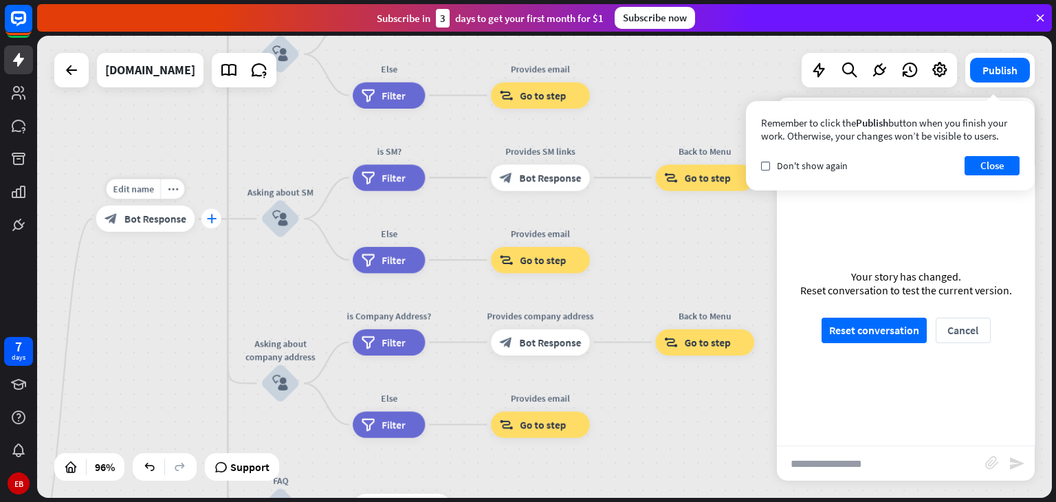
click at [211, 216] on icon "plus" at bounding box center [211, 218] width 10 height 9
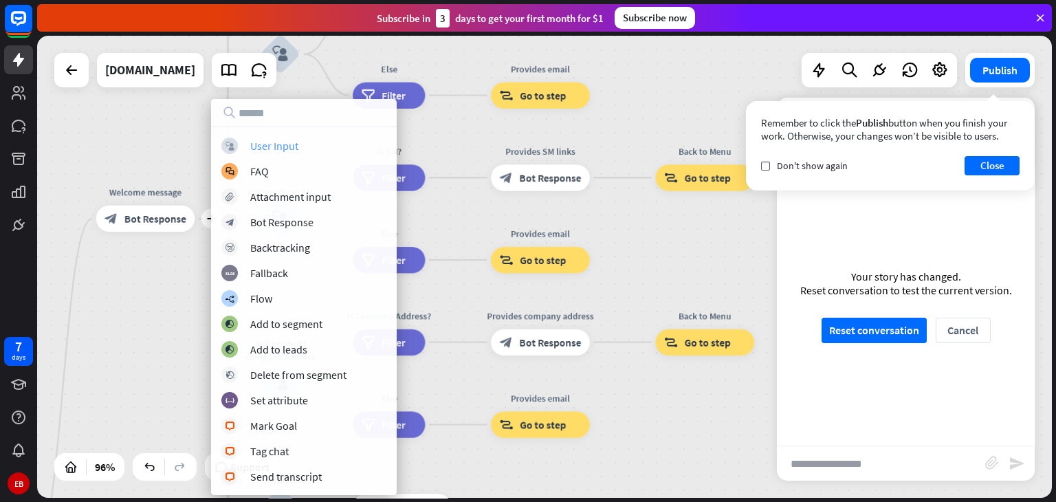
click at [289, 148] on div "User Input" at bounding box center [274, 146] width 48 height 14
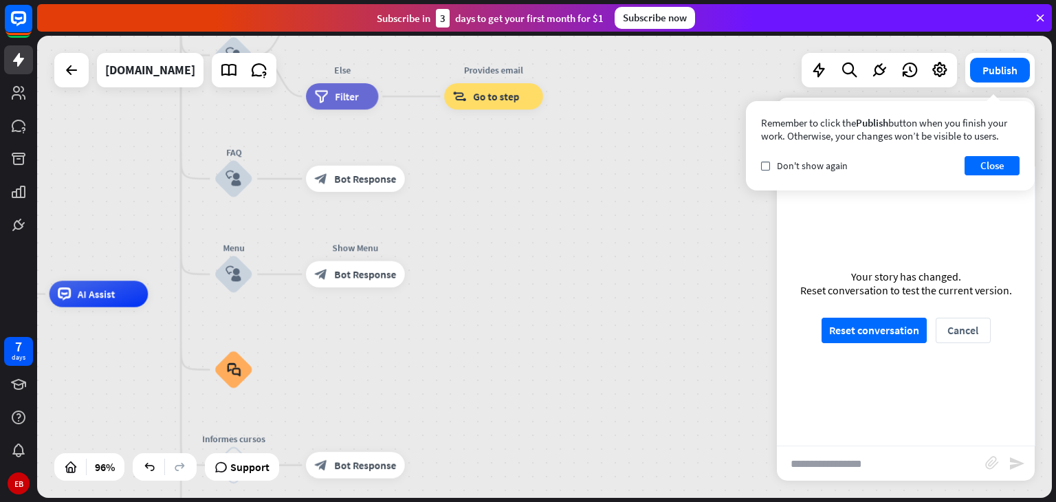
drag, startPoint x: 541, startPoint y: 417, endPoint x: 491, endPoint y: 118, distance: 303.1
click at [491, 118] on div "home_2 Start point Welcome message block_bot_response Bot Response About us blo…" at bounding box center [544, 267] width 1014 height 462
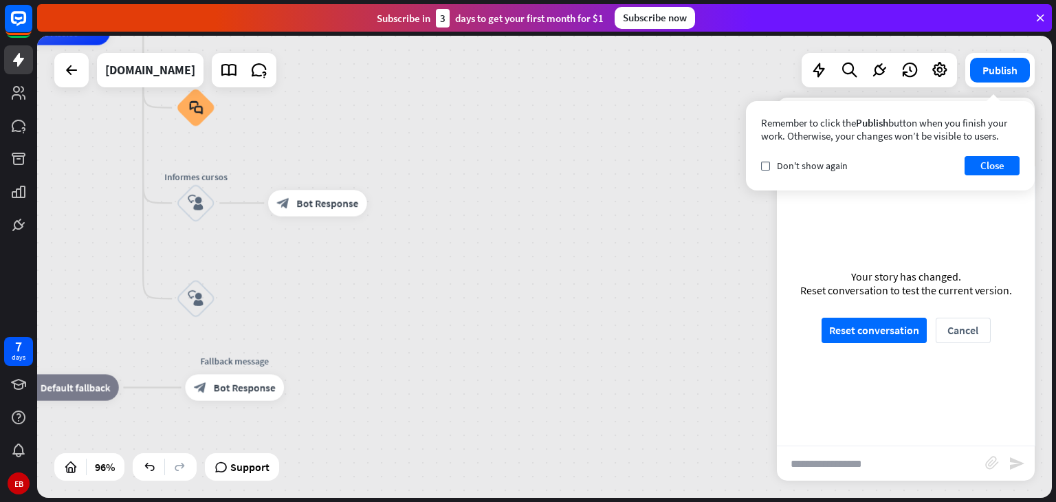
drag, startPoint x: 472, startPoint y: 330, endPoint x: 439, endPoint y: 111, distance: 221.0
click at [439, 111] on div "home_2 Start point Welcome message block_bot_response Bot Response About us blo…" at bounding box center [332, 253] width 971 height 442
click at [188, 269] on div "Edit name" at bounding box center [185, 263] width 54 height 20
click at [168, 260] on input "**********" at bounding box center [197, 263] width 92 height 19
type input "**********"
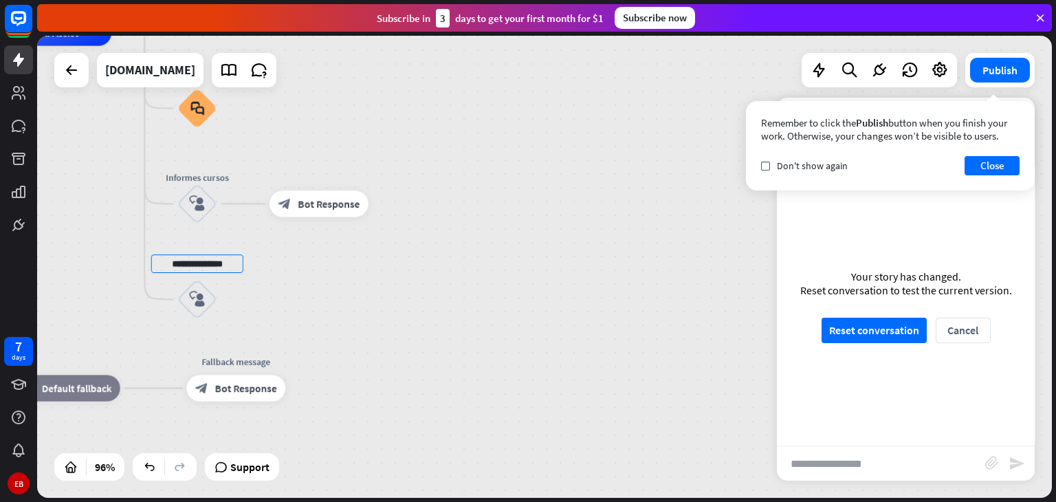
click at [279, 276] on div "home_2 Start point Welcome message block_bot_response Bot Response About us blo…" at bounding box center [544, 267] width 1014 height 462
click at [234, 300] on icon "plus" at bounding box center [233, 299] width 10 height 9
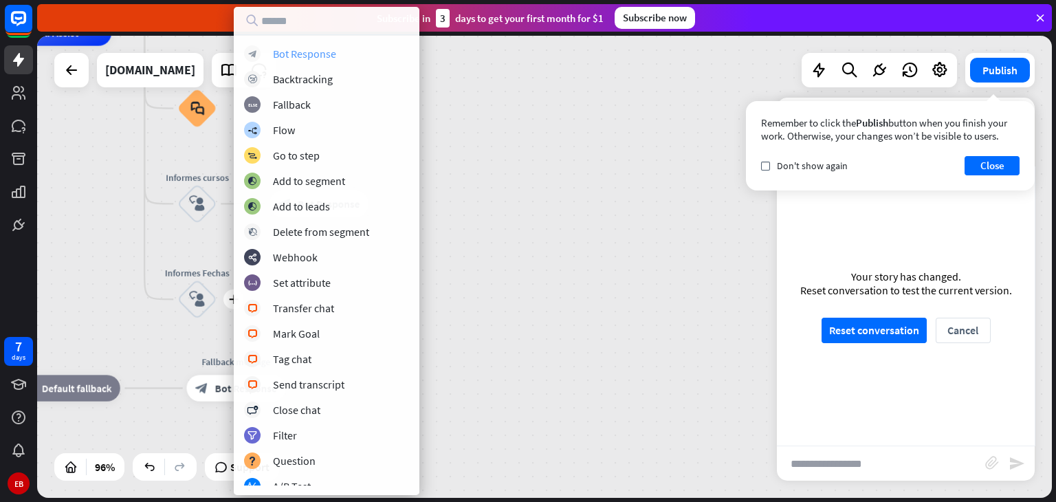
click at [306, 51] on div "Bot Response" at bounding box center [304, 54] width 63 height 14
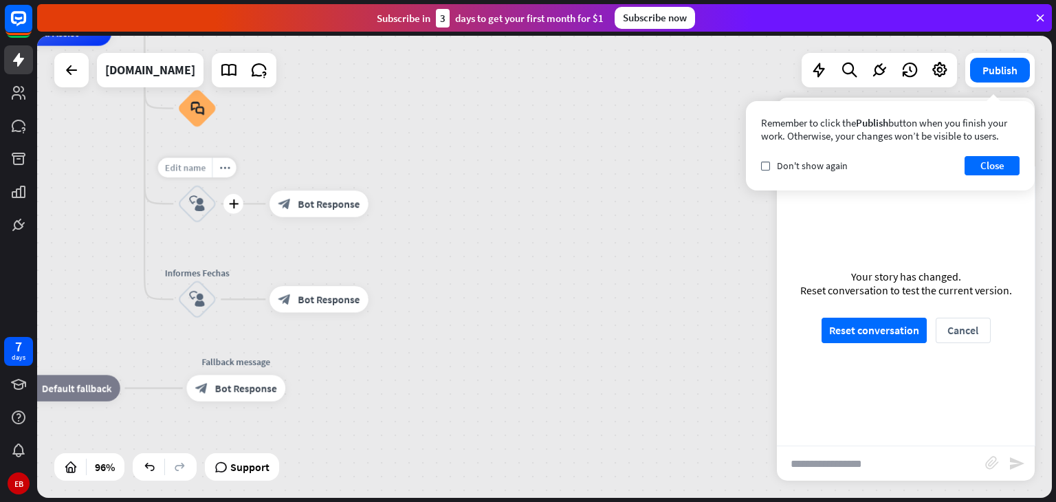
click at [183, 167] on span "Edit name" at bounding box center [184, 168] width 41 height 12
click at [168, 164] on input "**********" at bounding box center [197, 168] width 92 height 19
click at [206, 167] on input "**********" at bounding box center [197, 168] width 92 height 19
type input "**********"
click at [479, 234] on div "home_2 Start point Welcome message block_bot_response Bot Response About us blo…" at bounding box center [544, 267] width 1014 height 462
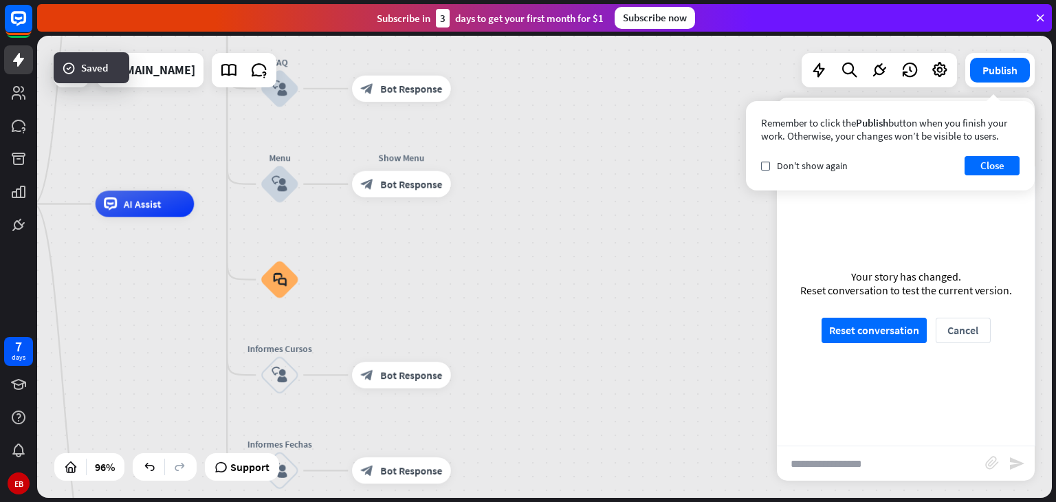
drag, startPoint x: 351, startPoint y: 128, endPoint x: 466, endPoint y: 368, distance: 266.5
click at [466, 368] on div "home_2 Start point Welcome message block_bot_response Bot Response About us blo…" at bounding box center [416, 424] width 971 height 442
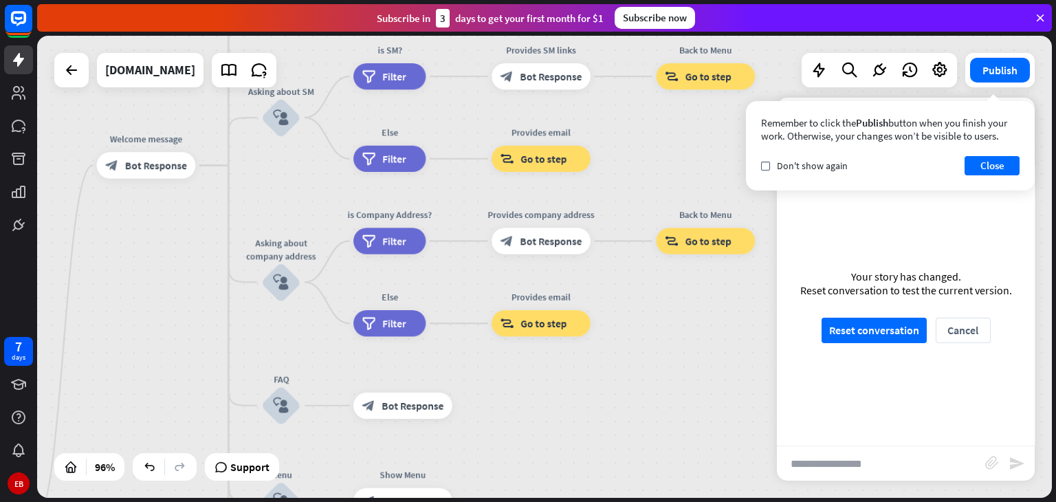
drag, startPoint x: 227, startPoint y: 146, endPoint x: 197, endPoint y: 386, distance: 241.8
click at [197, 386] on div "home_2 Start point Welcome message block_bot_response Bot Response About us blo…" at bounding box center [544, 267] width 1014 height 462
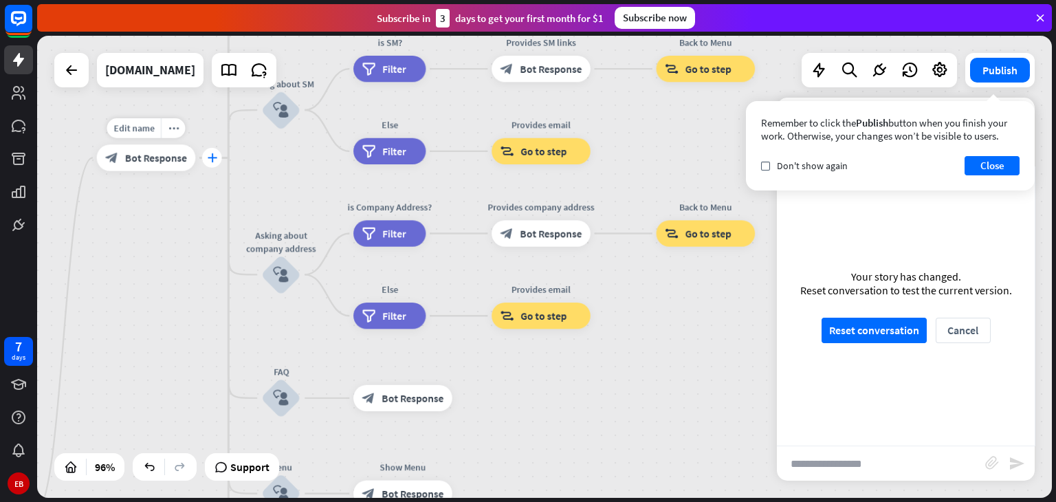
click at [212, 161] on icon "plus" at bounding box center [212, 157] width 10 height 9
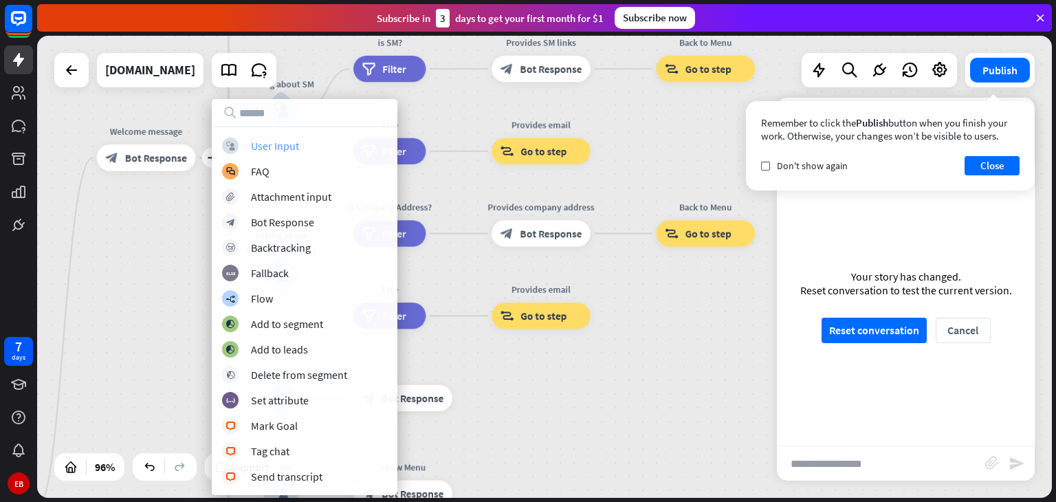
click at [280, 142] on div "User Input" at bounding box center [275, 146] width 48 height 14
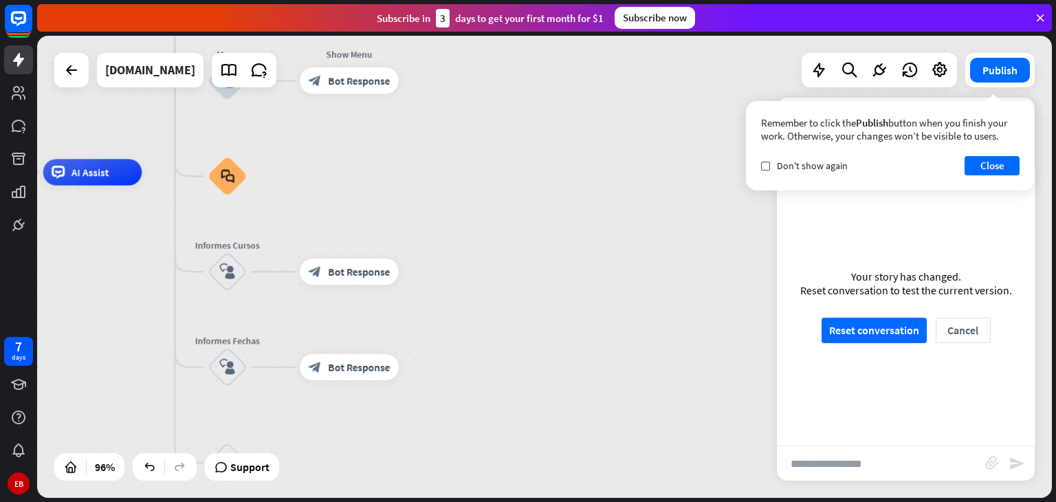
drag, startPoint x: 599, startPoint y: 393, endPoint x: 548, endPoint y: 33, distance: 363.6
click at [546, 51] on div "home_2 Start point Welcome message block_bot_response Bot Response About us blo…" at bounding box center [544, 267] width 1014 height 462
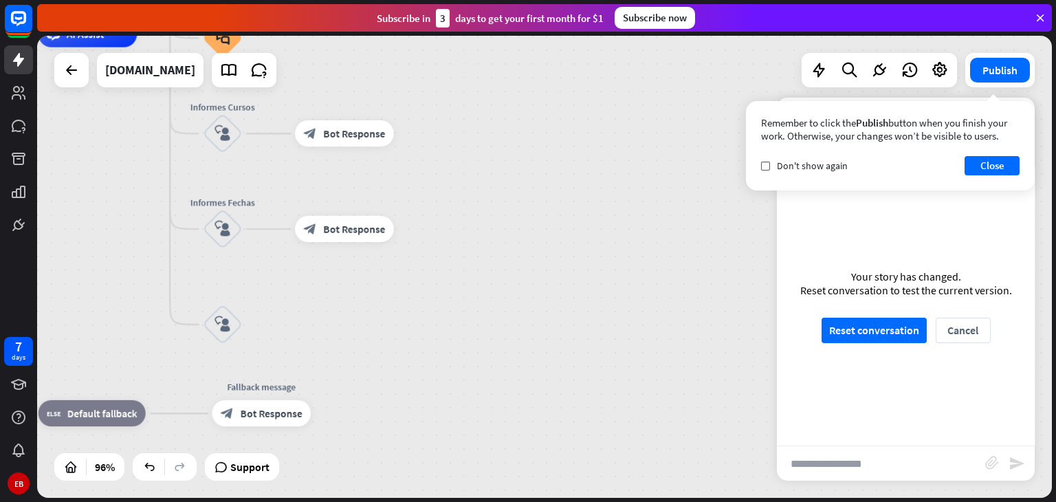
drag, startPoint x: 476, startPoint y: 316, endPoint x: 471, endPoint y: 181, distance: 134.8
click at [471, 181] on div "home_2 Start point Welcome message block_bot_response Bot Response About us blo…" at bounding box center [359, 255] width 971 height 442
click at [208, 291] on span "Edit name" at bounding box center [210, 290] width 41 height 12
type input "********"
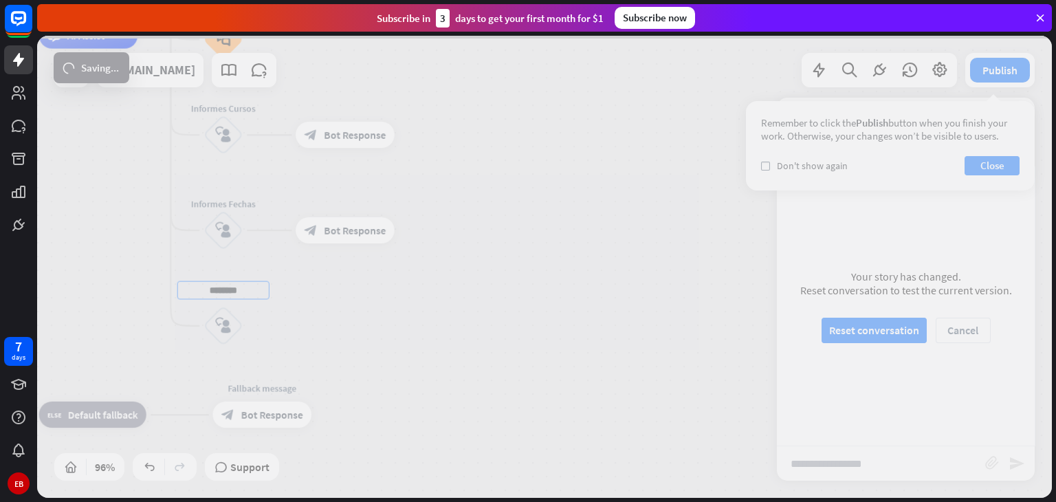
click at [526, 278] on div "home_2 Start point Welcome message block_bot_response Bot Response About us blo…" at bounding box center [544, 267] width 1014 height 462
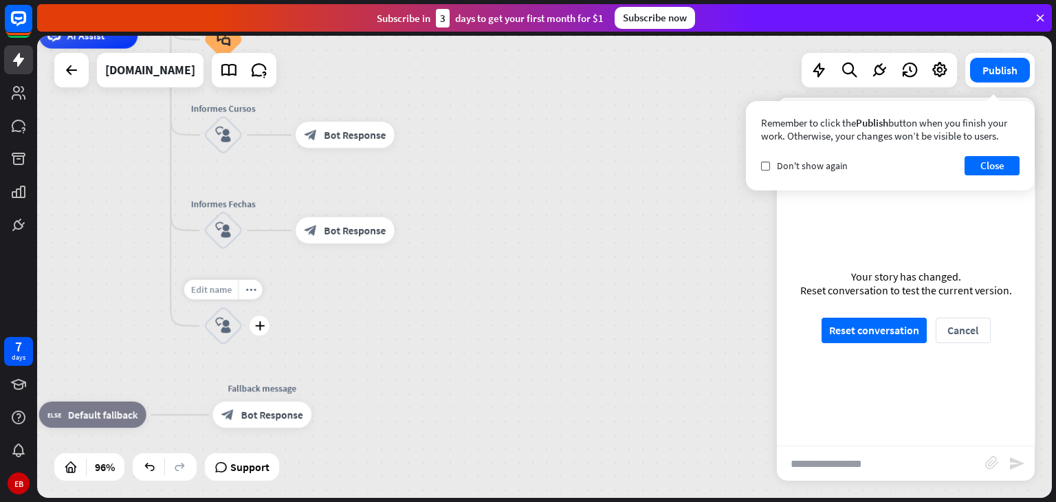
click at [216, 290] on span "Edit name" at bounding box center [210, 290] width 41 height 12
type input "**********"
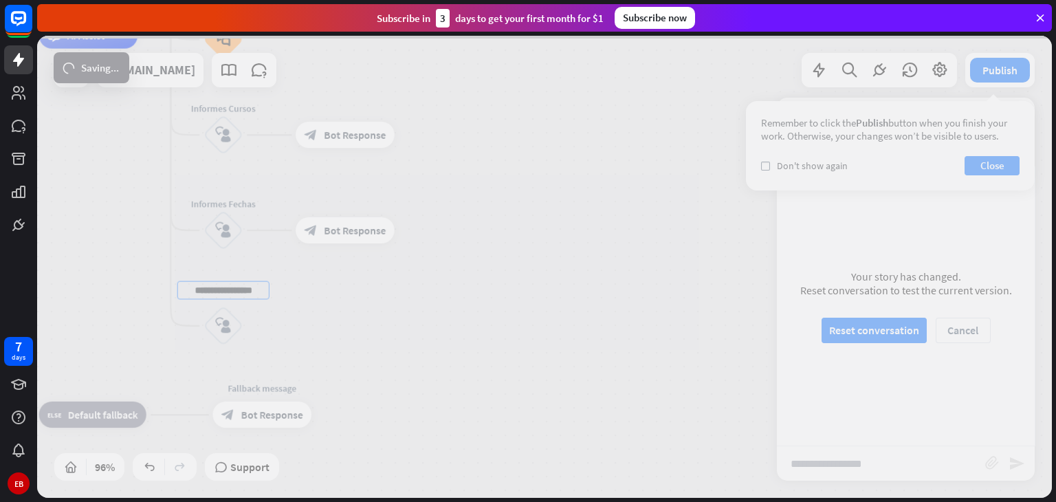
click at [372, 326] on div "home_2 Start point Welcome message block_bot_response Bot Response About us blo…" at bounding box center [544, 267] width 1014 height 462
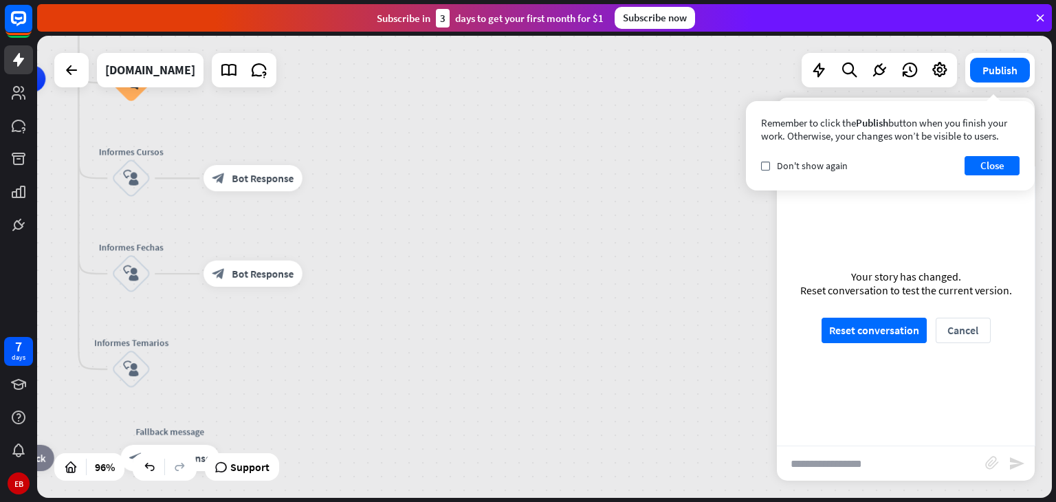
drag, startPoint x: 545, startPoint y: 192, endPoint x: 453, endPoint y: 235, distance: 101.5
click at [453, 235] on div "home_2 Start point Welcome message block_bot_response Bot Response About us blo…" at bounding box center [267, 299] width 971 height 442
click at [168, 371] on icon "plus" at bounding box center [167, 368] width 10 height 9
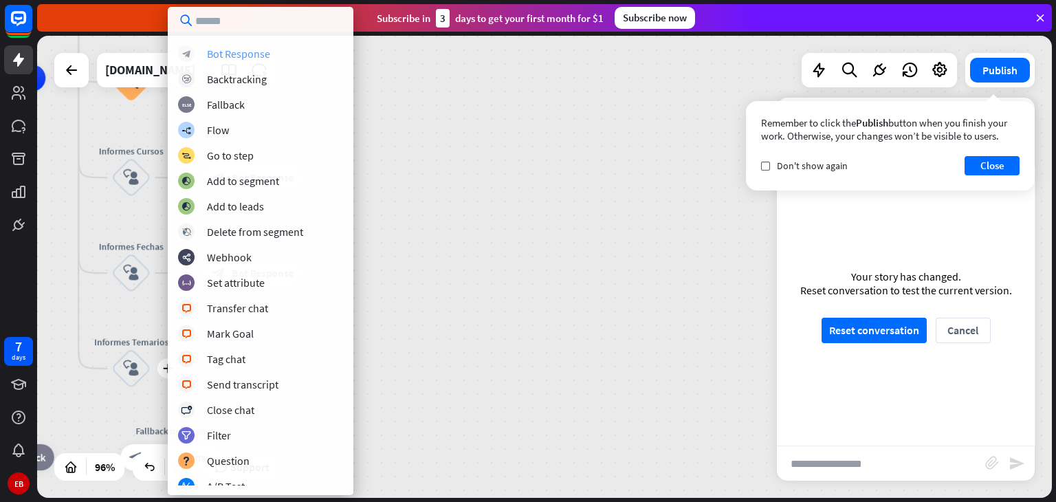
click at [263, 56] on div "Bot Response" at bounding box center [238, 54] width 63 height 14
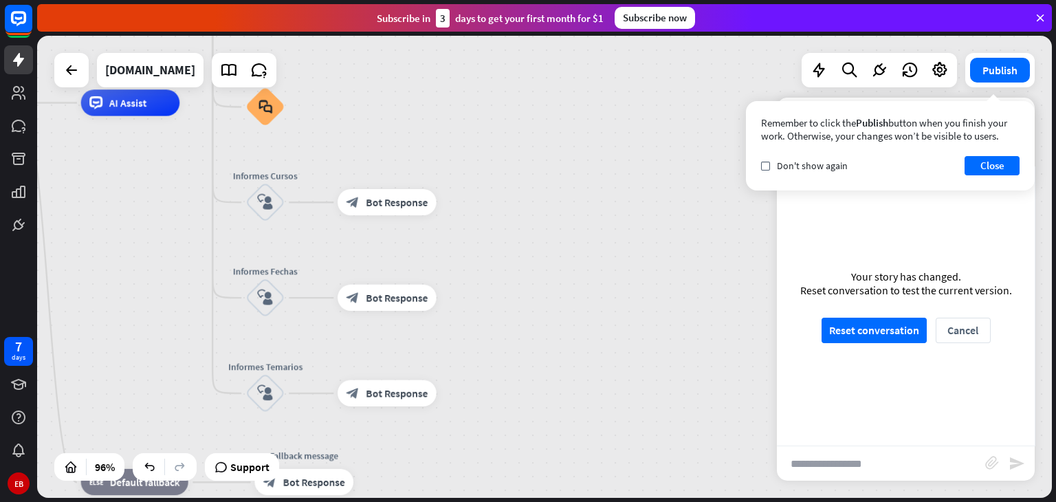
drag, startPoint x: 503, startPoint y: 256, endPoint x: 635, endPoint y: 278, distance: 133.8
click at [635, 278] on div "home_2 Start point Welcome message block_bot_response Bot Response About us blo…" at bounding box center [401, 323] width 971 height 442
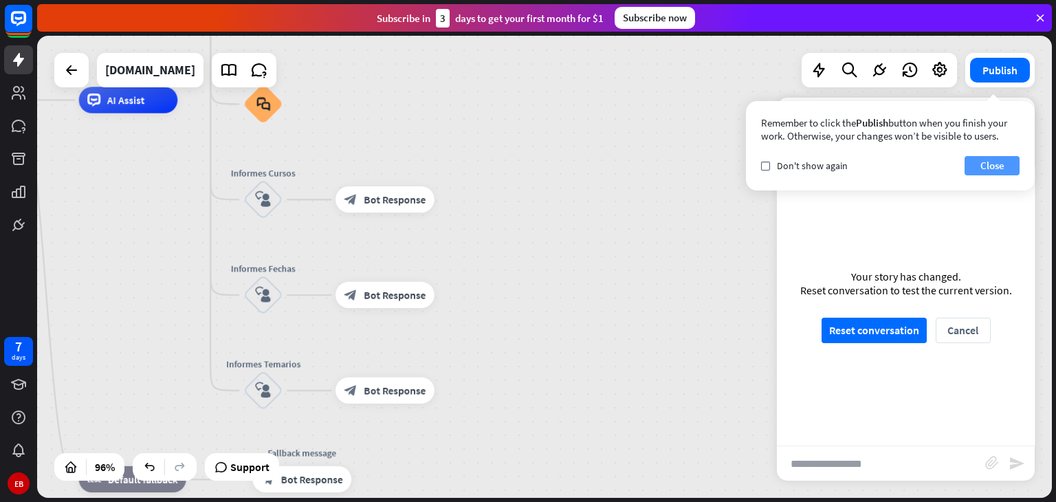
click at [999, 170] on button "Close" at bounding box center [991, 165] width 55 height 19
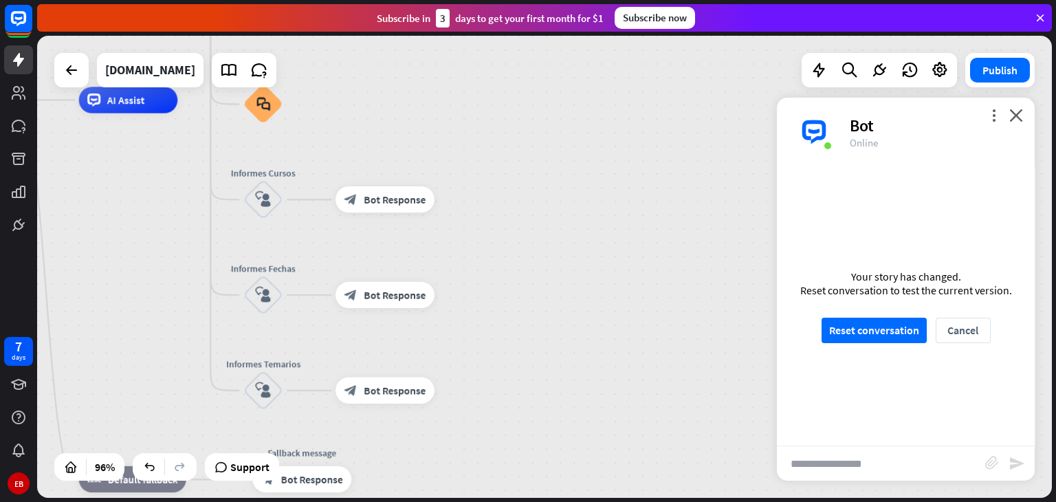
click at [841, 454] on input "text" at bounding box center [881, 463] width 208 height 34
type input "*"
click at [815, 460] on input "**********" at bounding box center [881, 463] width 208 height 34
click at [888, 461] on input "**********" at bounding box center [881, 463] width 208 height 34
type input "**********"
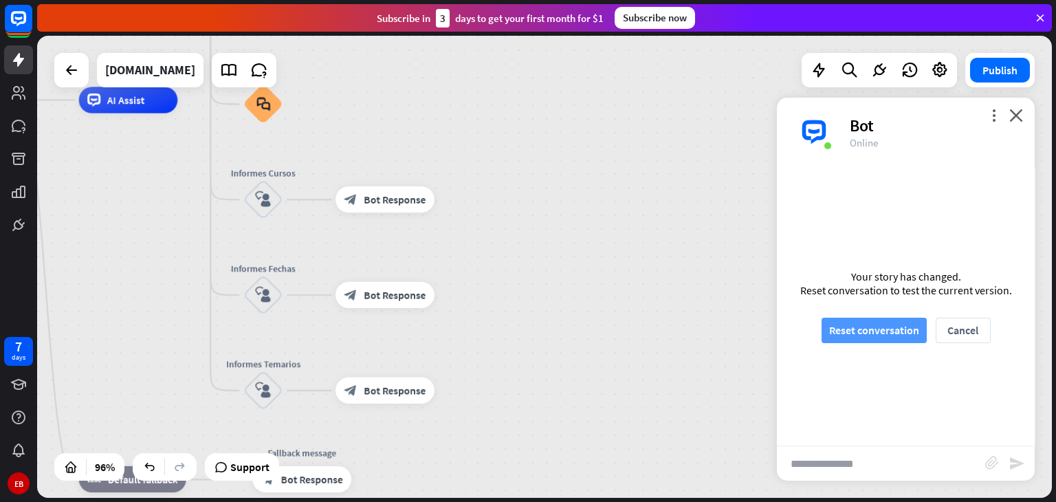
click at [894, 334] on button "Reset conversation" at bounding box center [873, 330] width 105 height 25
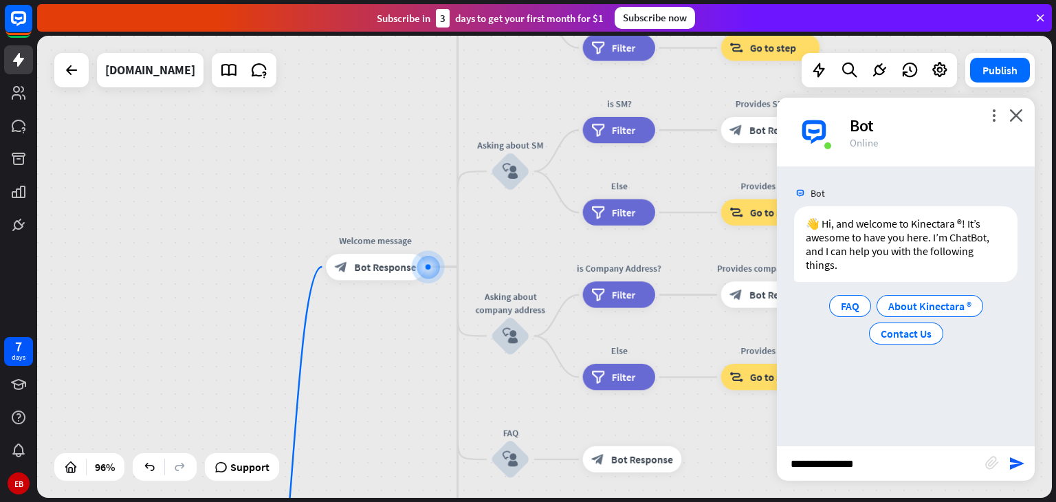
click at [877, 465] on input "**********" at bounding box center [881, 463] width 208 height 34
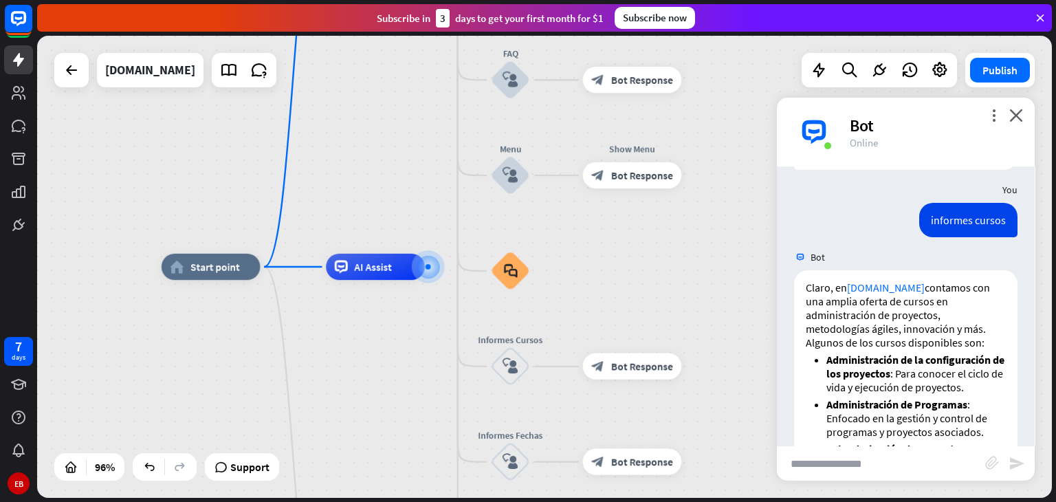
scroll to position [109, 0]
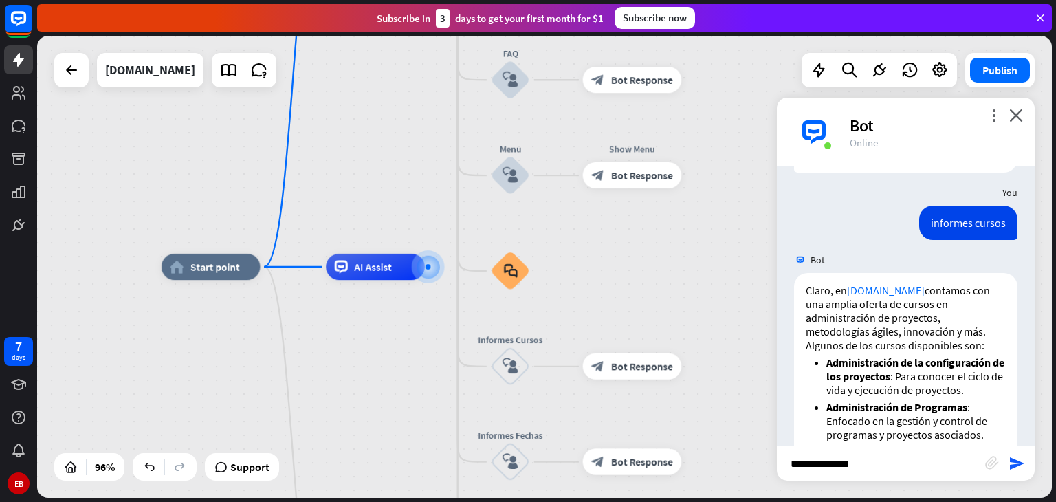
type input "**********"
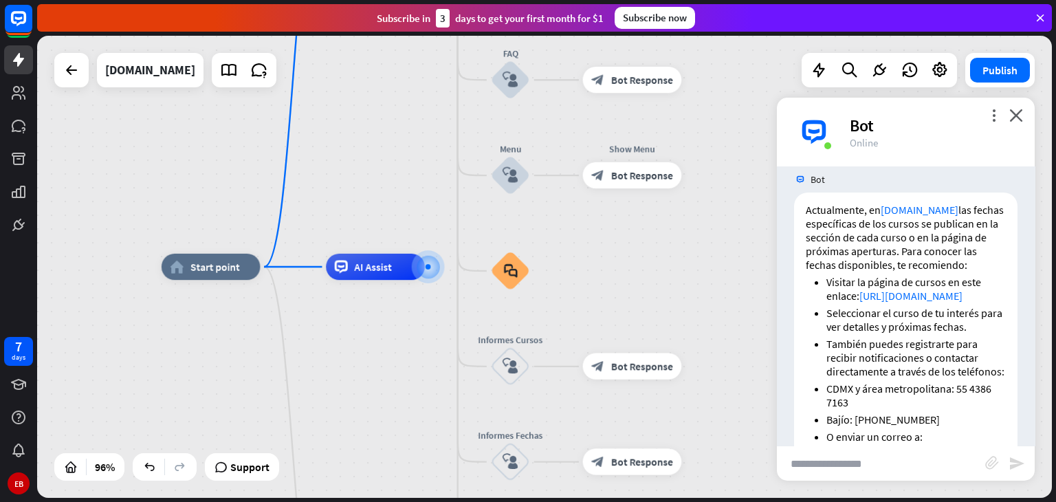
scroll to position [921, 0]
click at [853, 459] on input "text" at bounding box center [881, 463] width 208 height 34
click at [852, 459] on input "**********" at bounding box center [881, 463] width 208 height 34
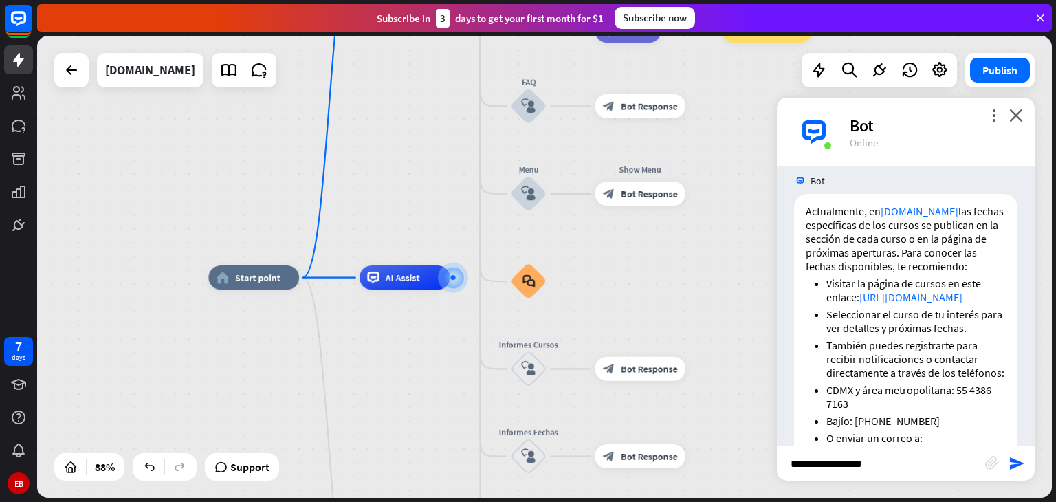
type input "**********"
drag, startPoint x: 729, startPoint y: 396, endPoint x: 679, endPoint y: 235, distance: 168.5
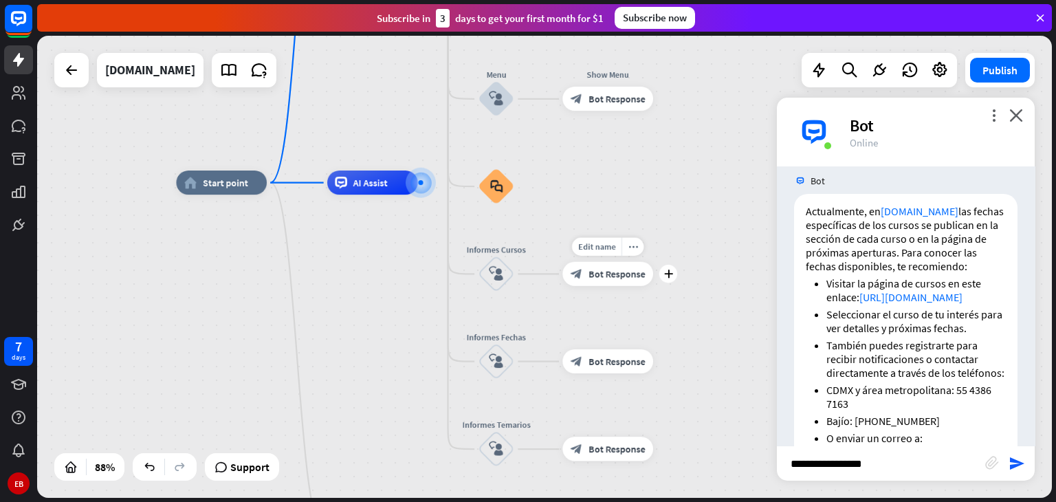
drag, startPoint x: 705, startPoint y: 386, endPoint x: 673, endPoint y: 294, distance: 97.6
click at [653, 286] on div "Edit name more_horiz plus block_bot_response Bot Response" at bounding box center [607, 274] width 91 height 24
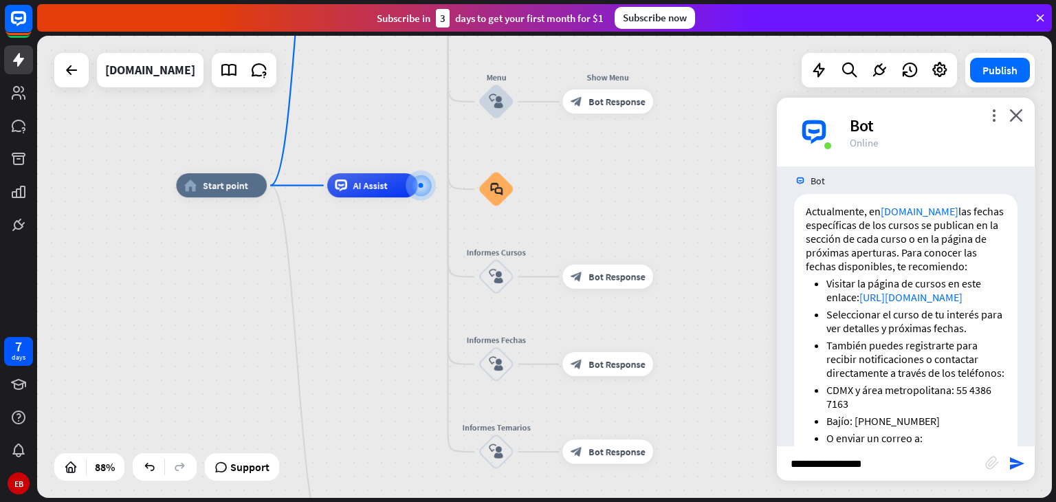
click at [892, 462] on input "**********" at bounding box center [881, 463] width 208 height 34
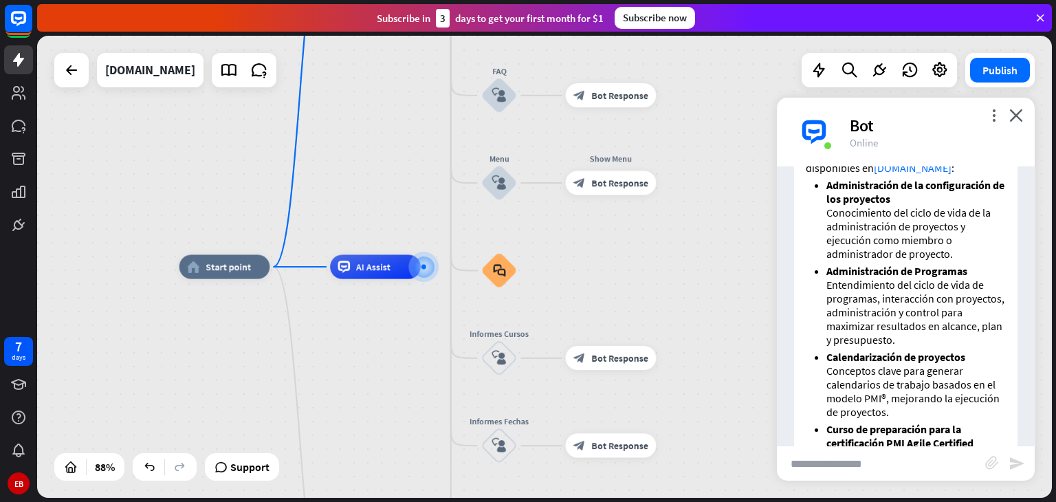
scroll to position [1397, 0]
